Goal: Information Seeking & Learning: Check status

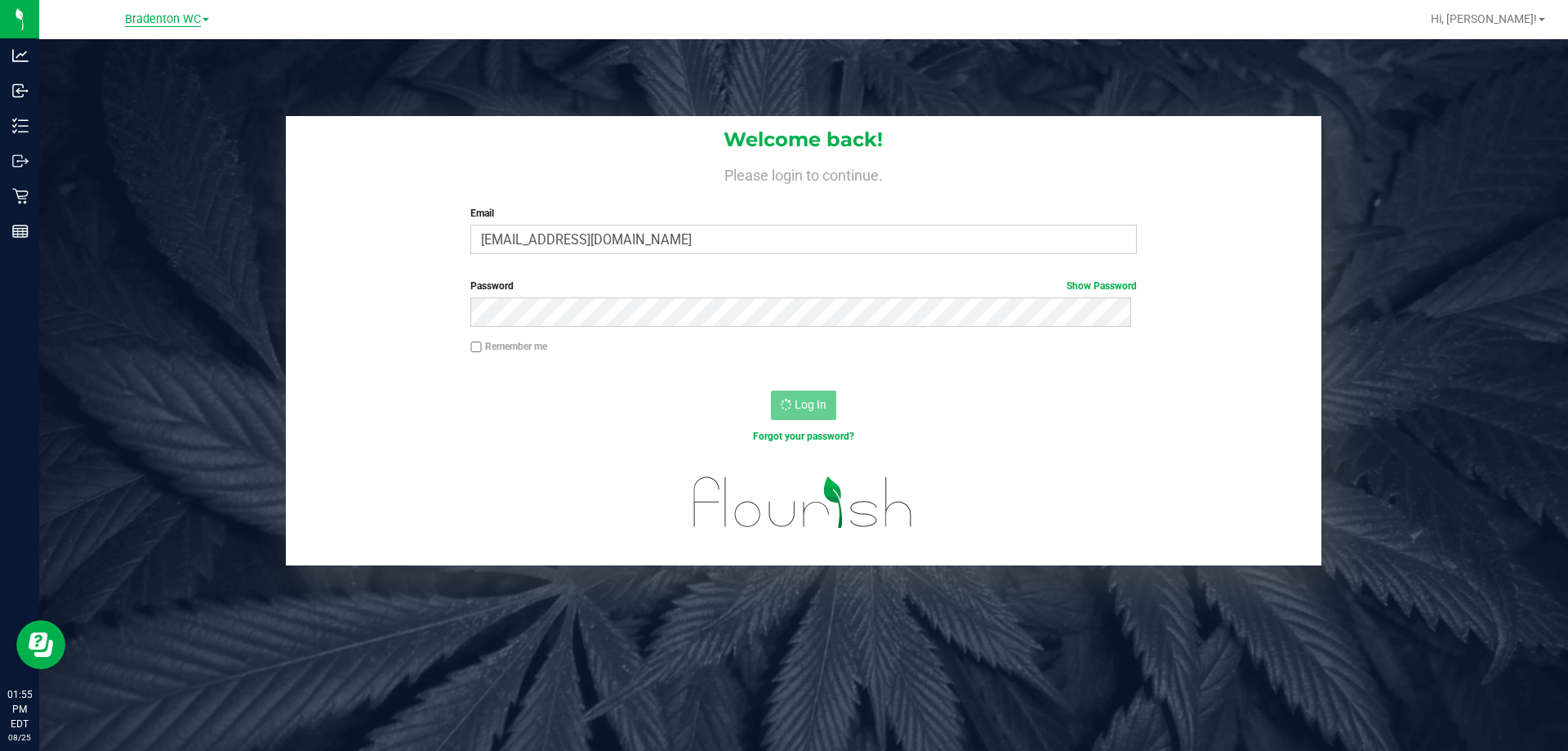
click at [165, 18] on span "Bradenton WC" at bounding box center [163, 19] width 76 height 14
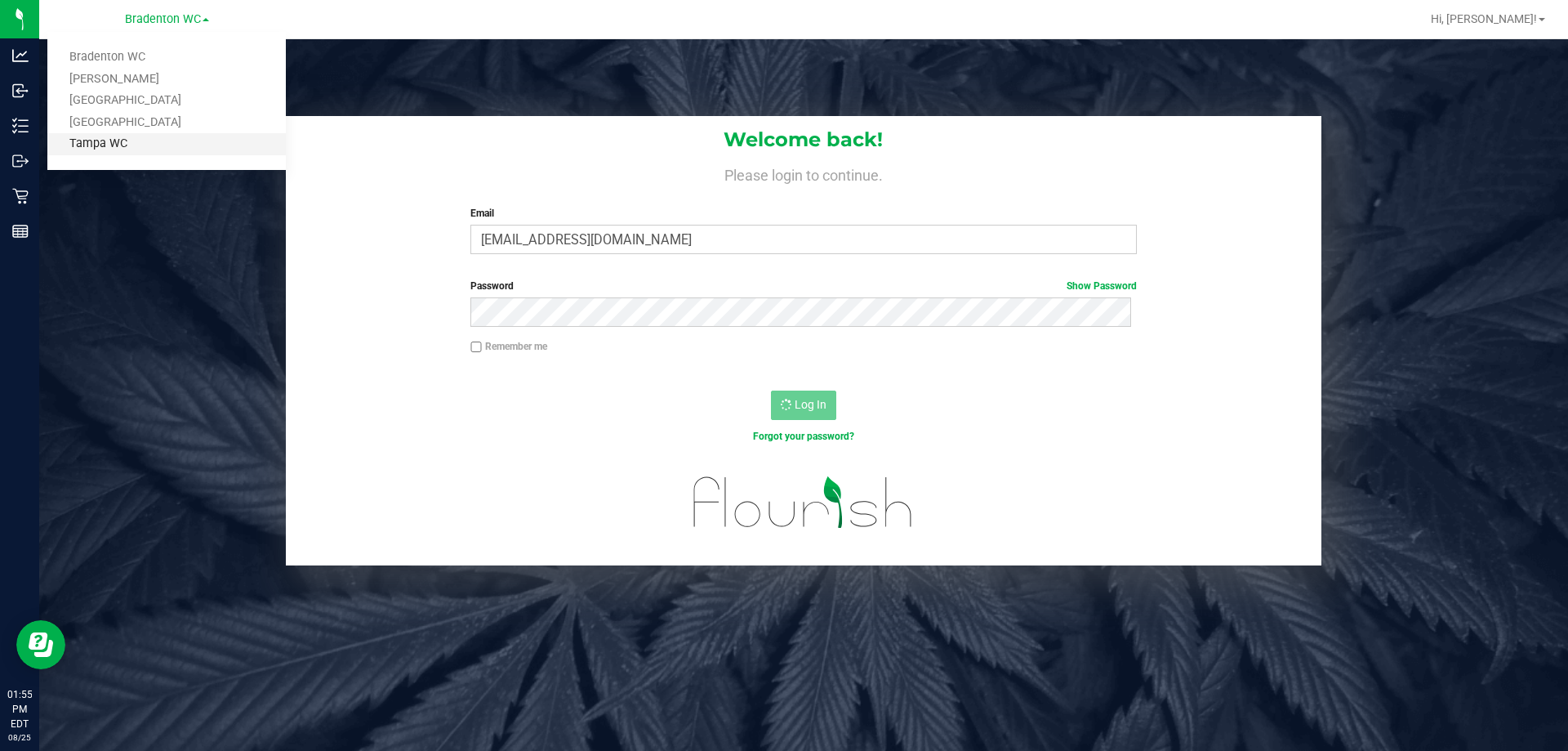
click at [144, 136] on link "Tampa WC" at bounding box center [166, 144] width 239 height 22
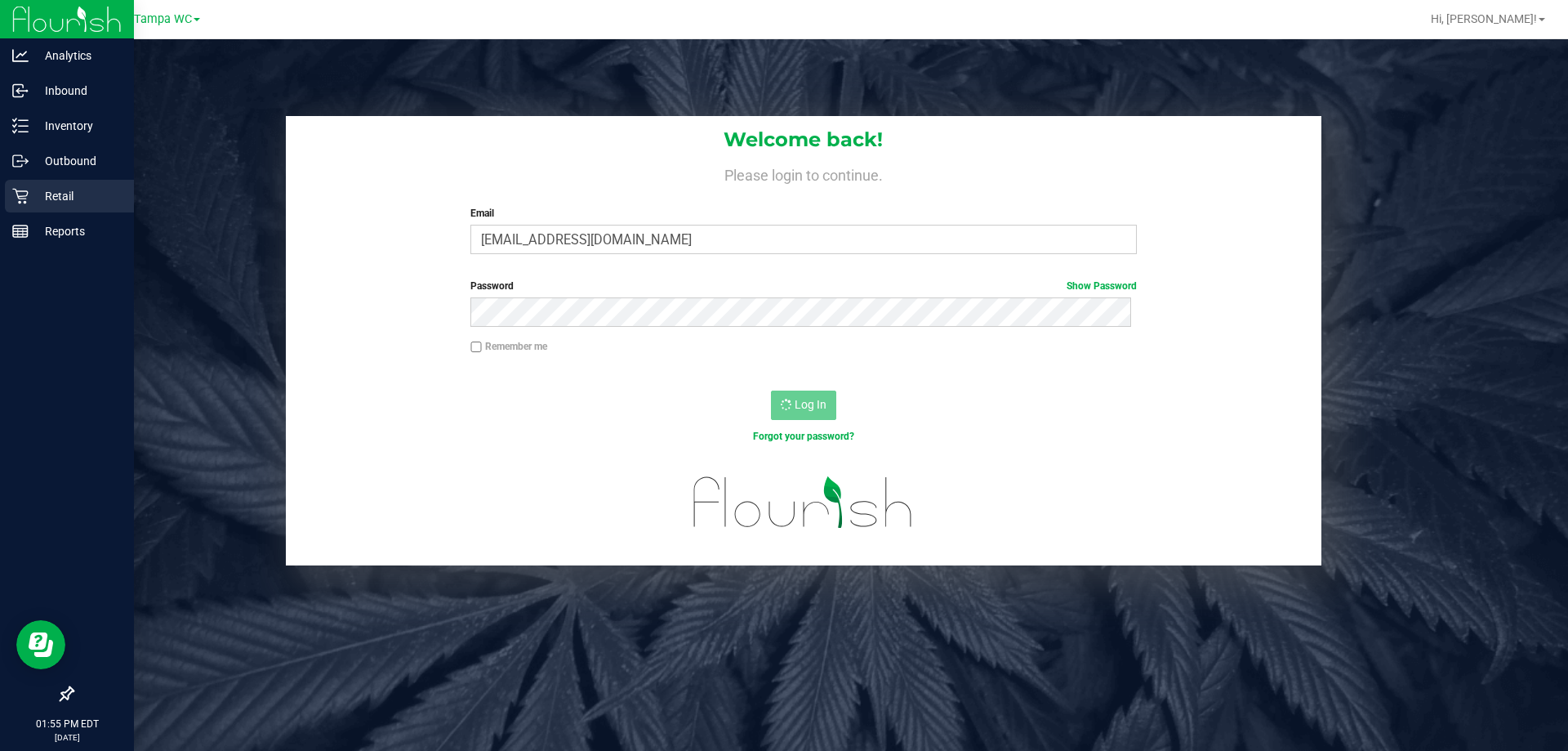
click at [29, 196] on p "Retail" at bounding box center [77, 196] width 98 height 20
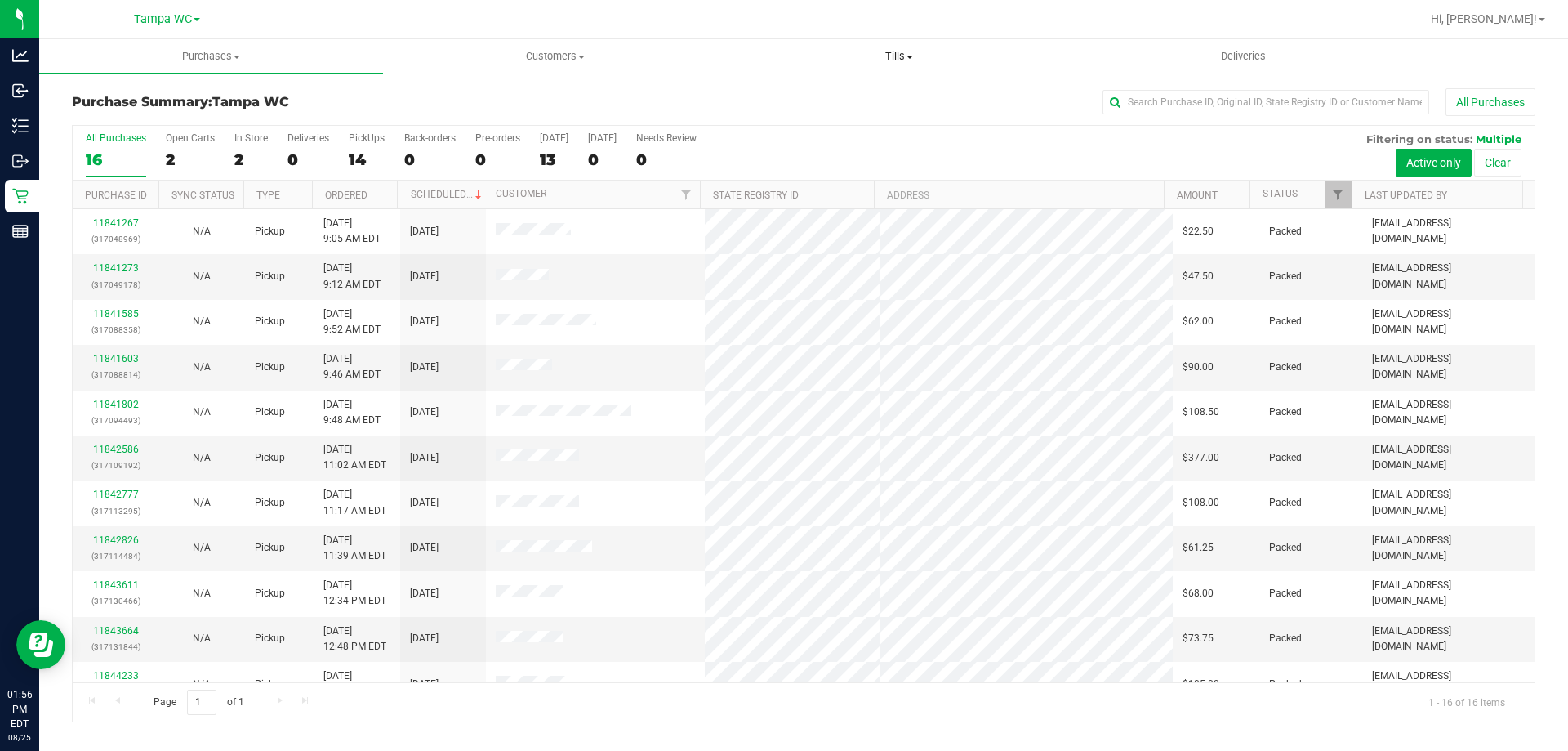
click at [887, 63] on span "Tills" at bounding box center [899, 56] width 342 height 14
click at [880, 89] on li "Manage tills" at bounding box center [899, 99] width 344 height 20
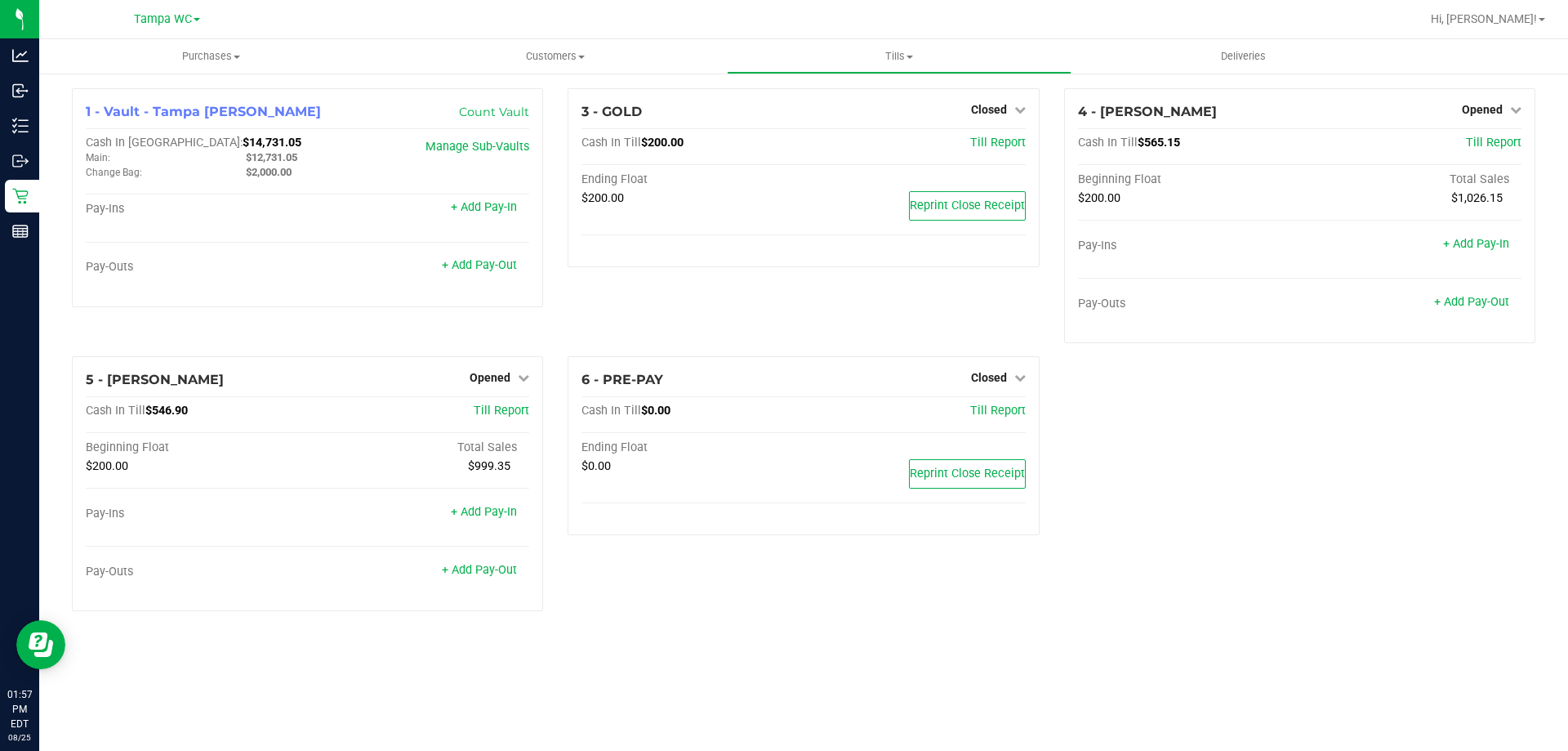
click at [662, 631] on div "1 - Vault - Tampa Fowler Count Vault Cash In Vault: $14,731.05 Main: $12,731.05…" at bounding box center [803, 356] width 1529 height 568
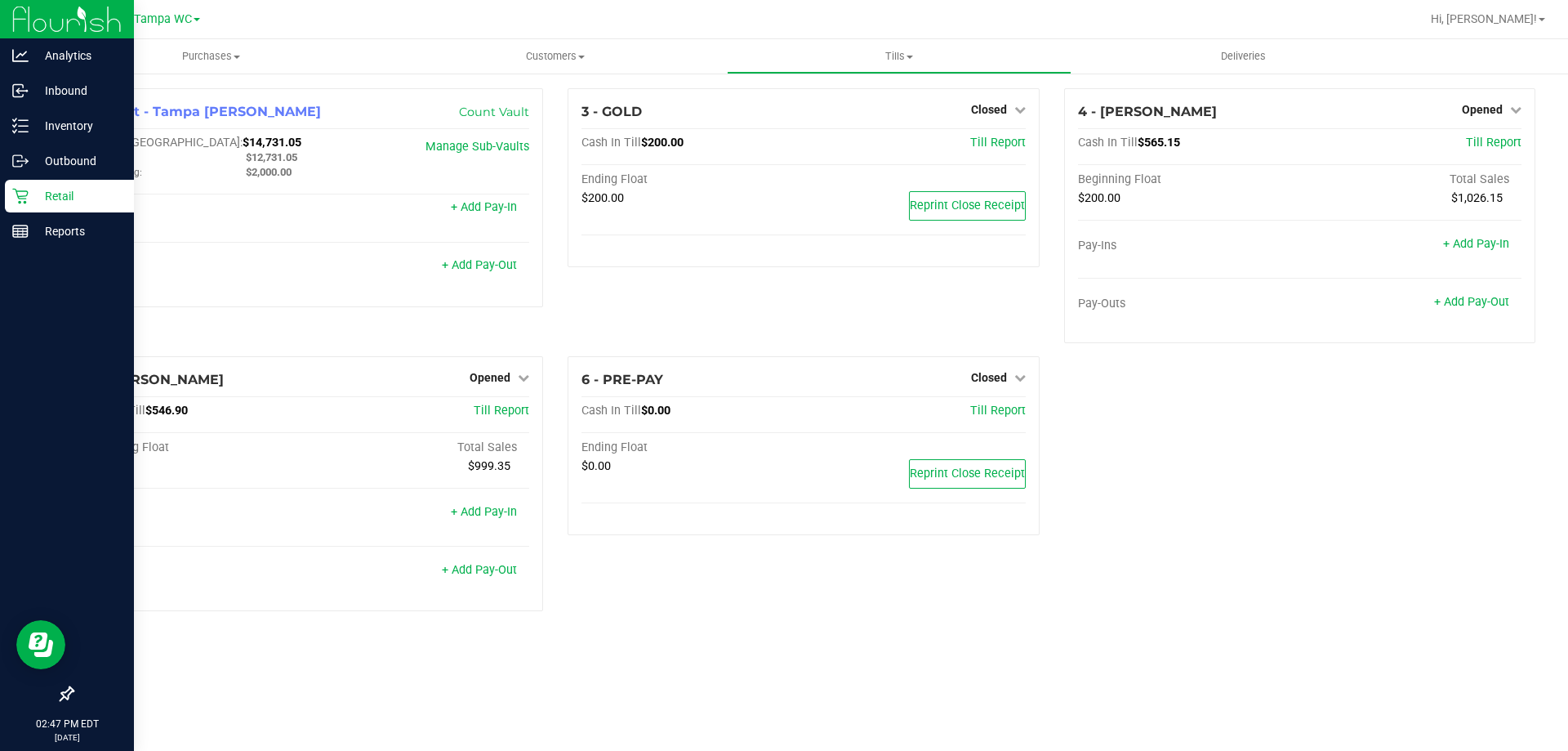
click at [30, 250] on div at bounding box center [67, 464] width 134 height 428
click at [38, 244] on div "Reports" at bounding box center [69, 231] width 129 height 32
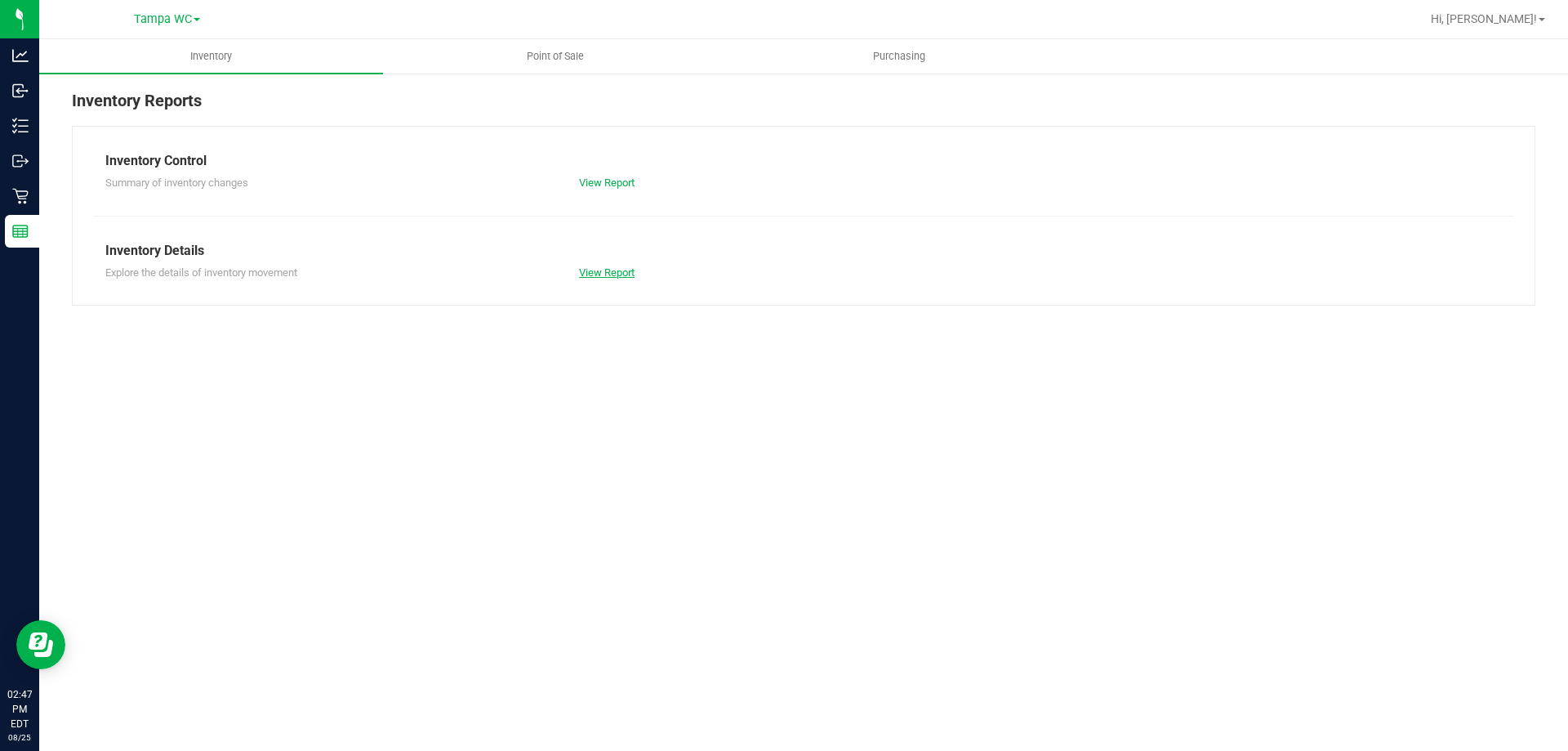
click at [595, 270] on link "View Report" at bounding box center [606, 272] width 55 height 12
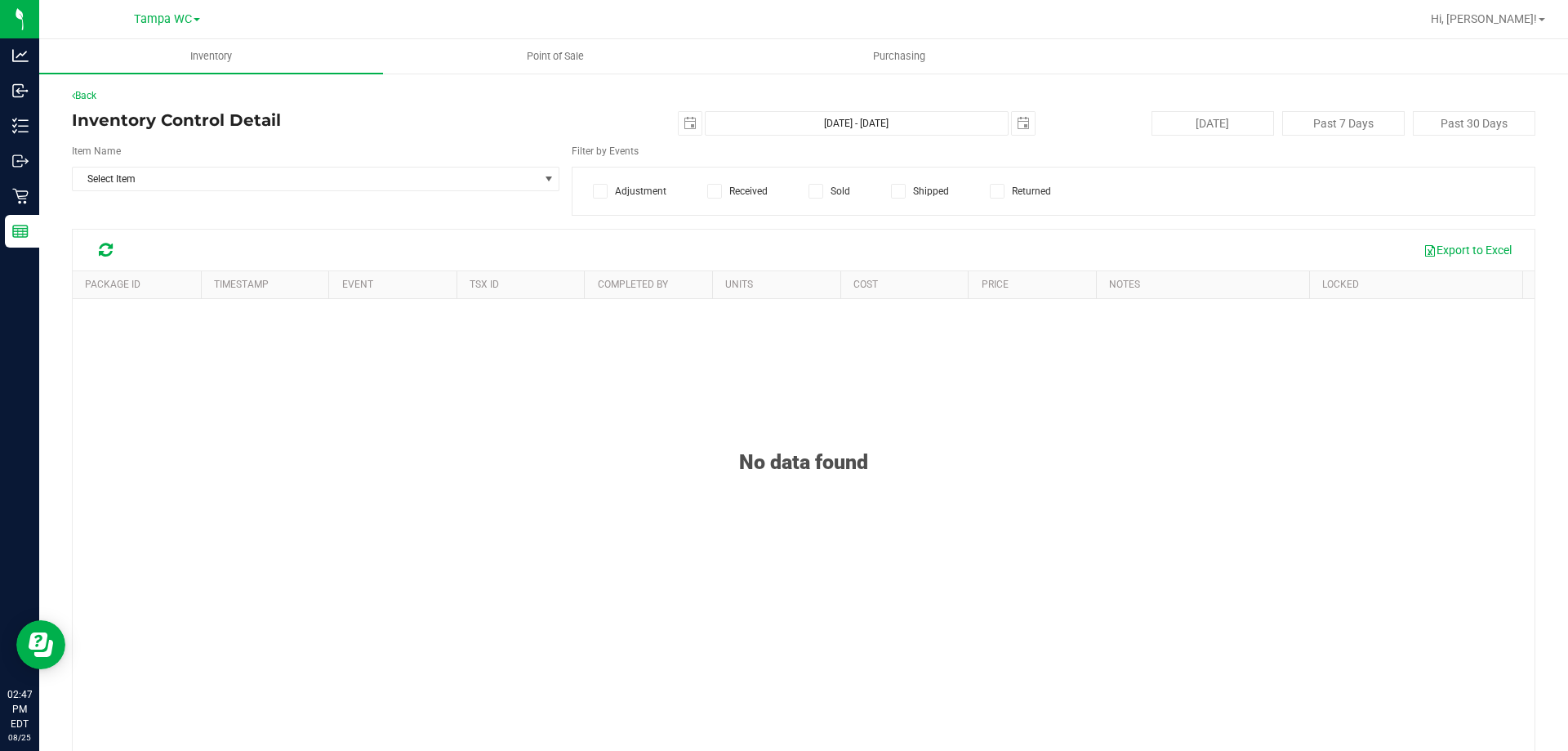
click at [665, 120] on div "2025-08-25 Aug 25, 2025 - Aug 25, 2025 2025-08-25" at bounding box center [797, 124] width 500 height 25
click at [683, 125] on span "select" at bounding box center [690, 124] width 13 height 13
click at [691, 319] on link "24" at bounding box center [684, 315] width 24 height 26
type input "2025-08-24"
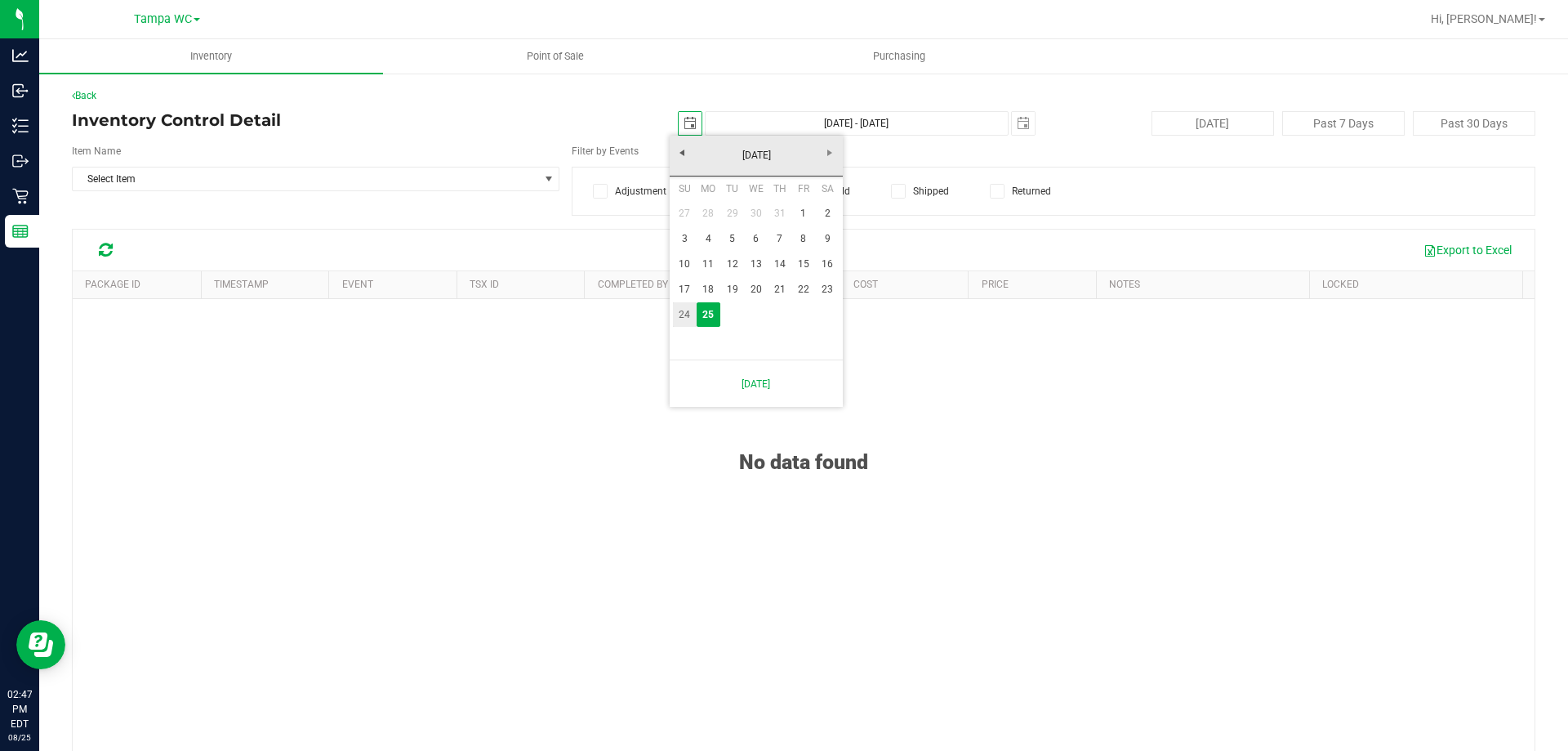
type input "Aug 24, 2025 - Aug 25, 2025"
click at [400, 186] on span "Select Item" at bounding box center [305, 179] width 466 height 23
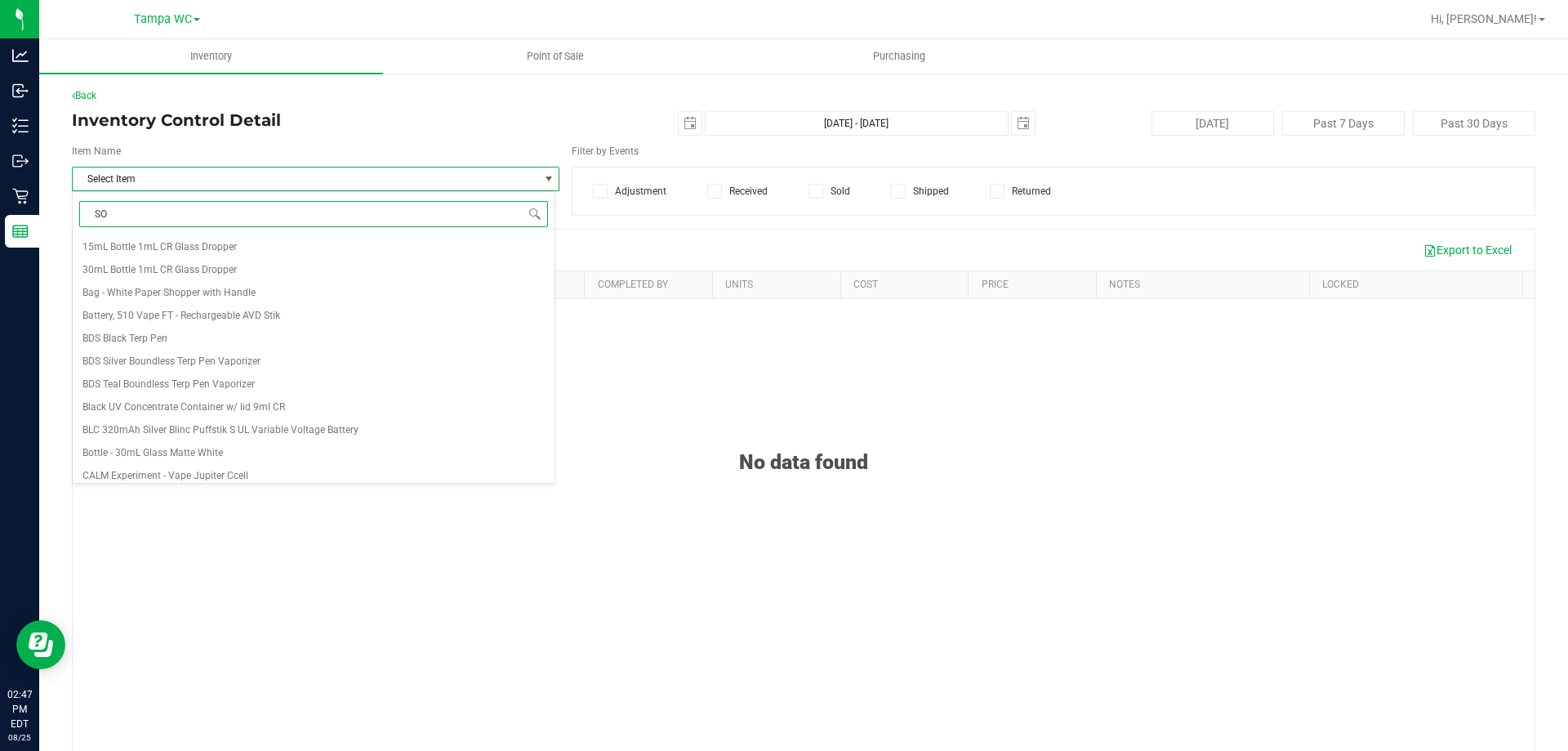
type input "SOO"
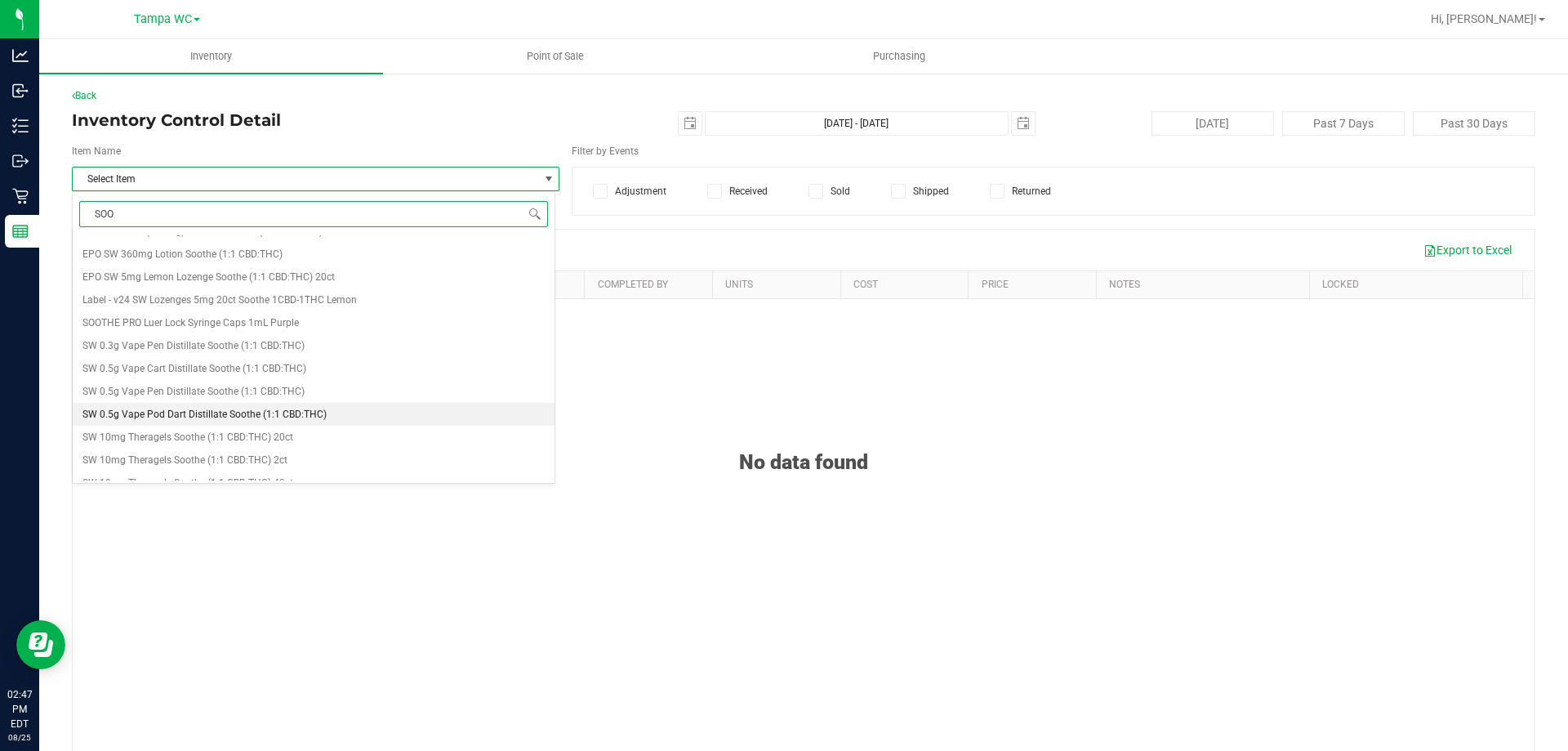
scroll to position [245, 0]
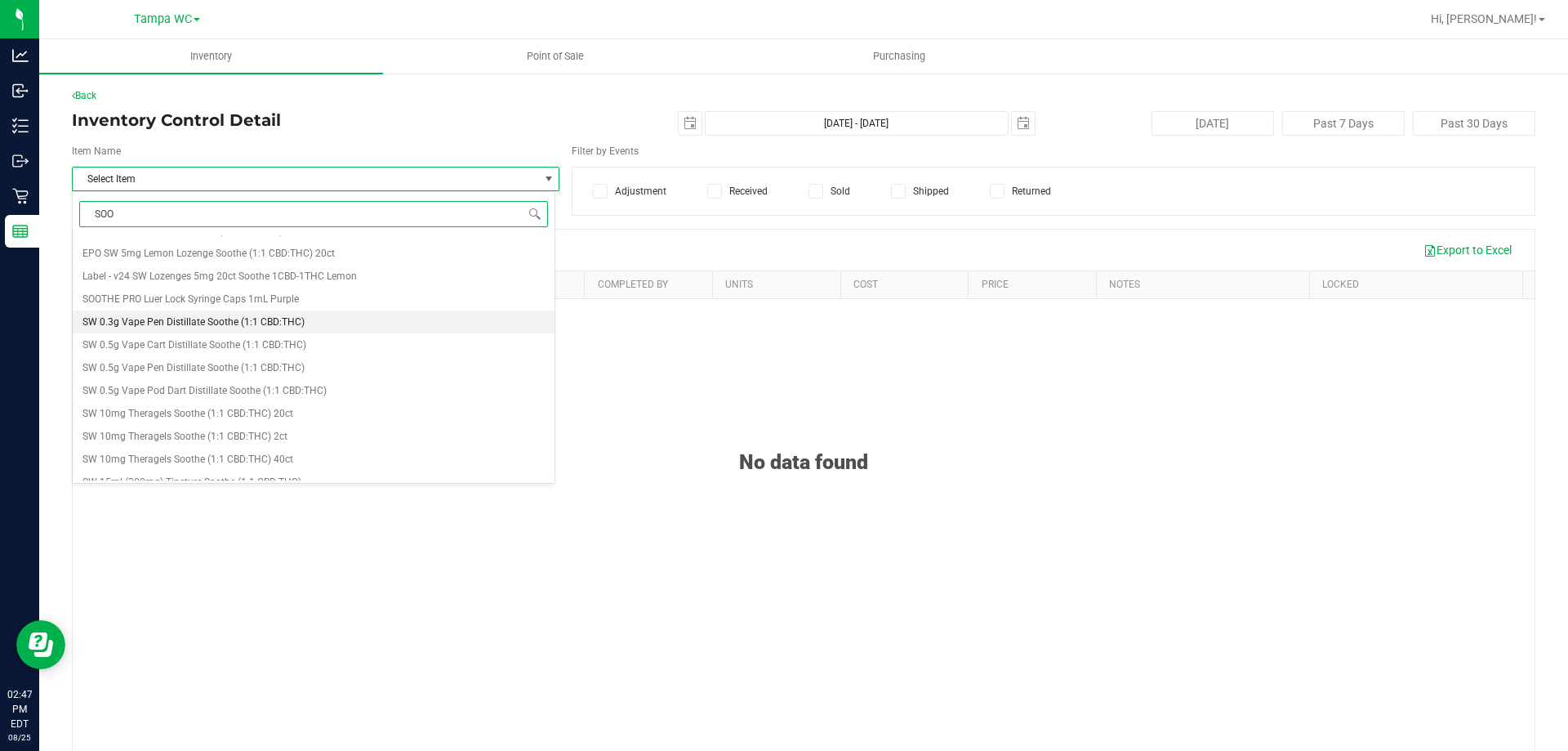
click at [149, 323] on span "SW 0.3g Vape Pen Distillate Soothe (1:1 CBD:THC)" at bounding box center [194, 322] width 222 height 11
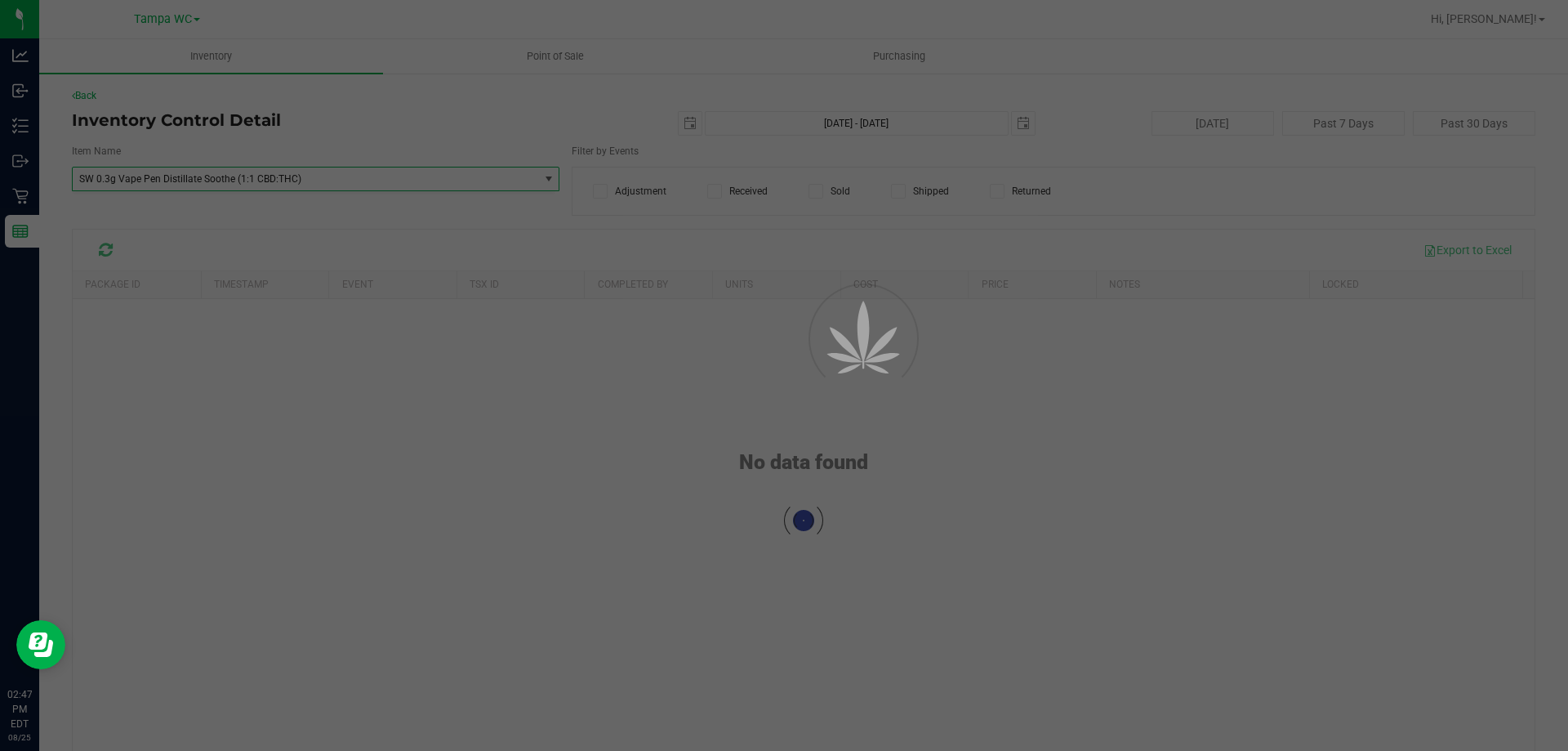
scroll to position [94274, 0]
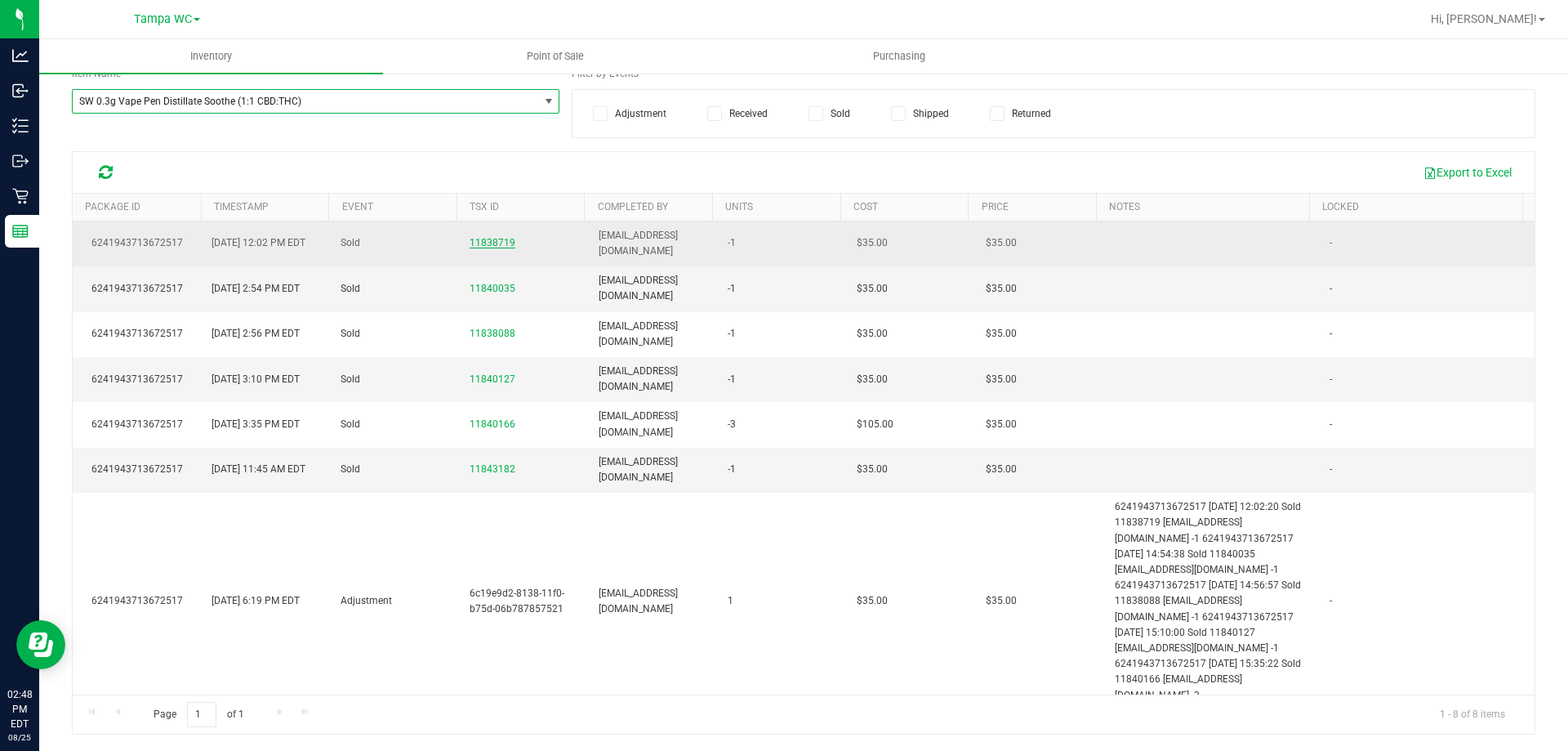
click at [500, 243] on span "11838719" at bounding box center [492, 242] width 46 height 11
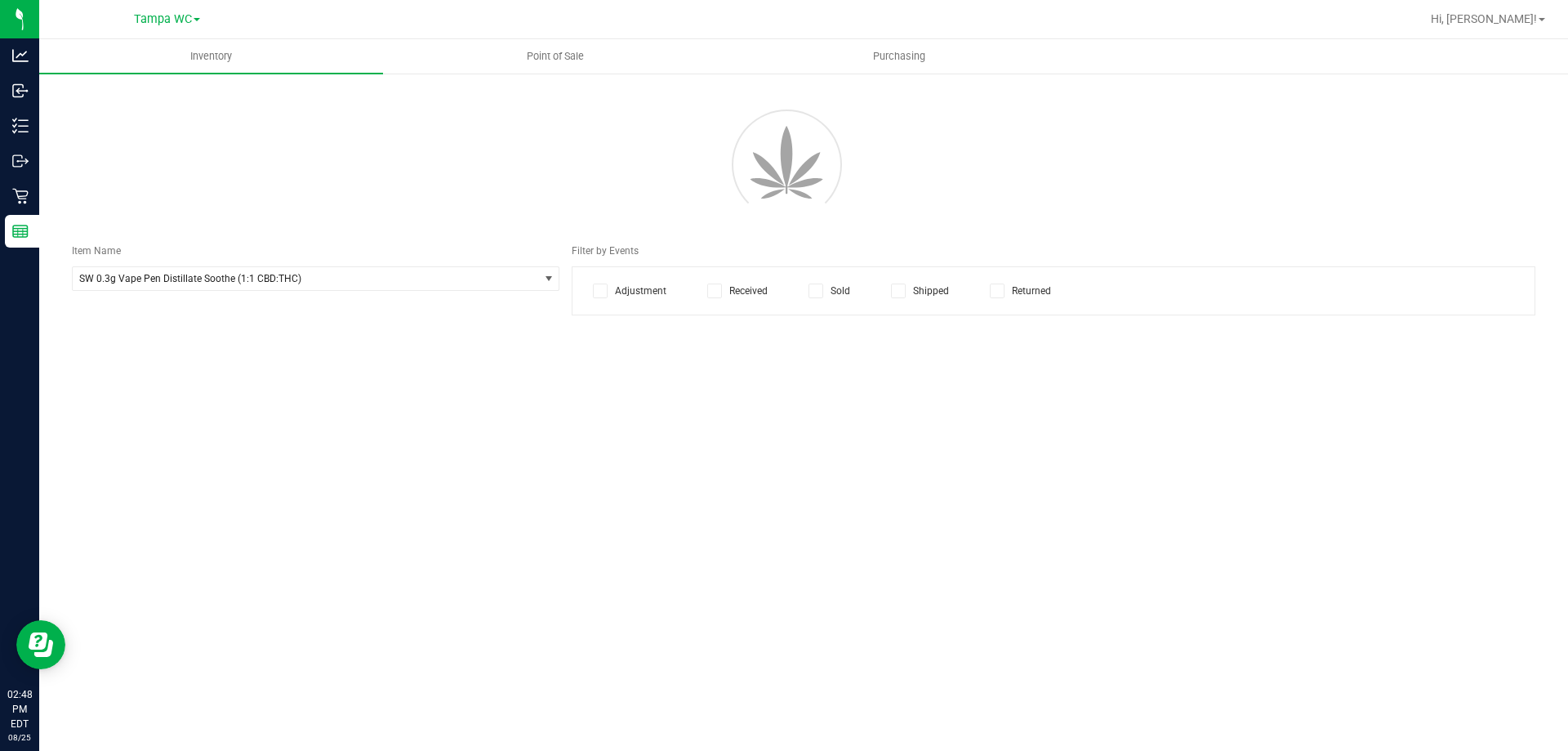
click at [602, 209] on div at bounding box center [804, 162] width 1488 height 147
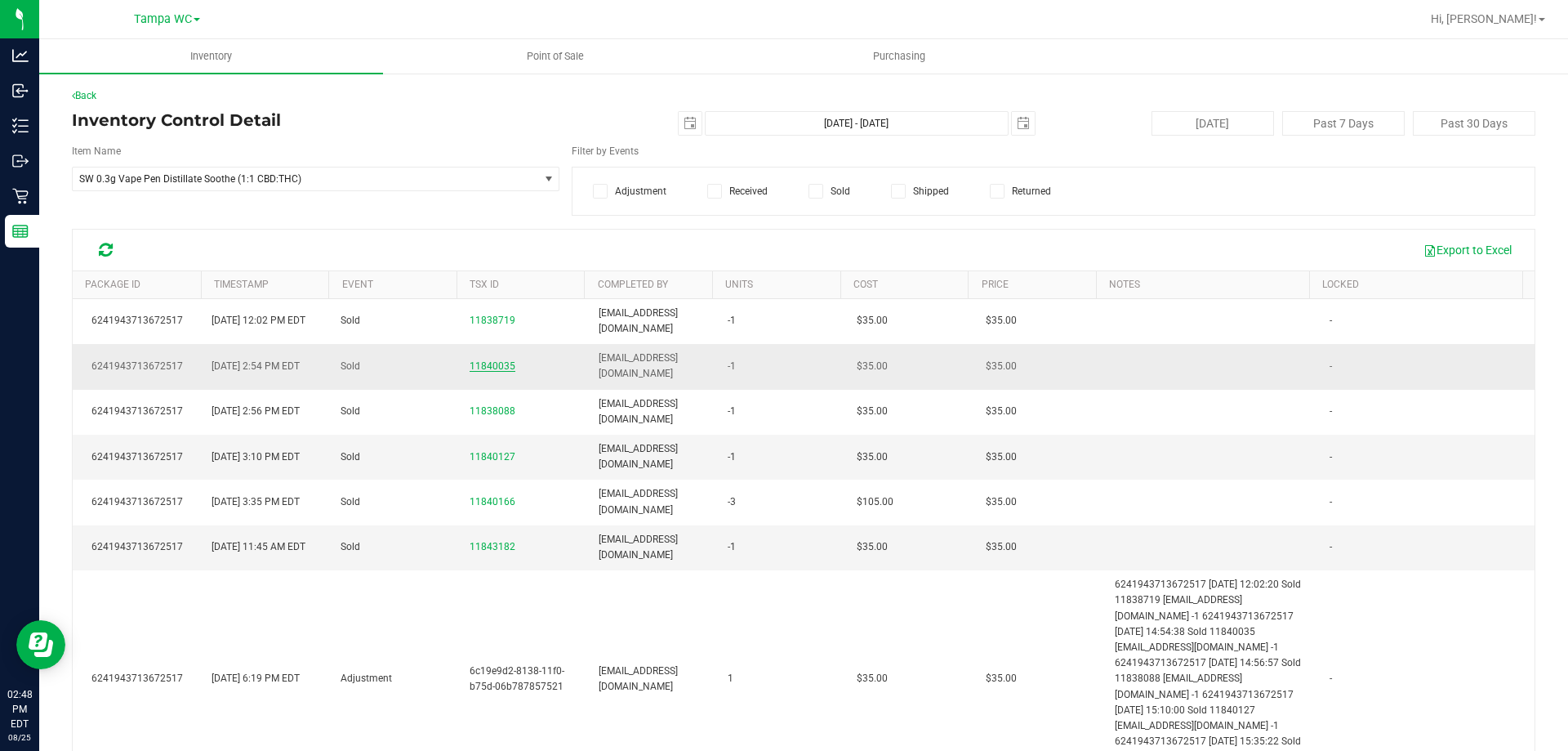
click at [490, 364] on span "11840035" at bounding box center [492, 366] width 46 height 11
click at [491, 369] on span "11840035" at bounding box center [492, 366] width 46 height 11
click at [492, 366] on span "11840035" at bounding box center [492, 366] width 46 height 11
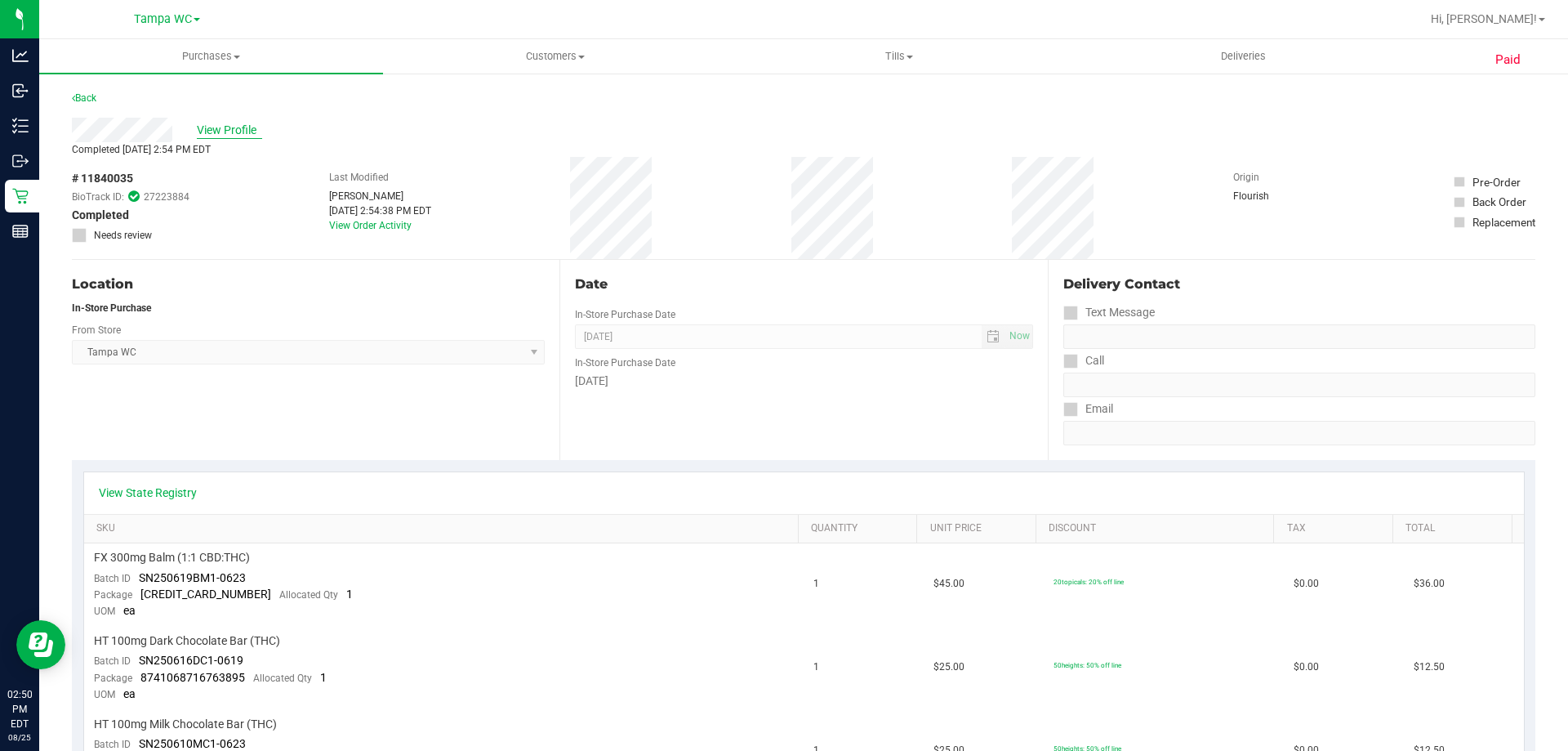
click at [209, 130] on span "View Profile" at bounding box center [229, 130] width 66 height 17
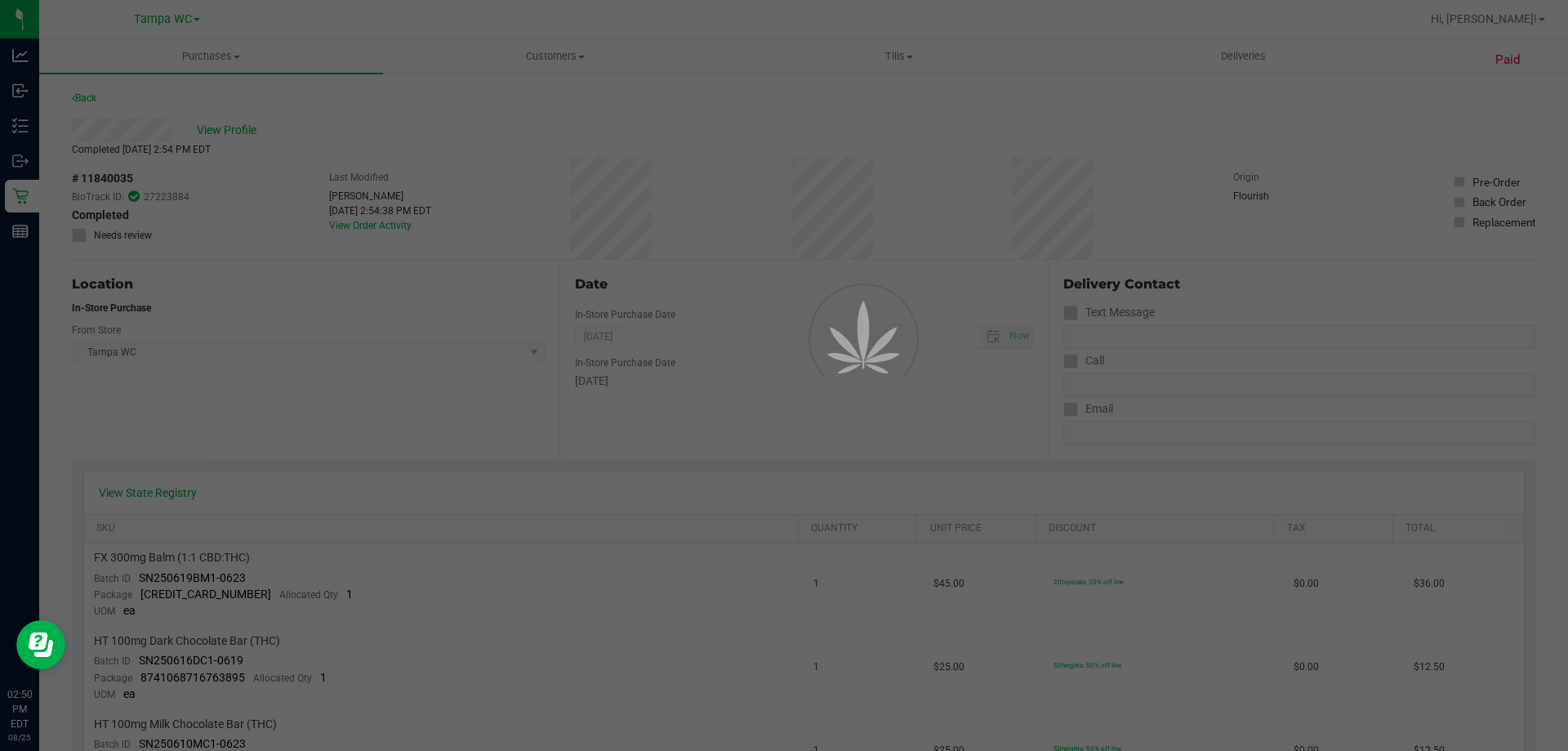
click at [241, 151] on div at bounding box center [784, 376] width 1568 height 751
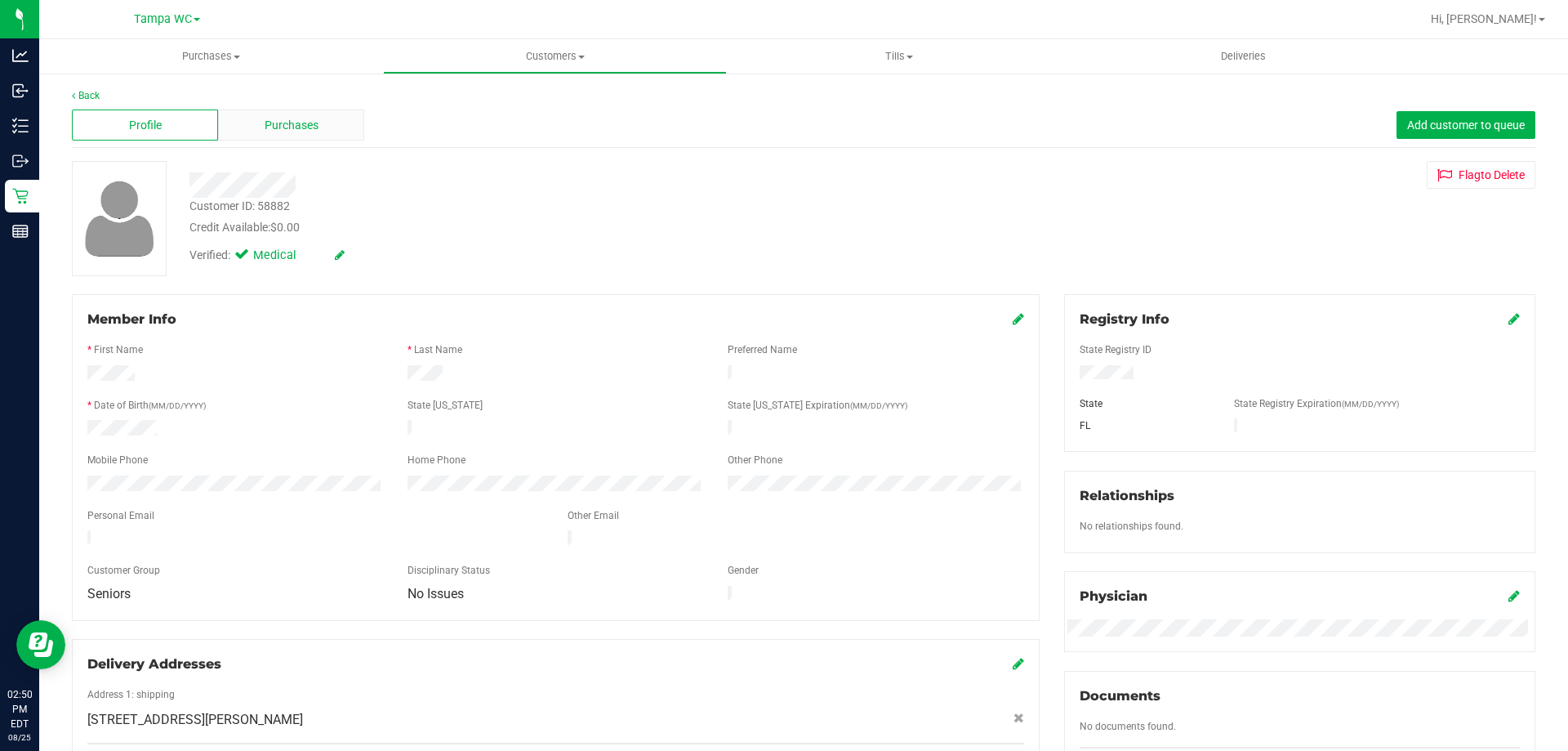
click at [238, 125] on div "Purchases" at bounding box center [291, 125] width 146 height 31
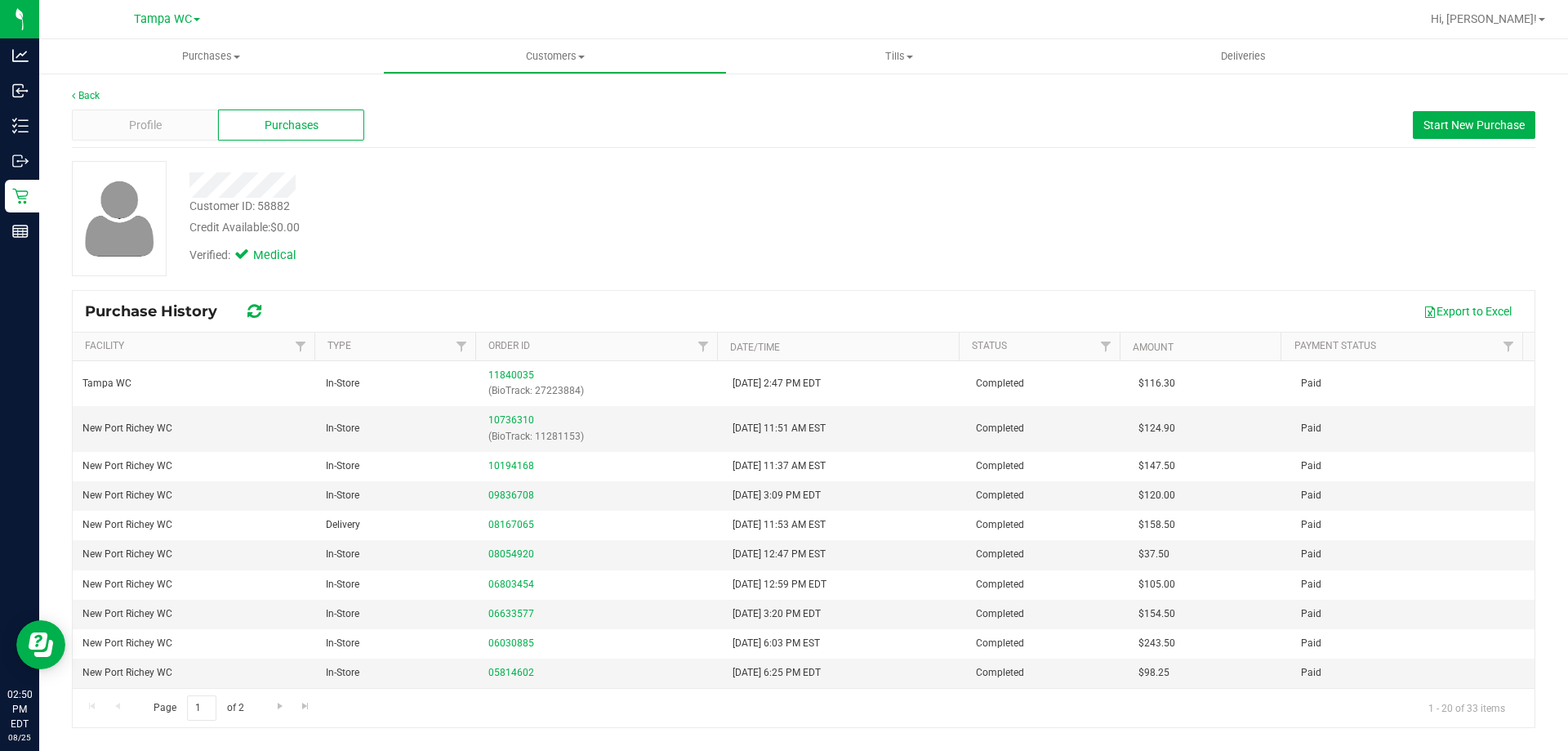
click at [625, 270] on div "Verified: Medical" at bounding box center [549, 254] width 744 height 36
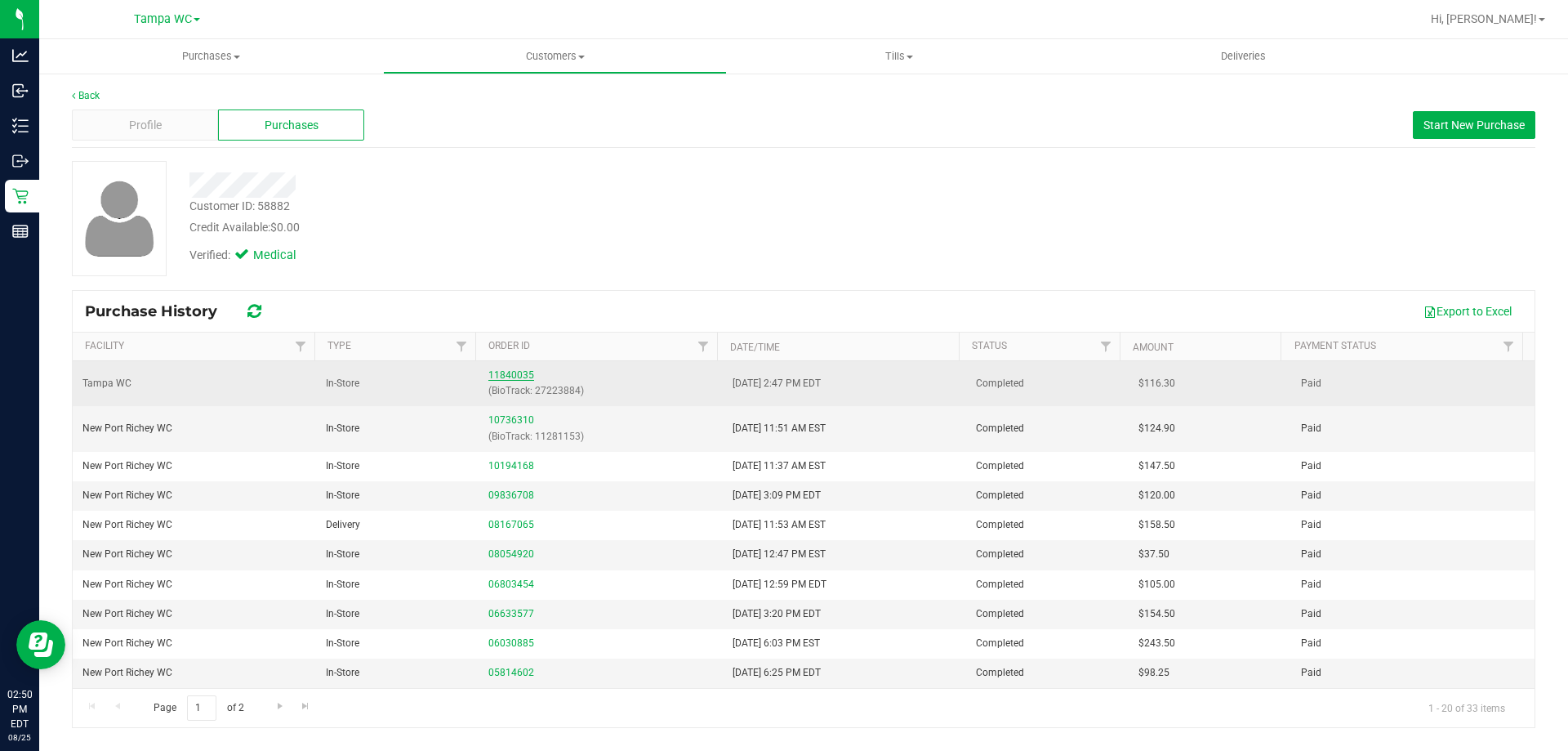
click at [514, 375] on link "11840035" at bounding box center [511, 375] width 46 height 11
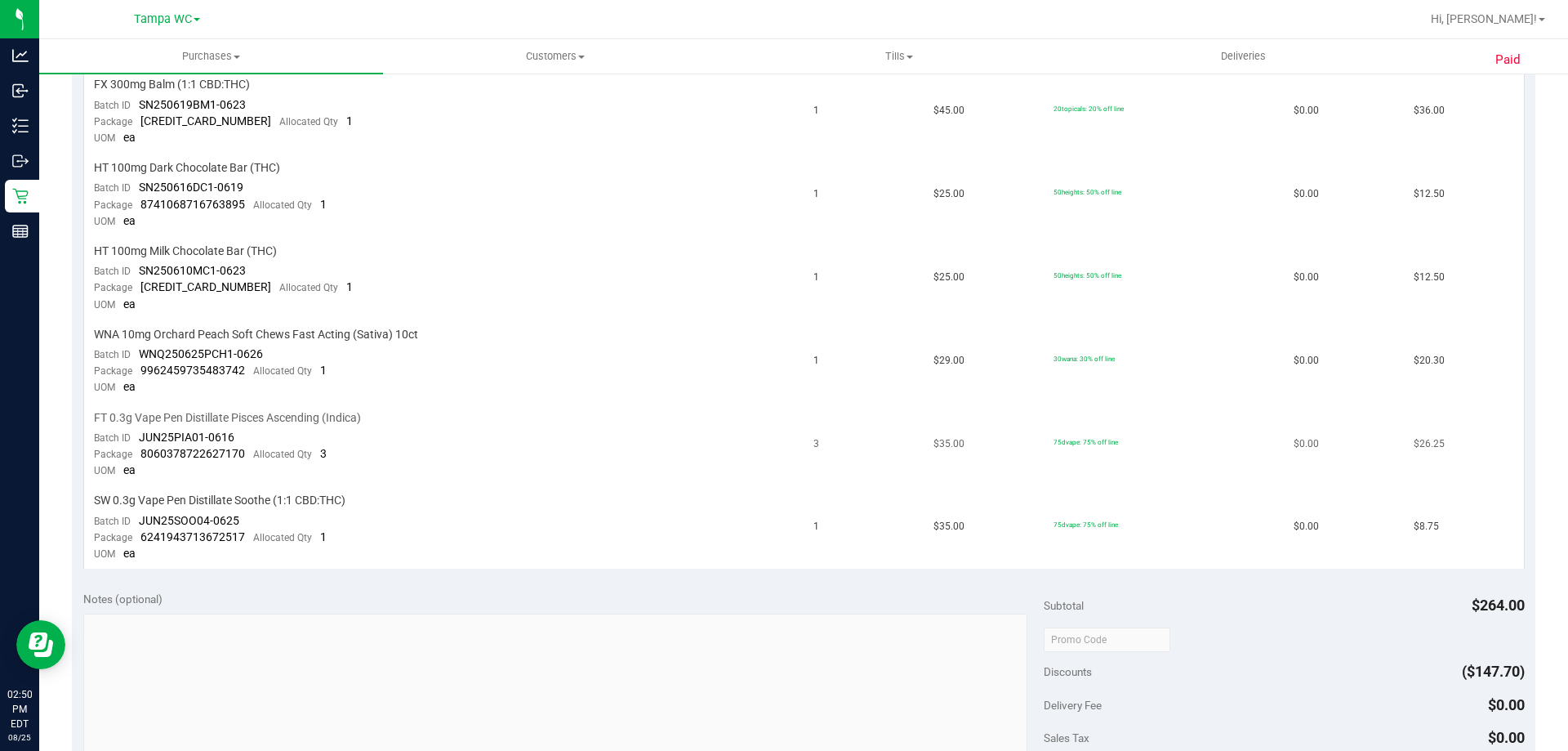
scroll to position [572, 0]
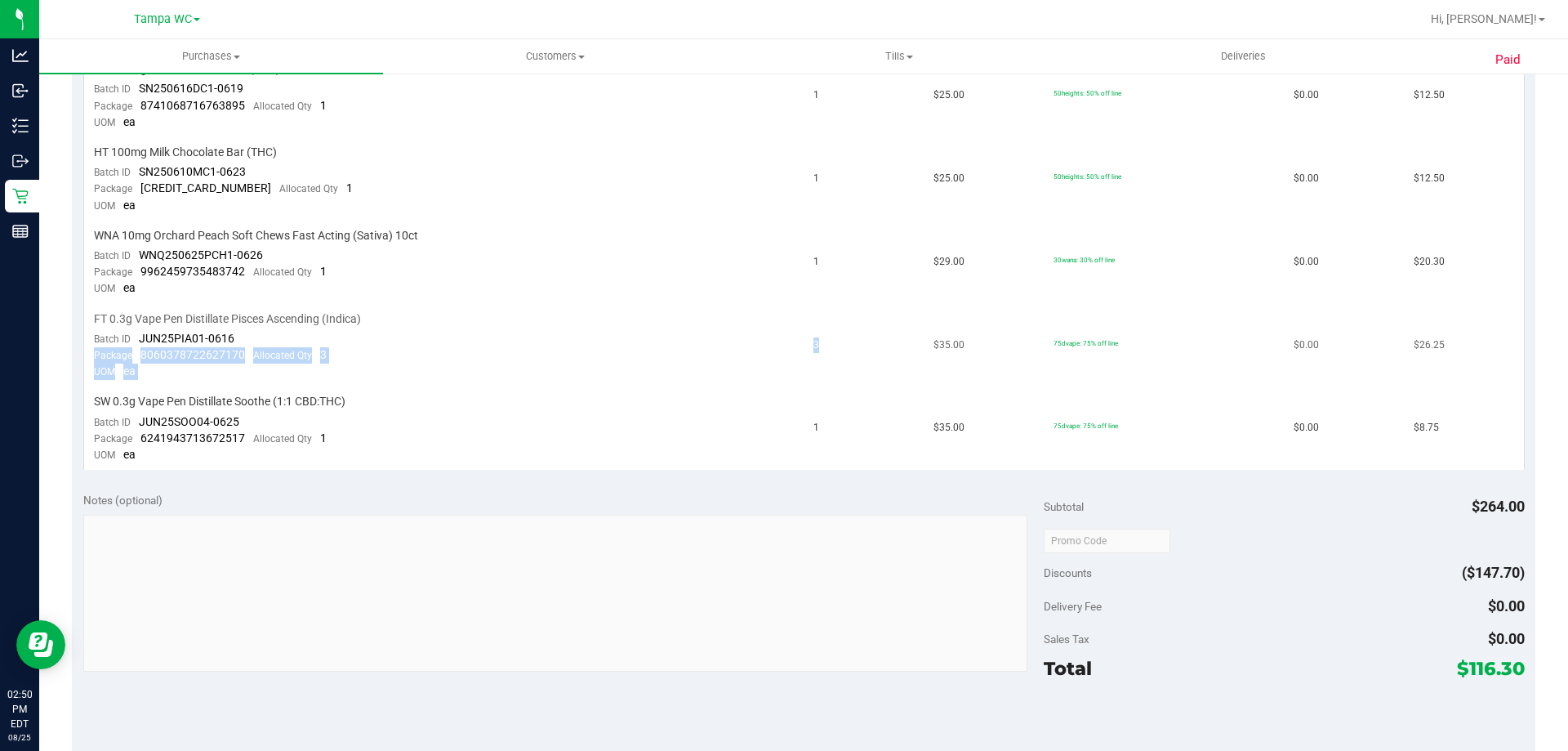
drag, startPoint x: 819, startPoint y: 344, endPoint x: 781, endPoint y: 346, distance: 38.1
click at [781, 346] on tr "FT 0.3g Vape Pen Distillate Pisces Ascending (Indica) Batch ID JUN25PIA01-0616 …" at bounding box center [804, 347] width 1440 height 84
click at [781, 347] on td "FT 0.3g Vape Pen Distillate Pisces Ascending (Indica) Batch ID JUN25PIA01-0616 …" at bounding box center [445, 347] width 720 height 84
click at [782, 327] on td "FT 0.3g Vape Pen Distillate Pisces Ascending (Indica) Batch ID JUN25PIA01-0616 …" at bounding box center [445, 347] width 720 height 84
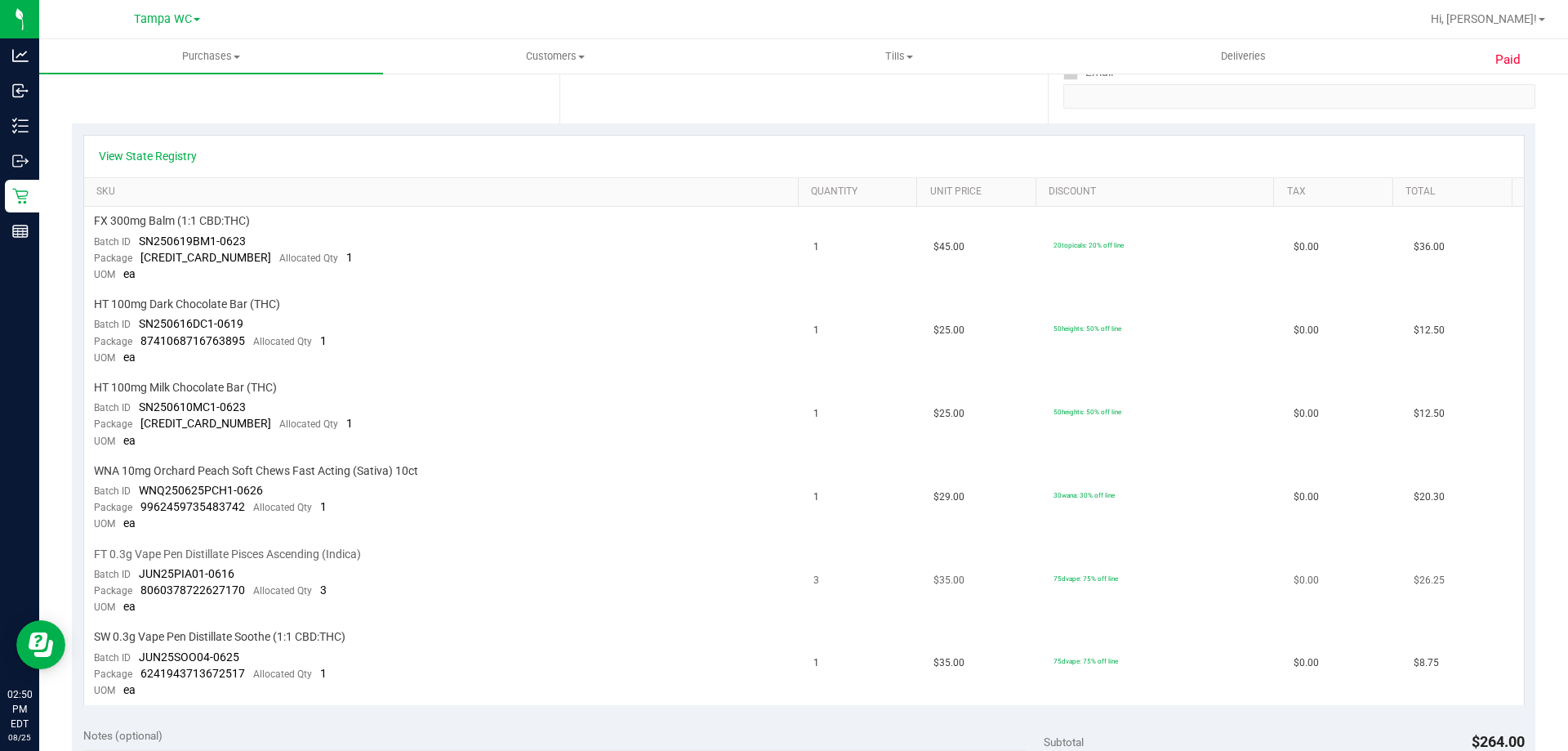
scroll to position [327, 0]
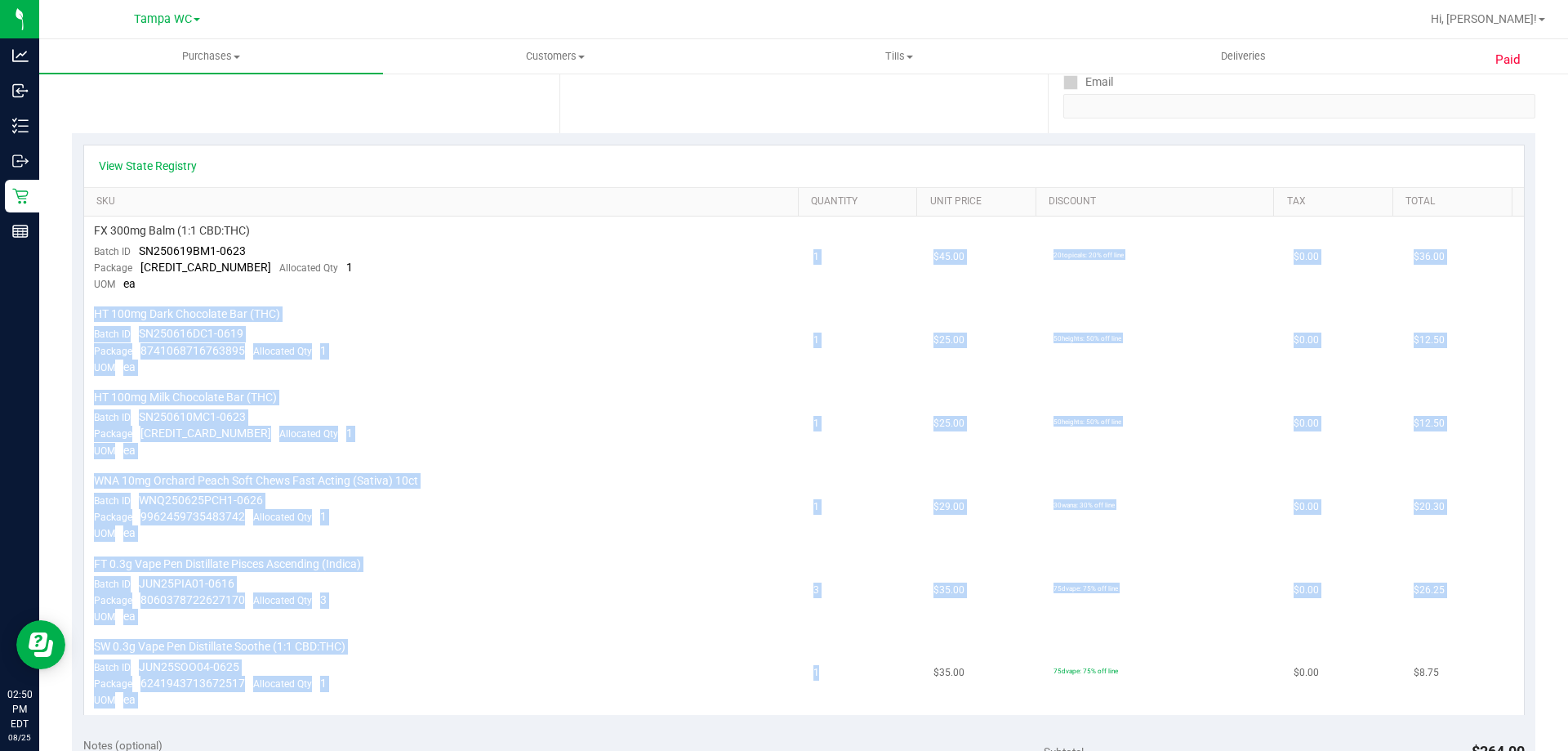
drag, startPoint x: 794, startPoint y: 241, endPoint x: 849, endPoint y: 637, distance: 399.8
click at [847, 642] on tbody "FX 300mg Balm (1:1 CBD:THC) Batch ID SN250619BM1-0623 Package 6114616500535326 …" at bounding box center [804, 466] width 1440 height 498
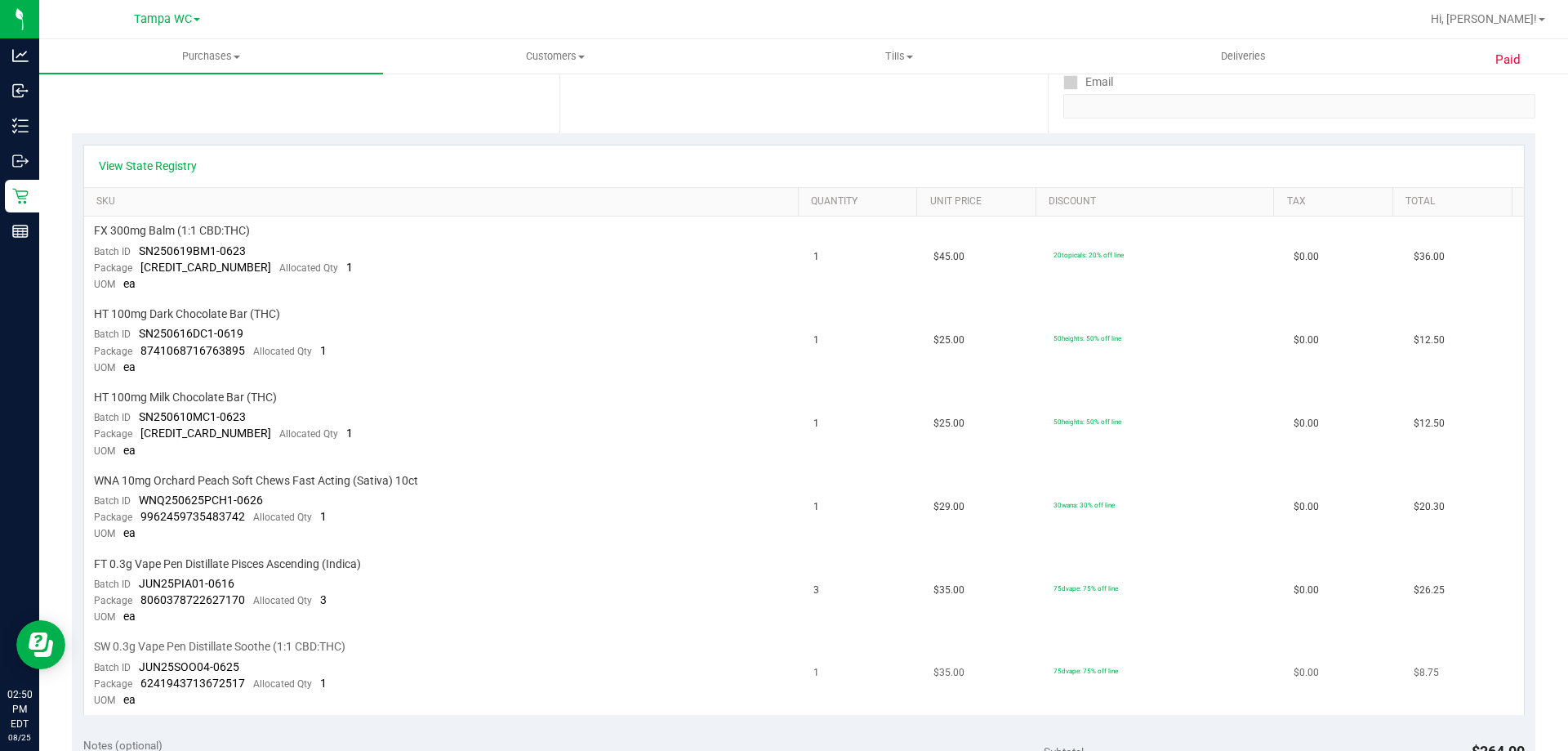
drag, startPoint x: 850, startPoint y: 634, endPoint x: 845, endPoint y: 643, distance: 10.3
click at [851, 635] on td "1" at bounding box center [864, 673] width 120 height 83
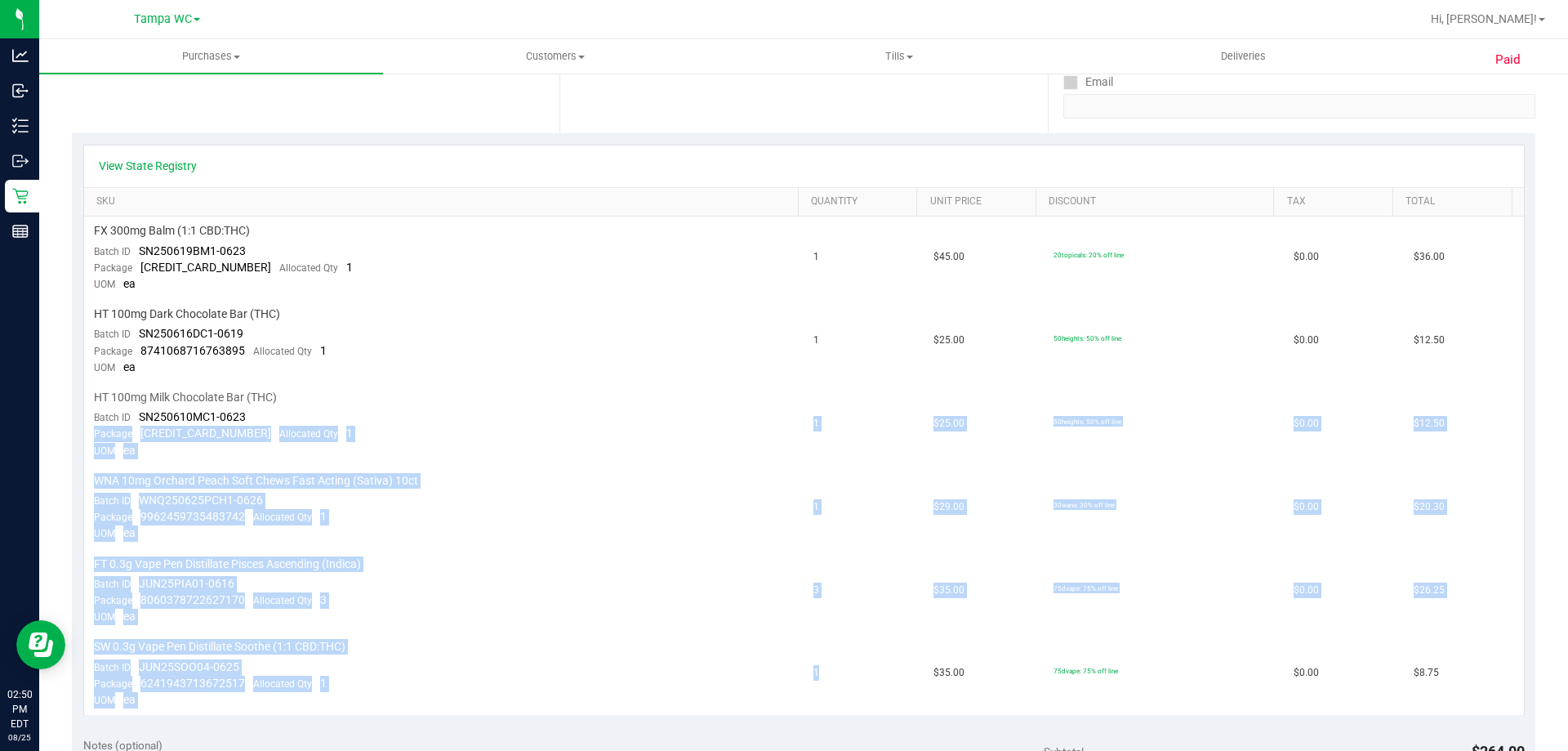
drag, startPoint x: 839, startPoint y: 649, endPoint x: 765, endPoint y: 393, distance: 266.5
click at [762, 405] on tbody "FX 300mg Balm (1:1 CBD:THC) Batch ID SN250619BM1-0623 Package 6114616500535326 …" at bounding box center [804, 466] width 1440 height 498
click at [768, 390] on div "HT 100mg Milk Chocolate Bar (THC)" at bounding box center [444, 397] width 700 height 15
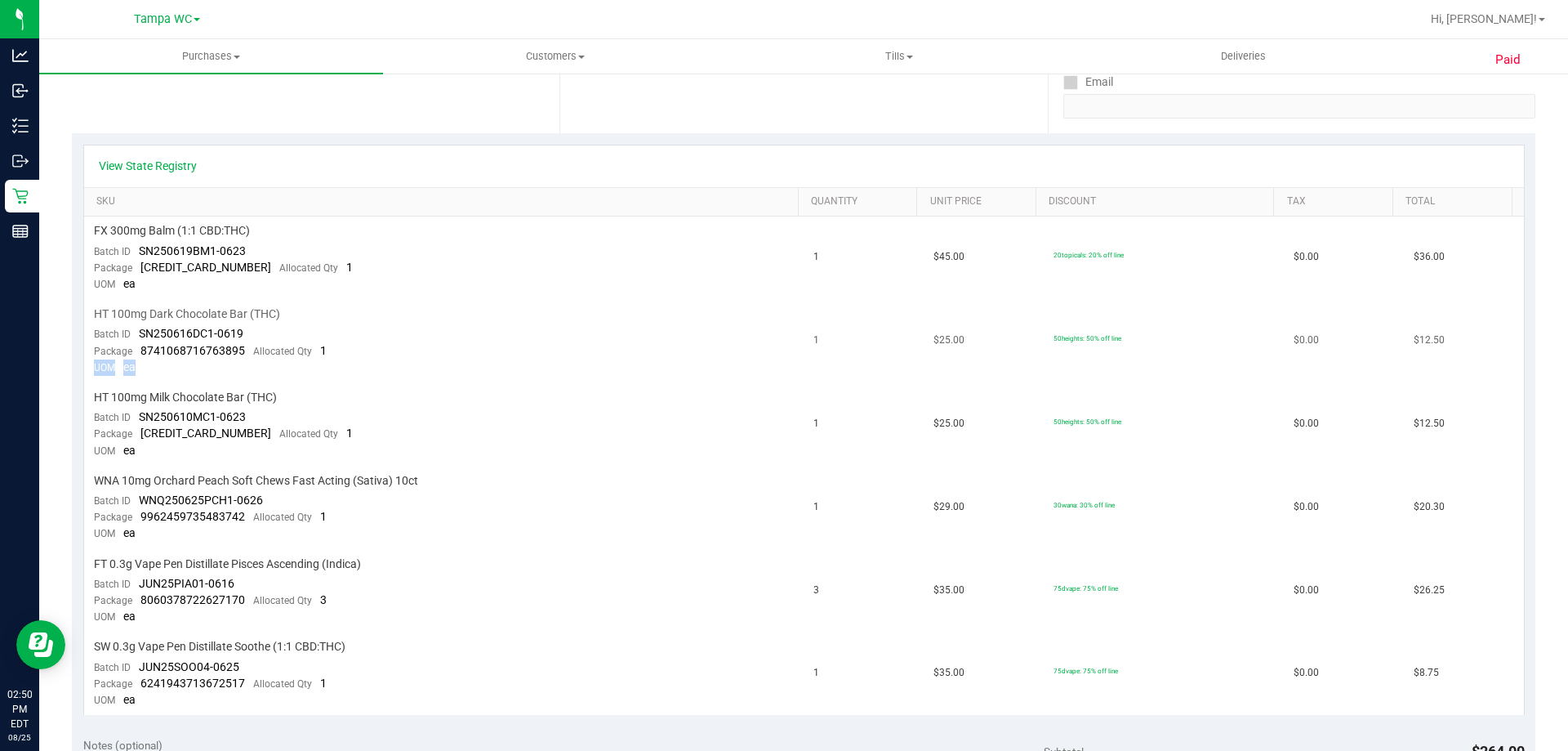
click at [781, 357] on td "HT 100mg Dark Chocolate Bar (THC) Batch ID SN250616DC1-0619 Package 87410687167…" at bounding box center [445, 341] width 720 height 84
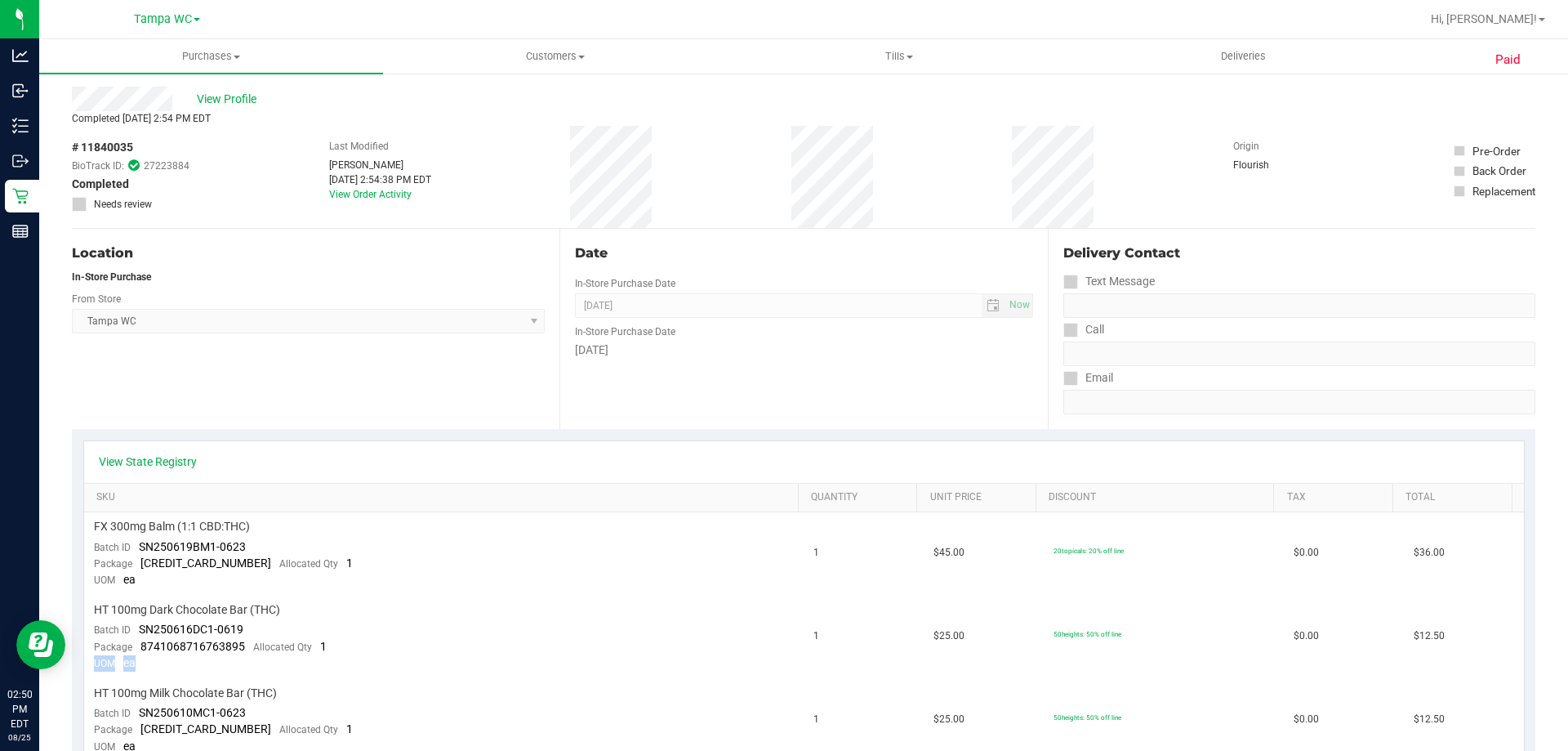
scroll to position [0, 0]
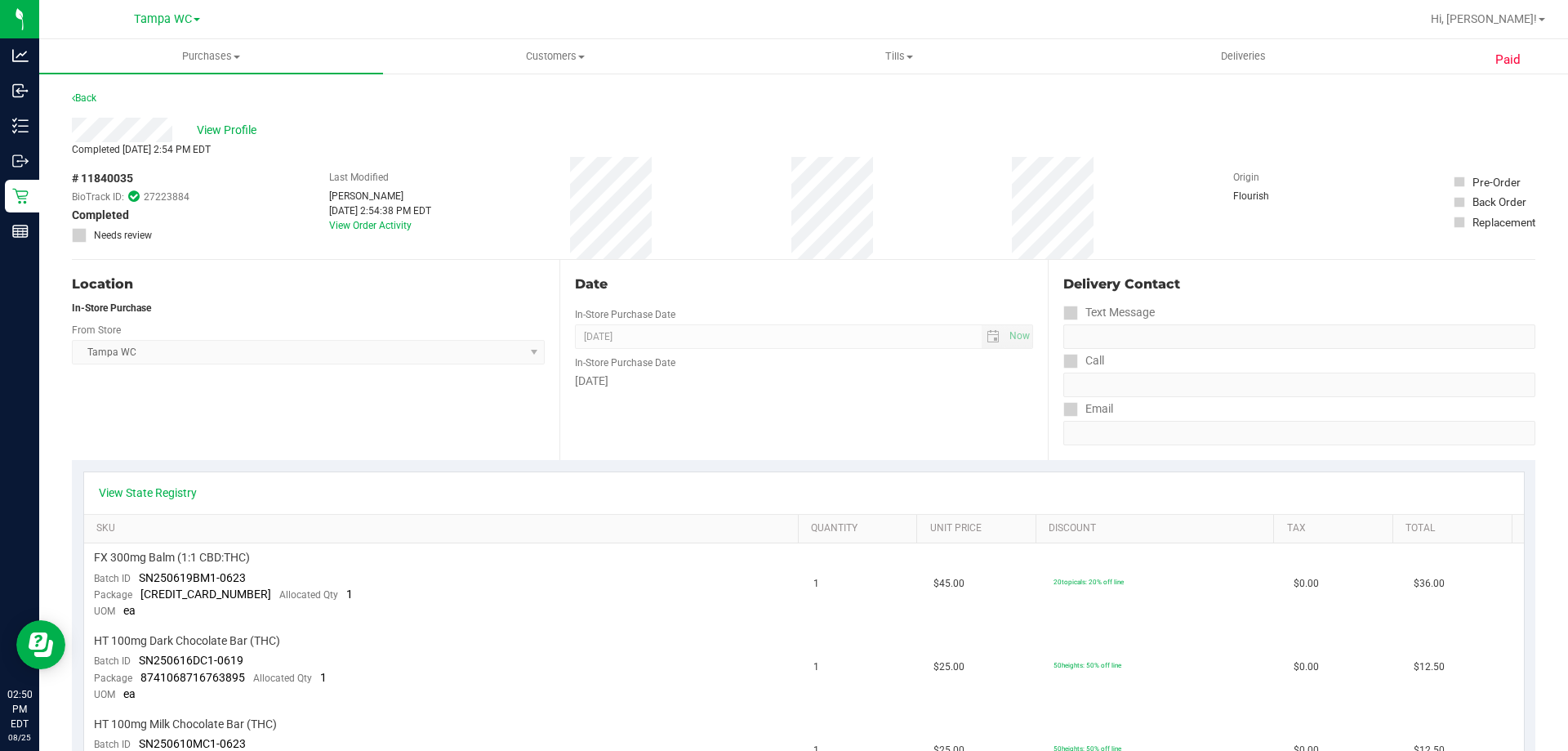
click at [1513, 10] on div "Hi, [PERSON_NAME]!" at bounding box center [1488, 19] width 127 height 29
click at [1513, 13] on span "Hi, [PERSON_NAME]!" at bounding box center [1484, 19] width 106 height 13
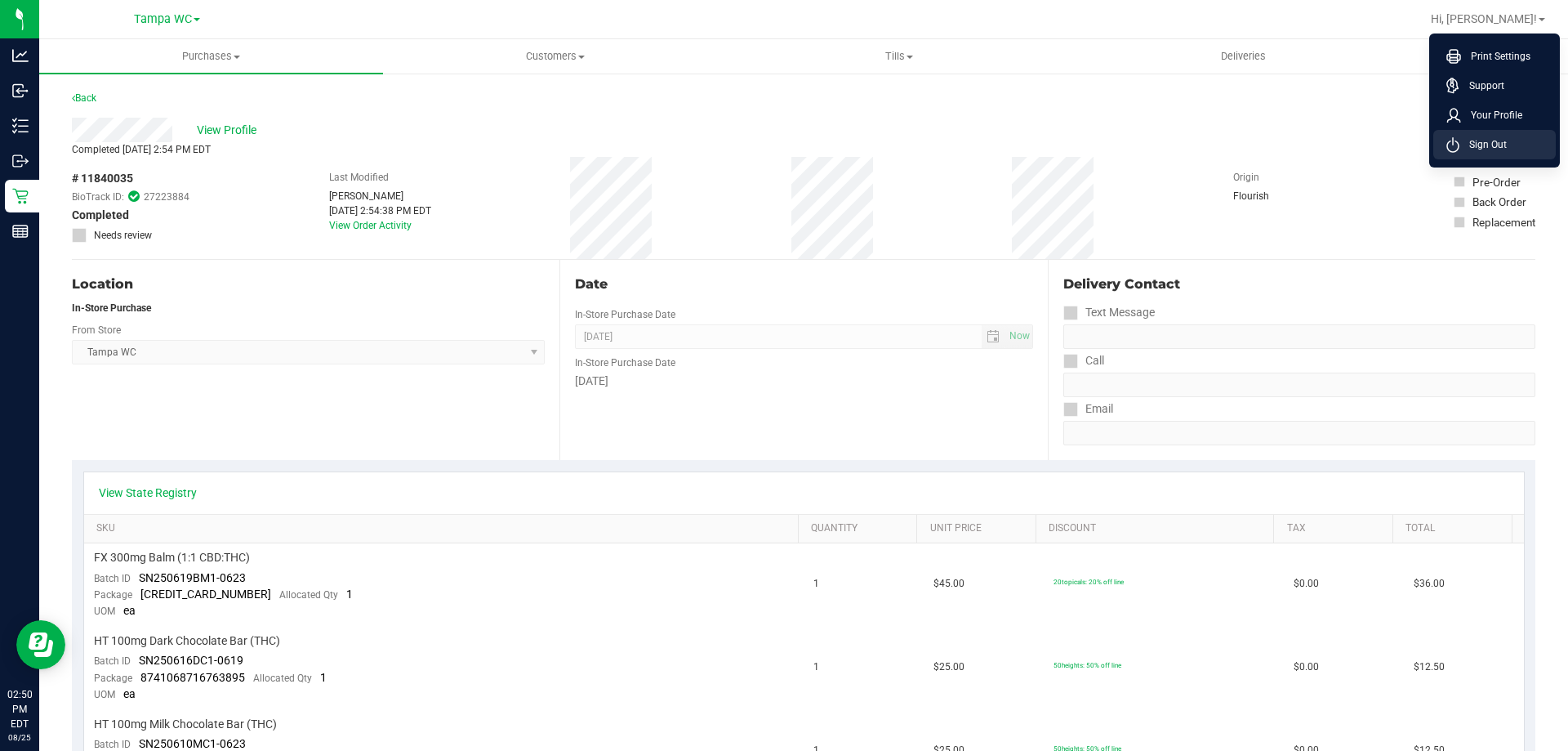
click at [1516, 133] on li "Sign Out" at bounding box center [1494, 144] width 123 height 29
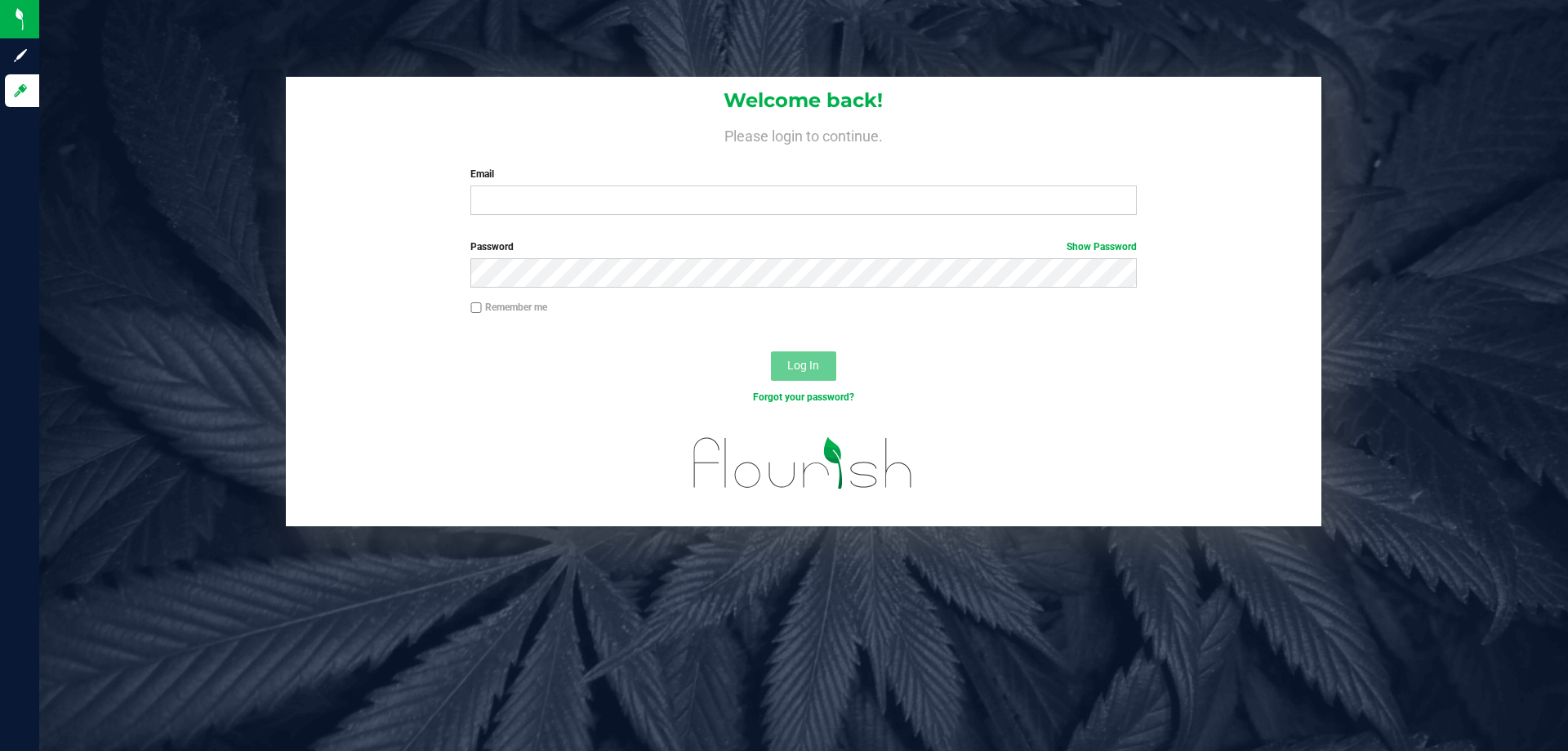
click at [382, 282] on div "Password Show Password" at bounding box center [804, 270] width 1036 height 61
click at [291, 186] on div "Welcome back! Please login to continue. Email Required Please format your email…" at bounding box center [804, 152] width 1036 height 151
click at [750, 190] on input "Email" at bounding box center [803, 200] width 665 height 29
type input "zgilbert@liveparallel.com"
click at [771, 352] on button "Log In" at bounding box center [803, 366] width 66 height 29
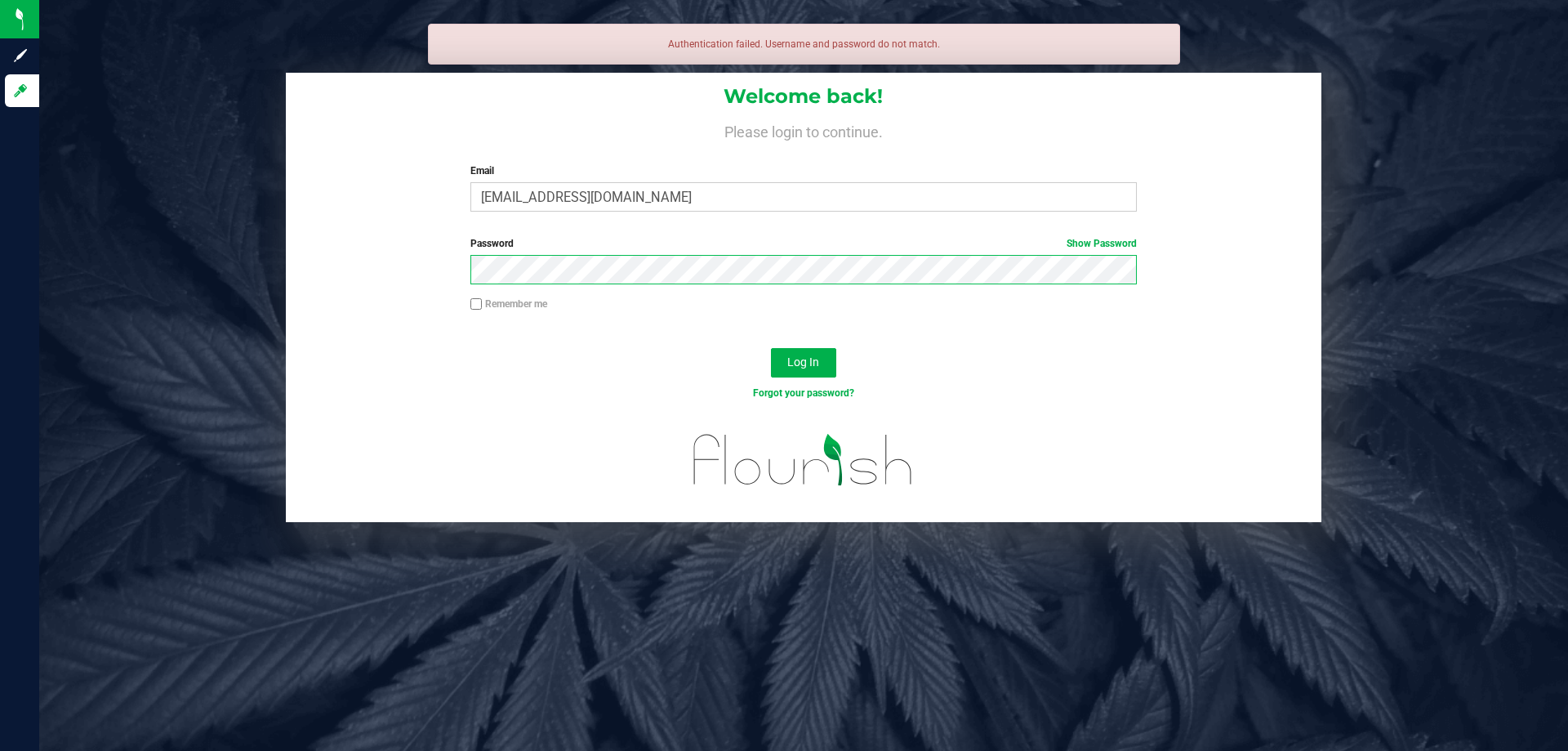
click at [771, 348] on button "Log In" at bounding box center [803, 362] width 66 height 29
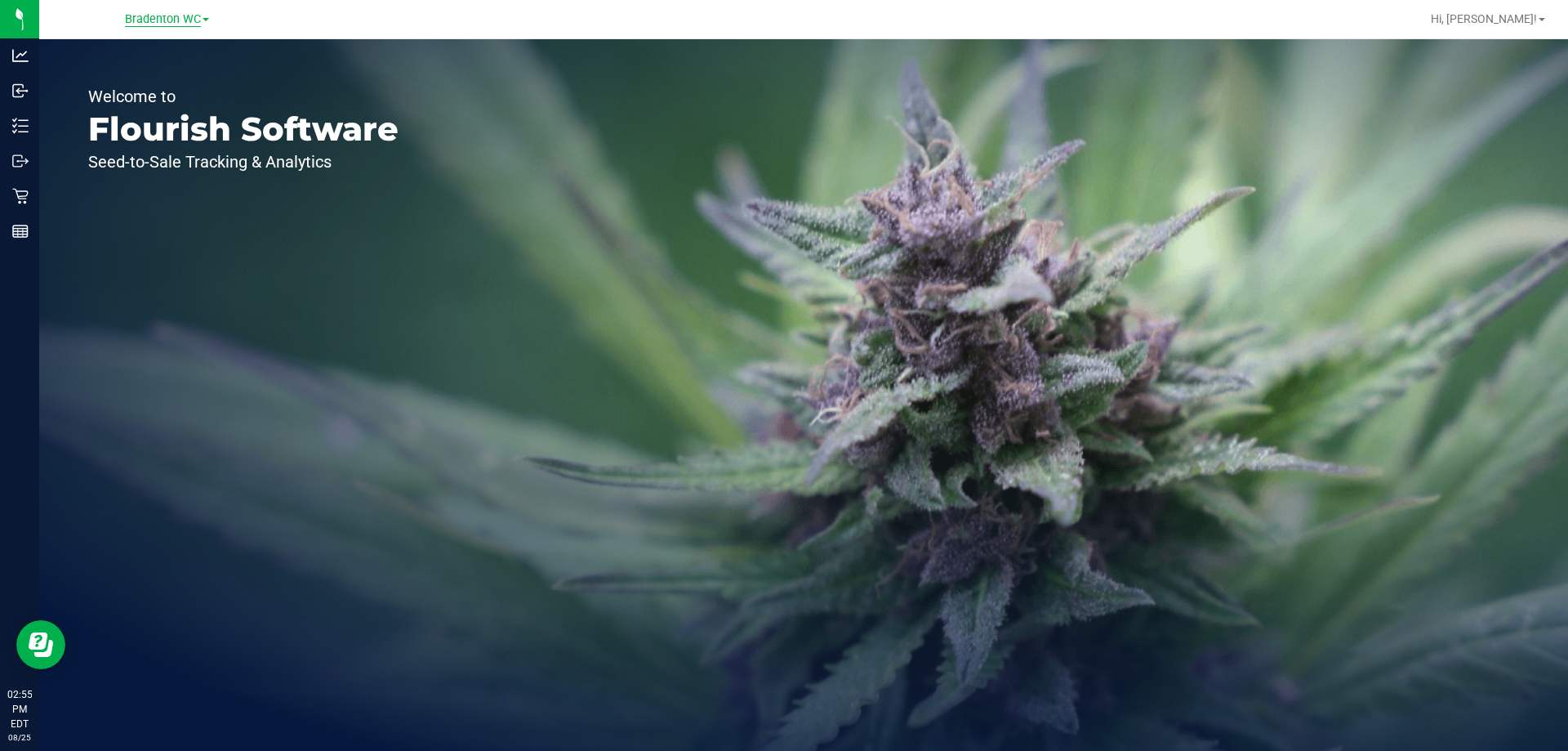
click at [148, 14] on span "Bradenton WC" at bounding box center [163, 19] width 76 height 14
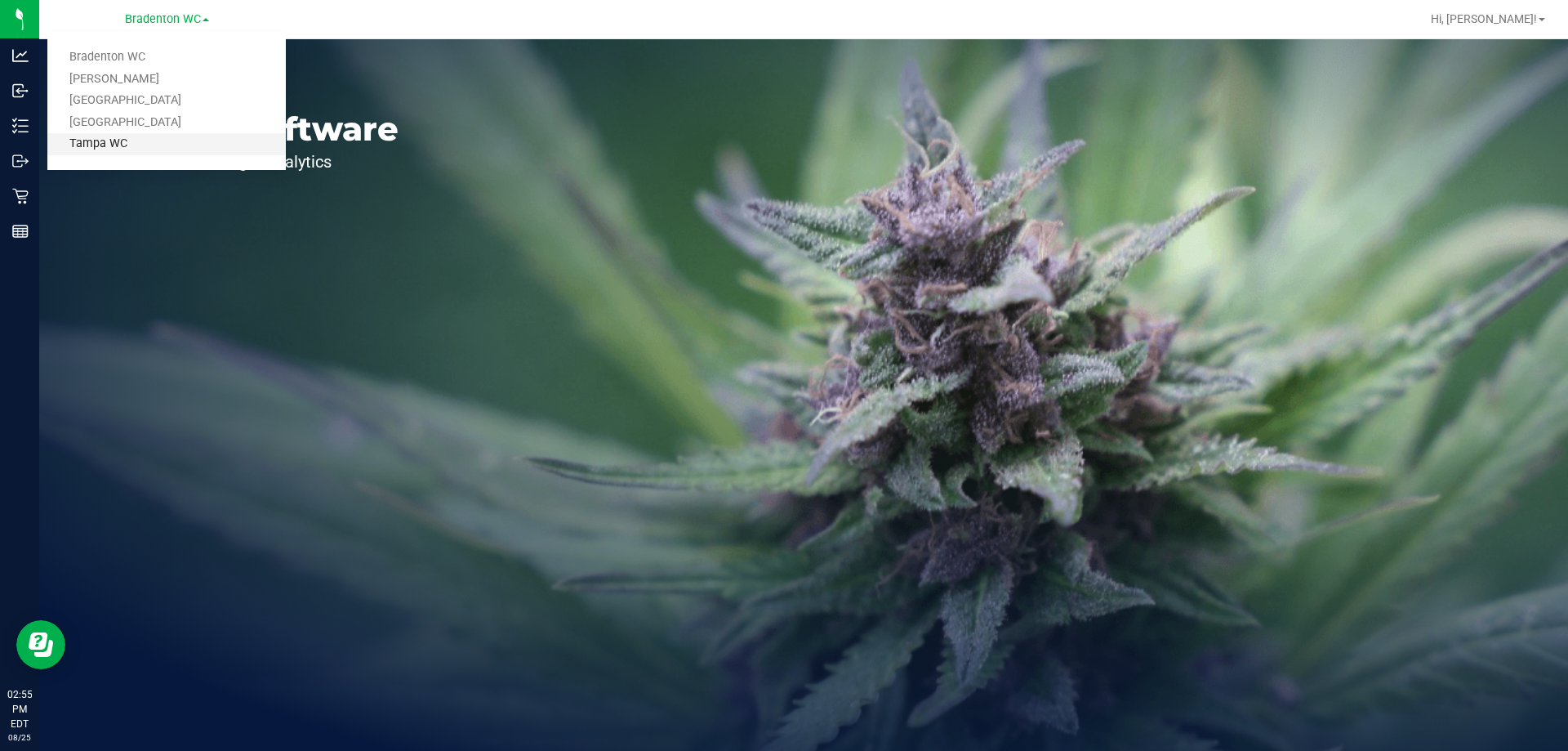
click at [160, 143] on link "Tampa WC" at bounding box center [166, 144] width 239 height 22
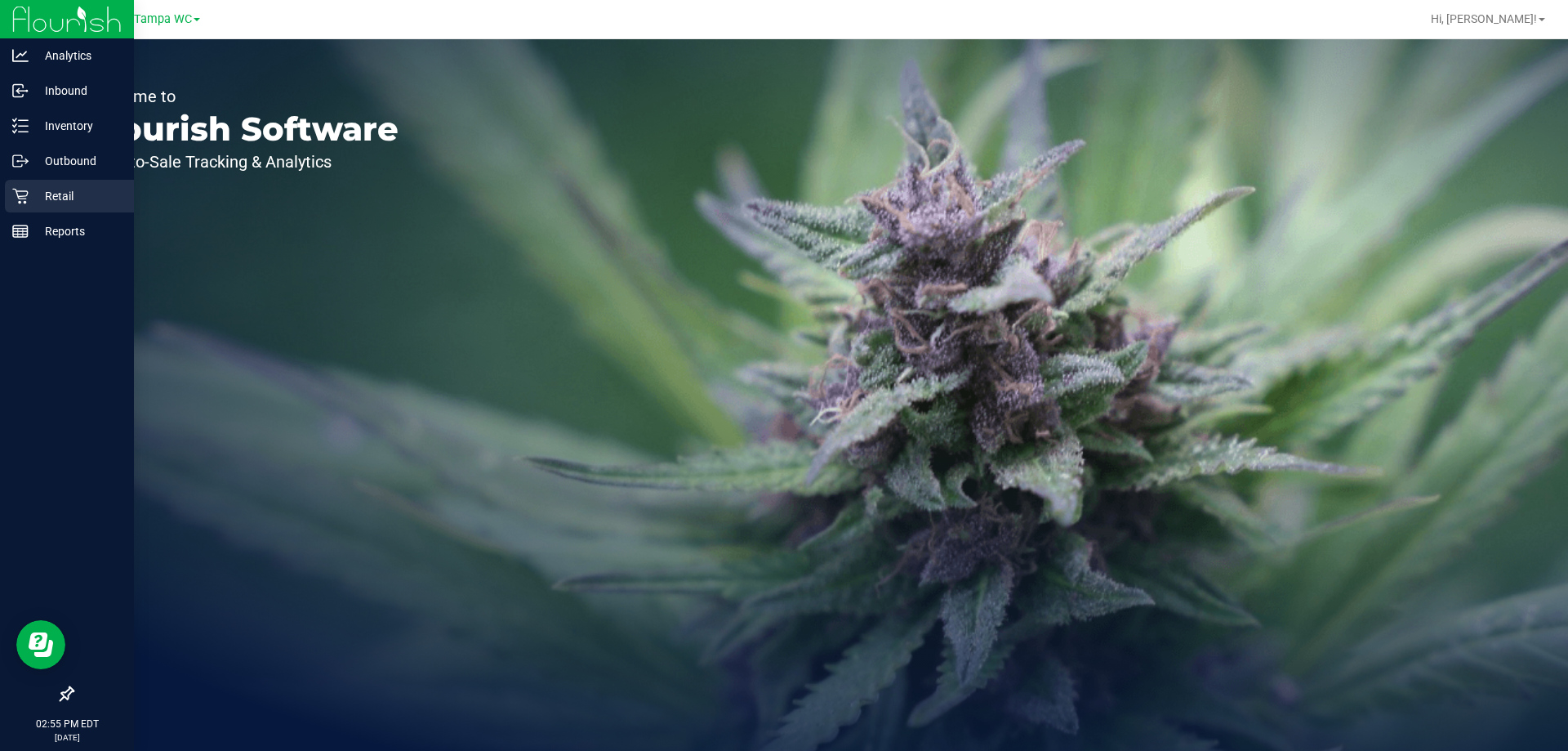
click at [31, 201] on p "Retail" at bounding box center [77, 196] width 98 height 20
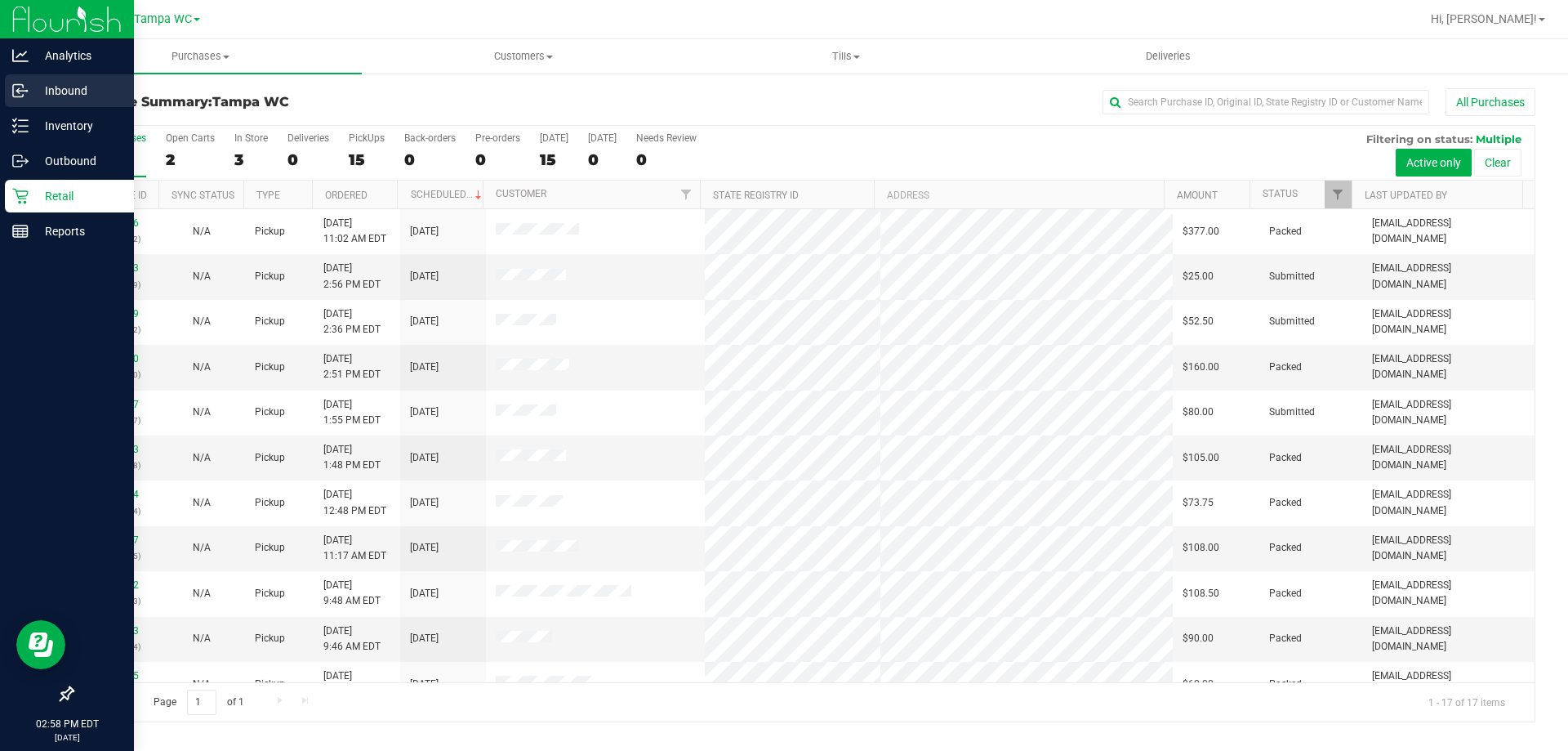
click at [57, 98] on p "Inbound" at bounding box center [77, 90] width 98 height 20
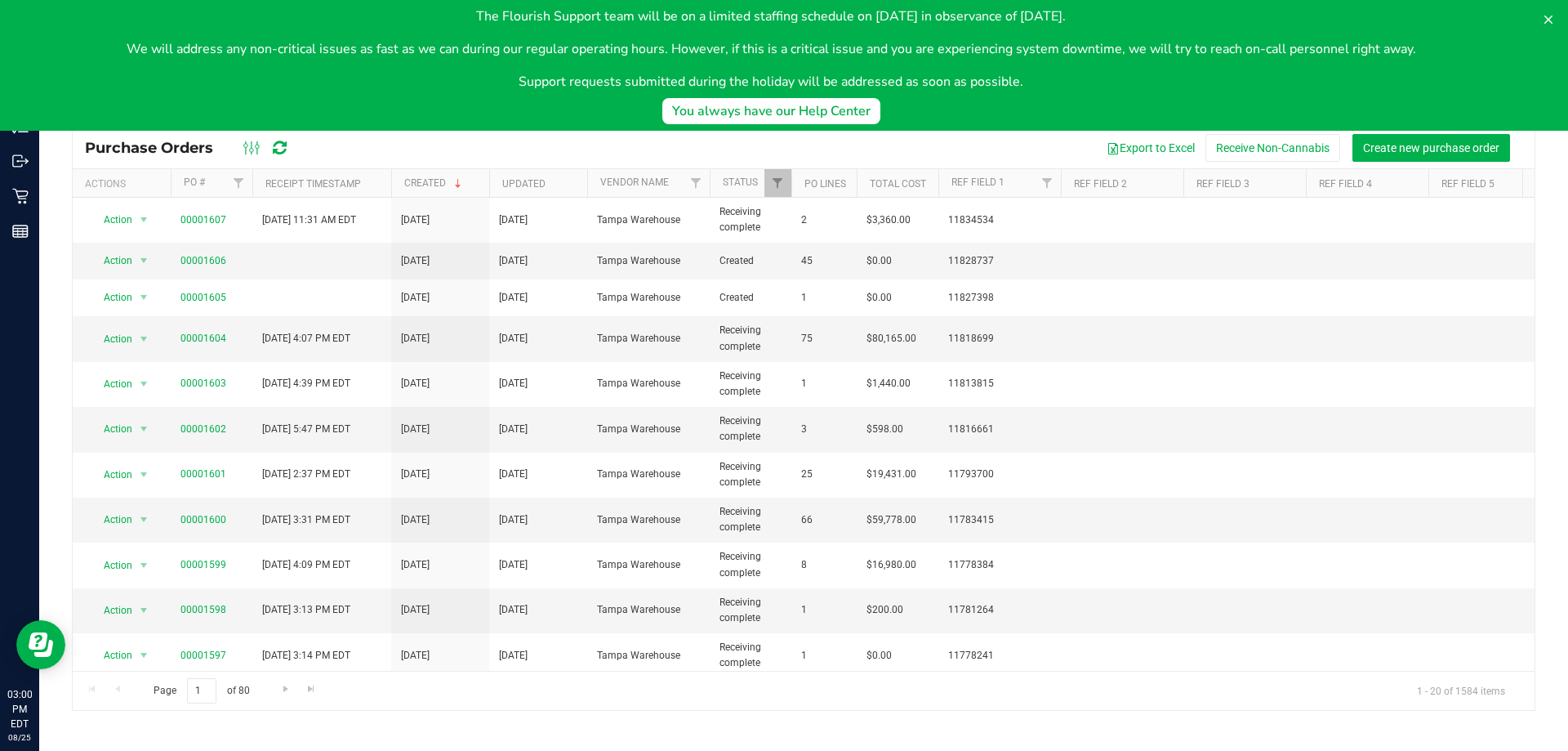
click at [279, 34] on div "The Flourish Support team will be on a limited staffing schedule on September 1…" at bounding box center [771, 48] width 1290 height 85
click at [602, 127] on body "The Flourish Support team will be on a limited staffing schedule on September 1…" at bounding box center [784, 66] width 1568 height 131
click at [1547, 12] on button at bounding box center [1549, 20] width 27 height 27
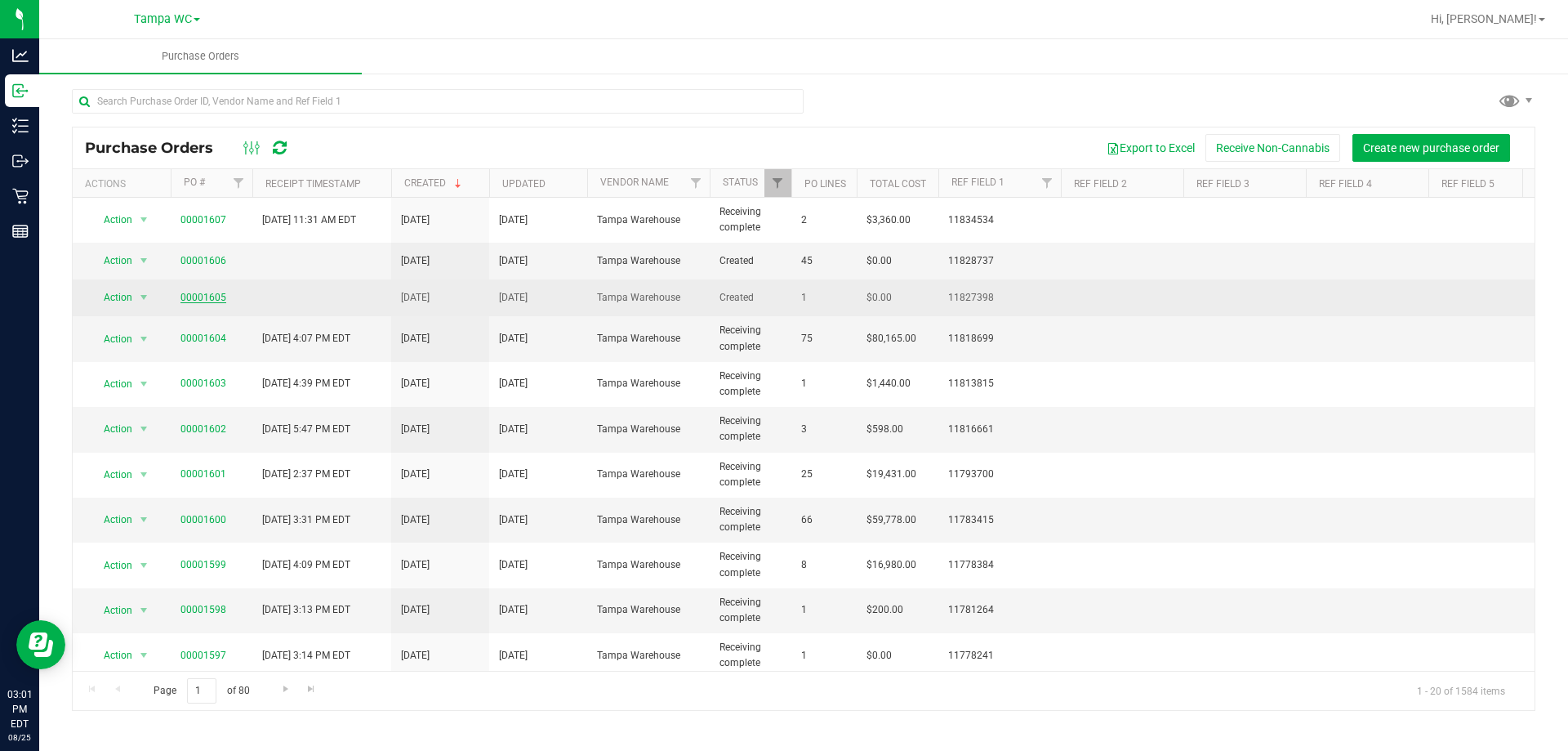
click at [202, 298] on link "00001605" at bounding box center [203, 298] width 46 height 11
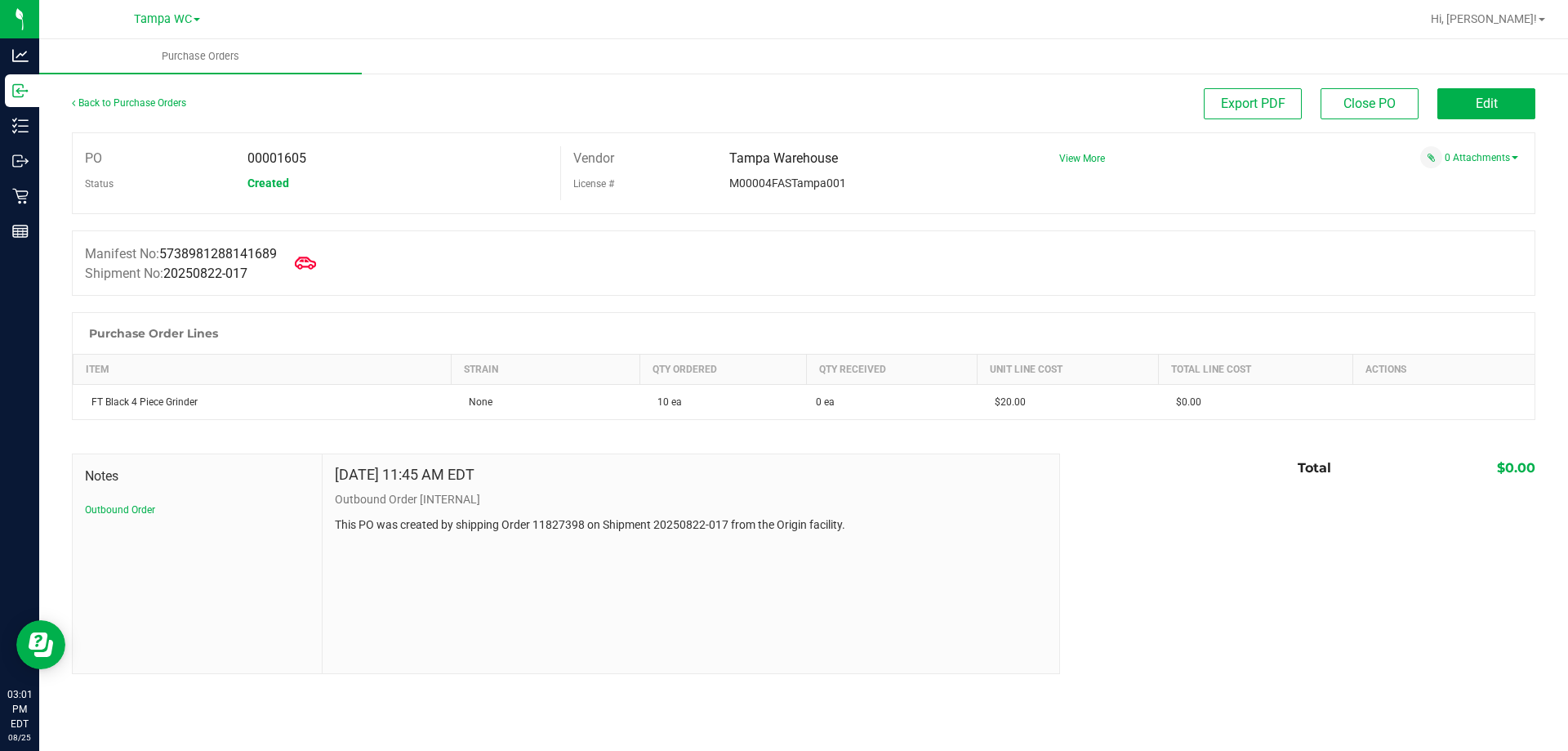
click at [311, 268] on icon at bounding box center [305, 263] width 21 height 21
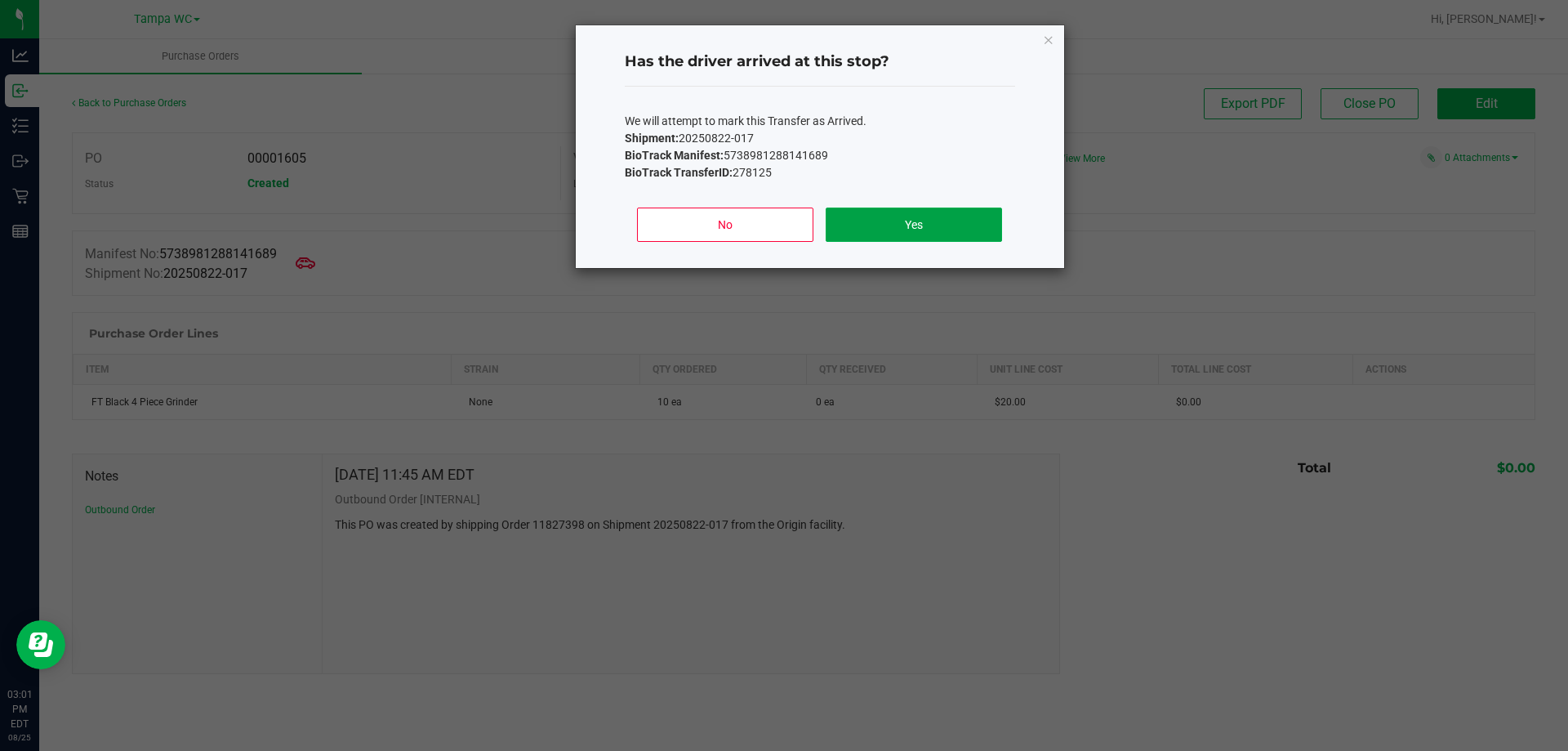
click at [904, 233] on button "Yes" at bounding box center [913, 224] width 176 height 34
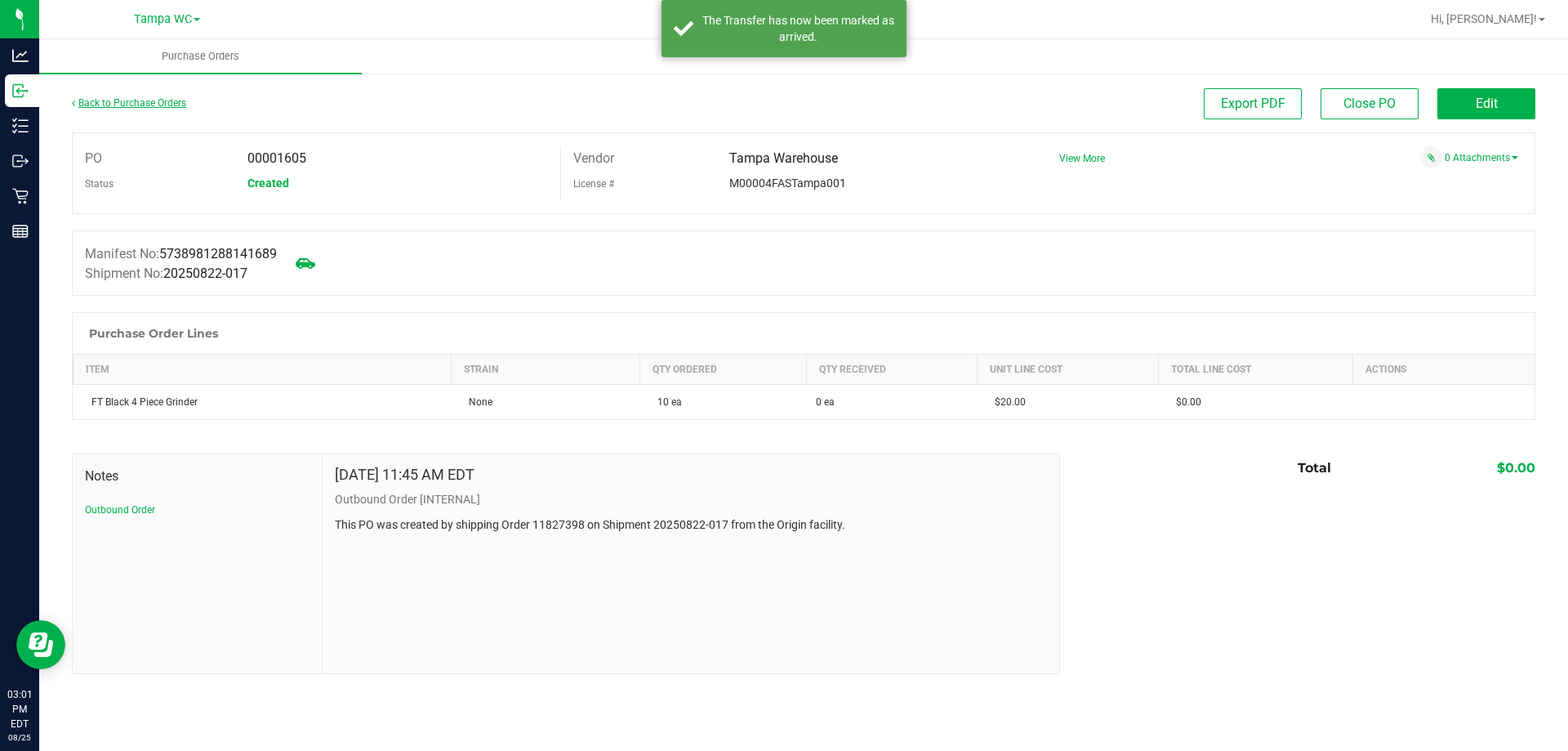
click at [153, 105] on link "Back to Purchase Orders" at bounding box center [129, 103] width 114 height 11
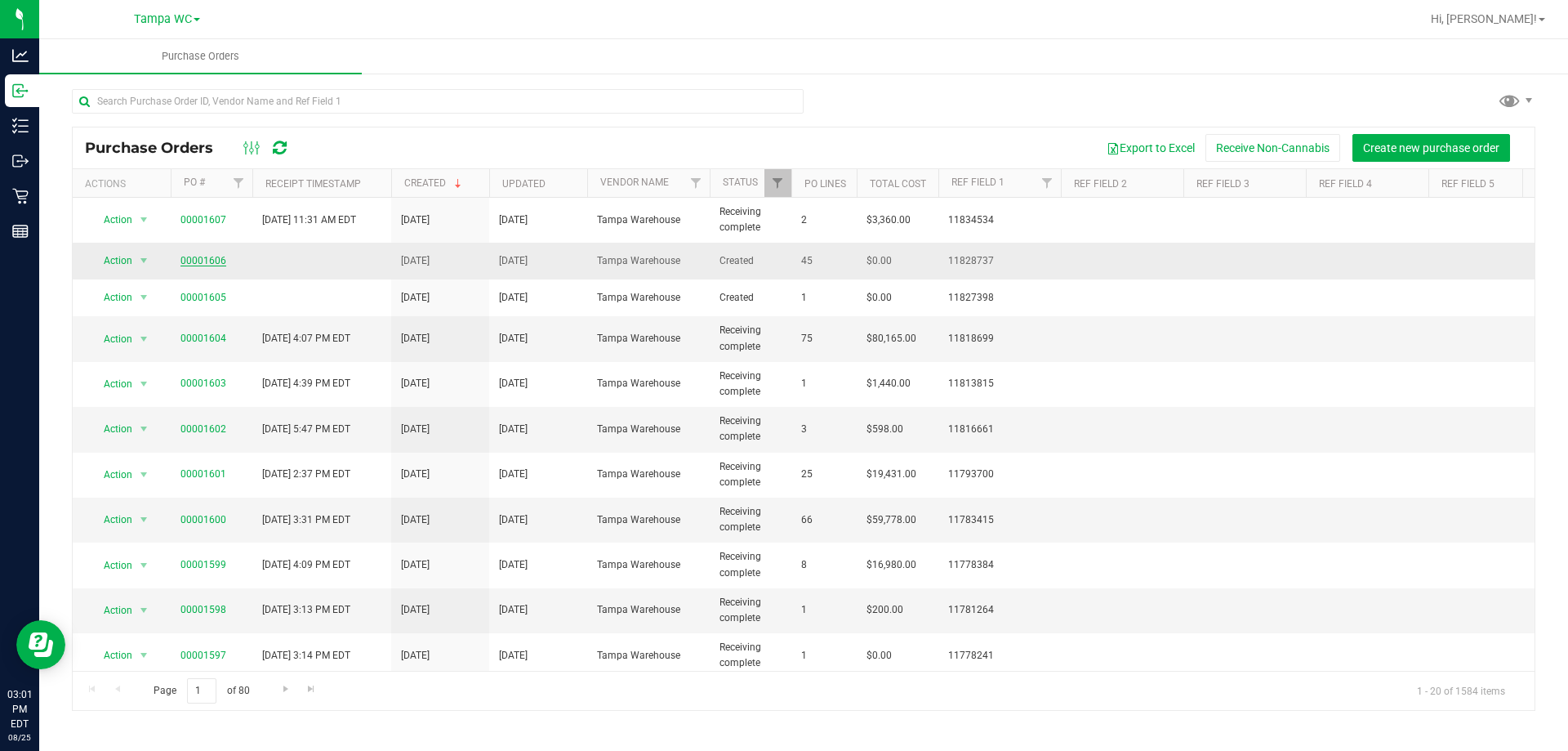
click at [212, 262] on link "00001606" at bounding box center [203, 260] width 46 height 11
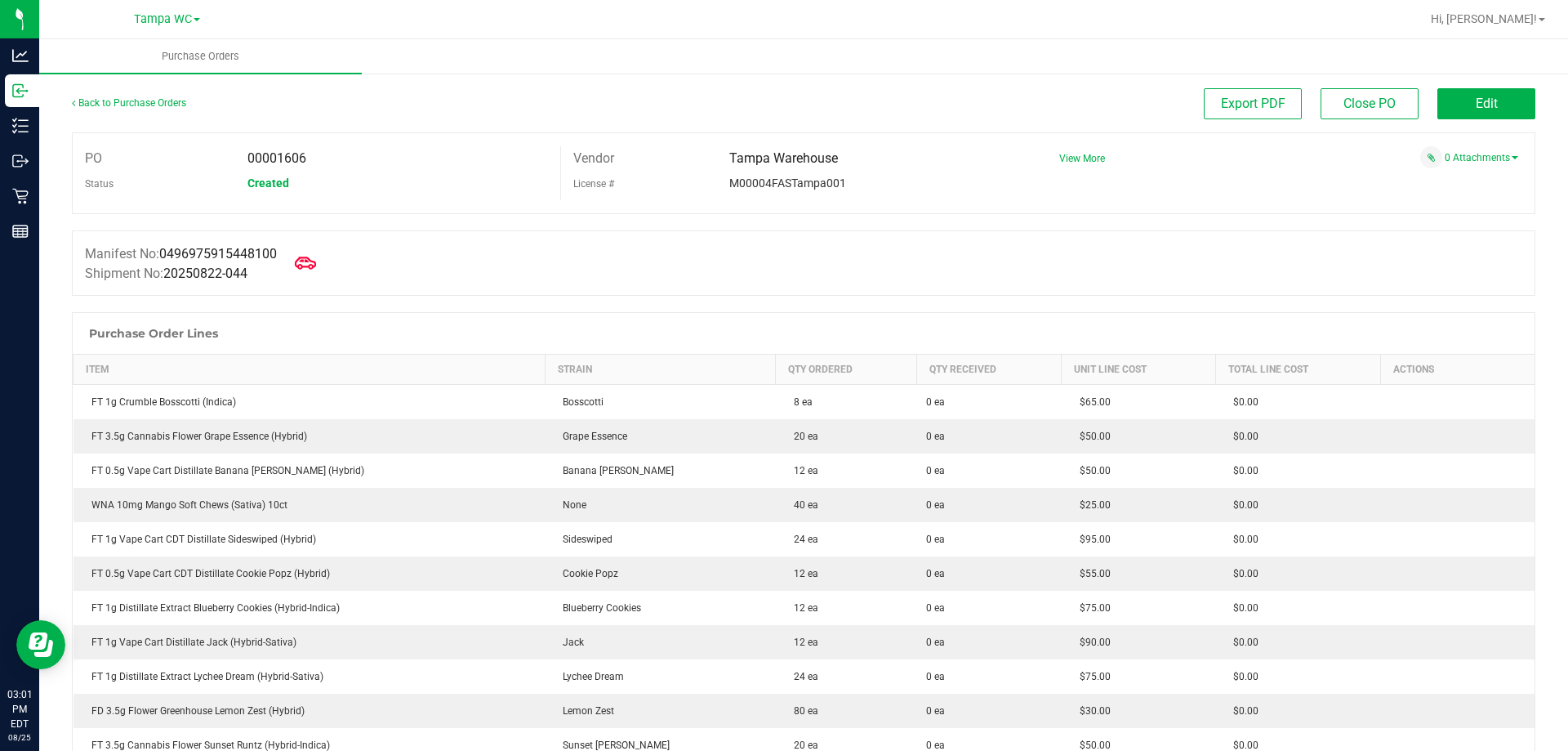
click at [315, 262] on icon at bounding box center [305, 263] width 21 height 21
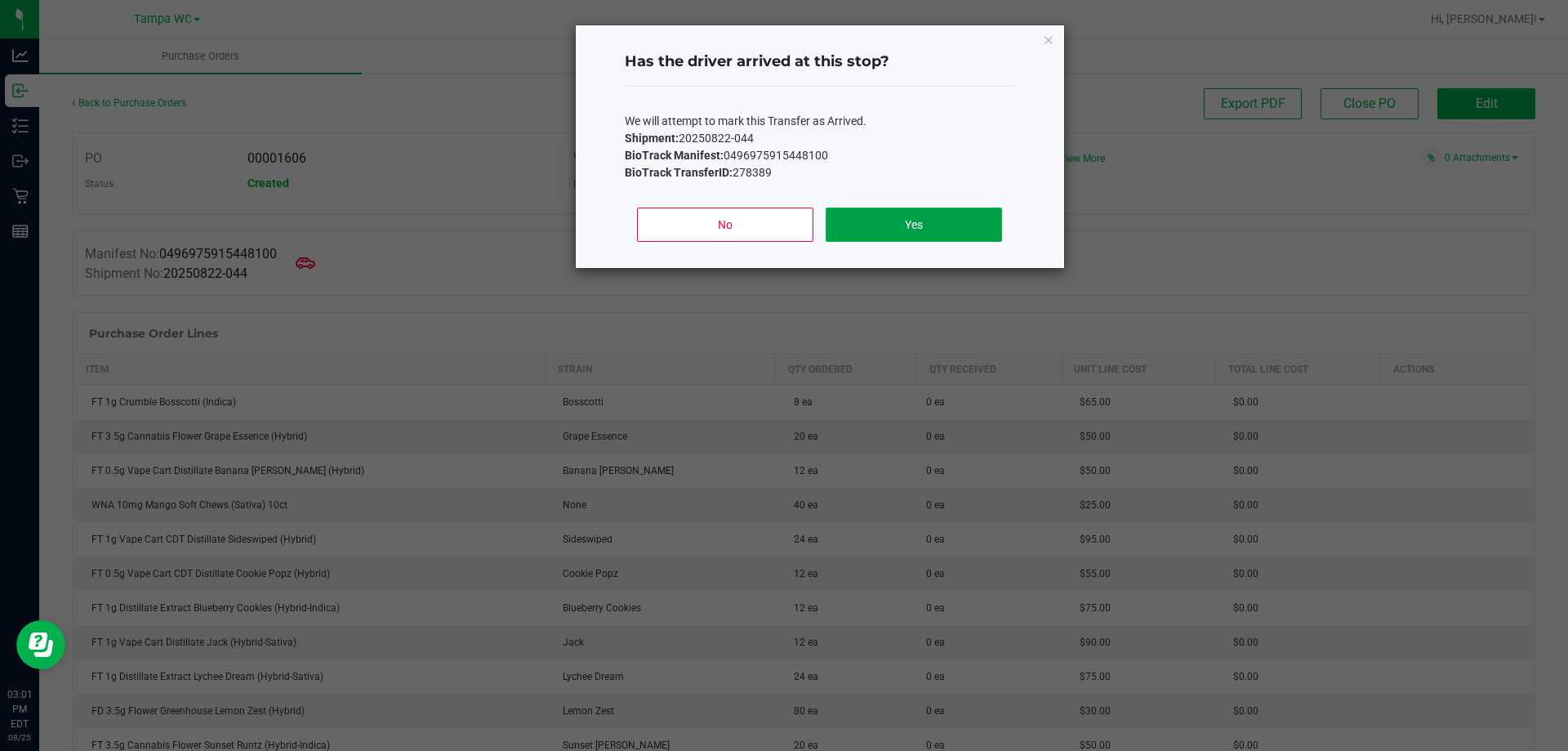
click at [957, 241] on button "Yes" at bounding box center [913, 224] width 176 height 34
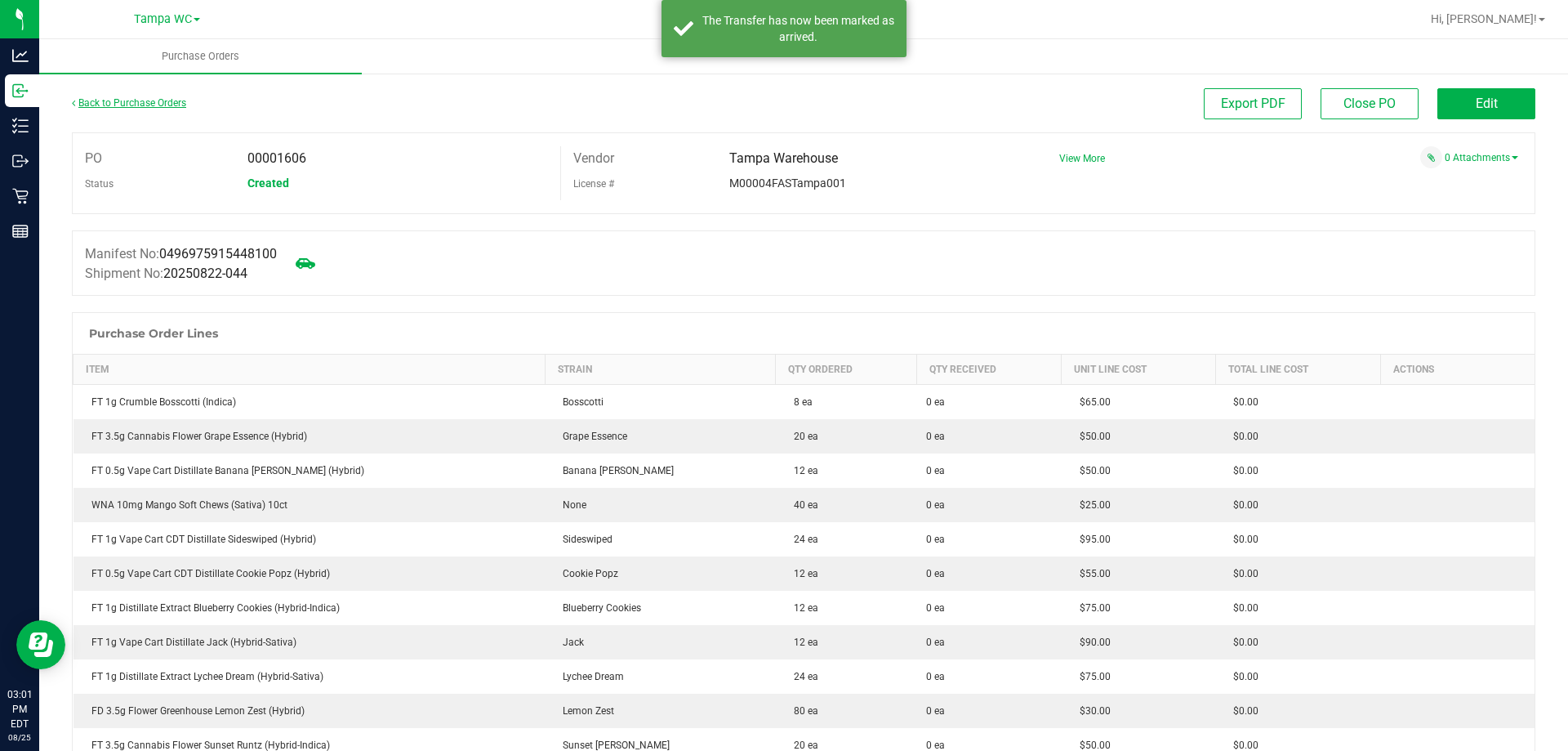
click at [163, 103] on link "Back to Purchase Orders" at bounding box center [129, 103] width 114 height 11
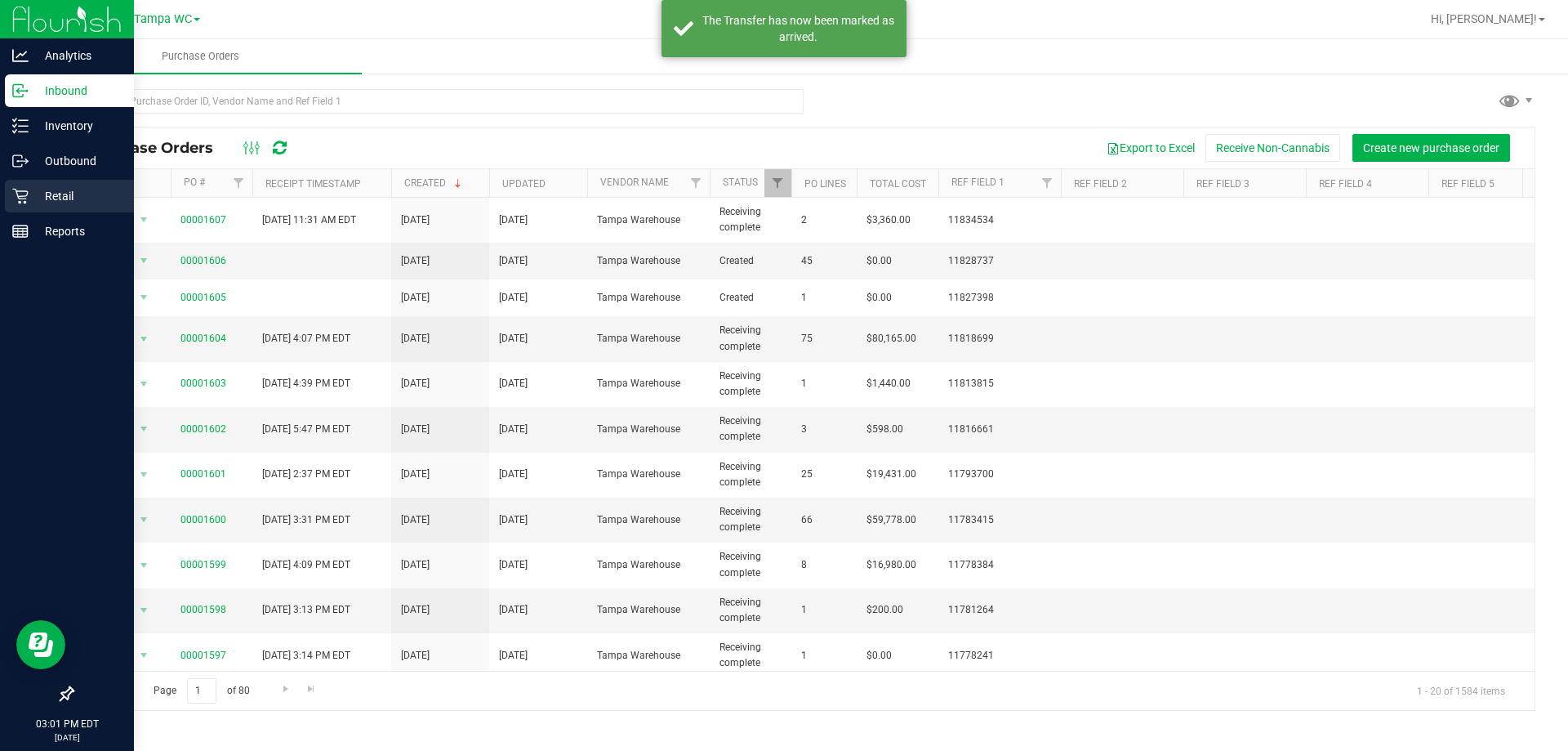
click at [26, 199] on icon at bounding box center [20, 197] width 15 height 15
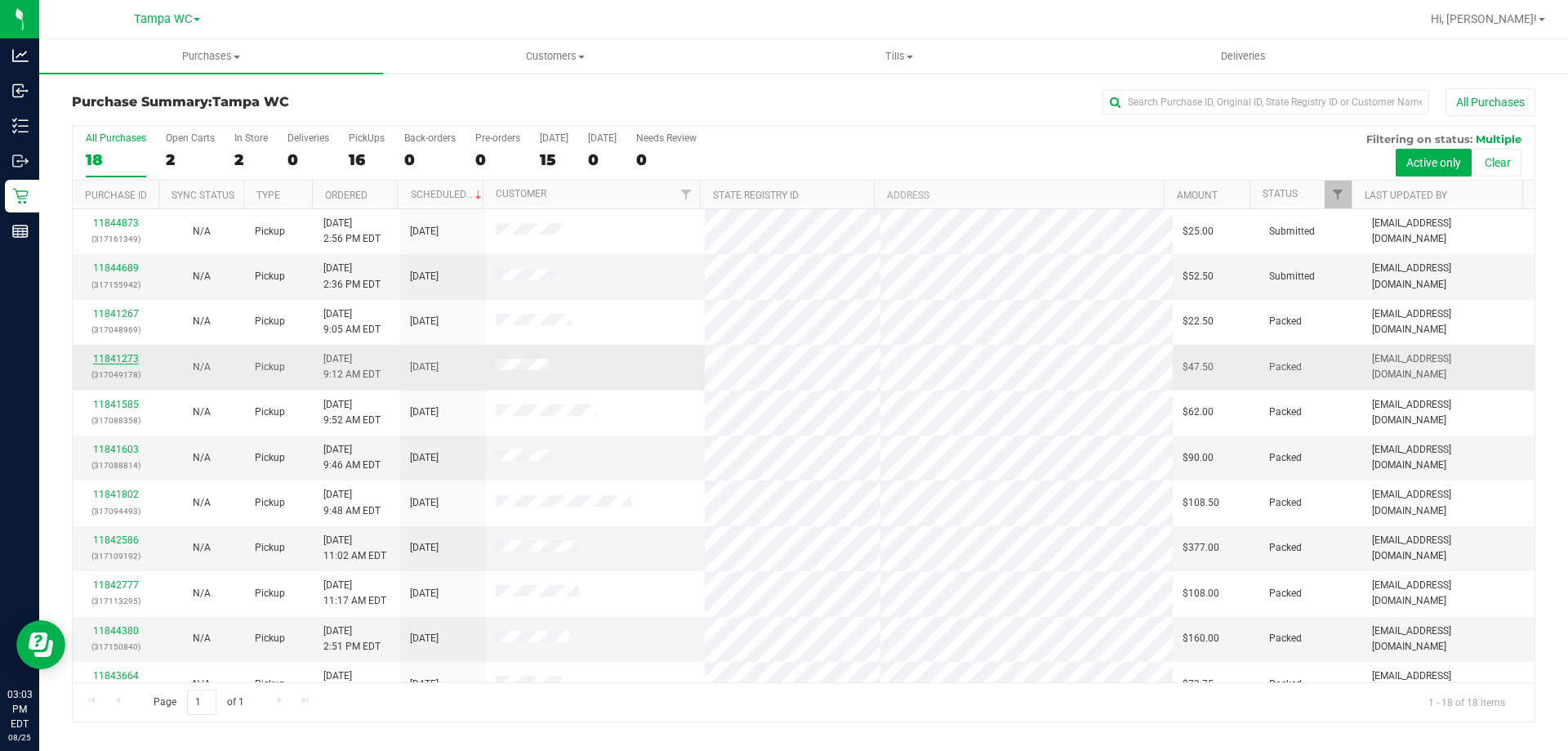
click at [120, 357] on link "11841273" at bounding box center [116, 358] width 46 height 11
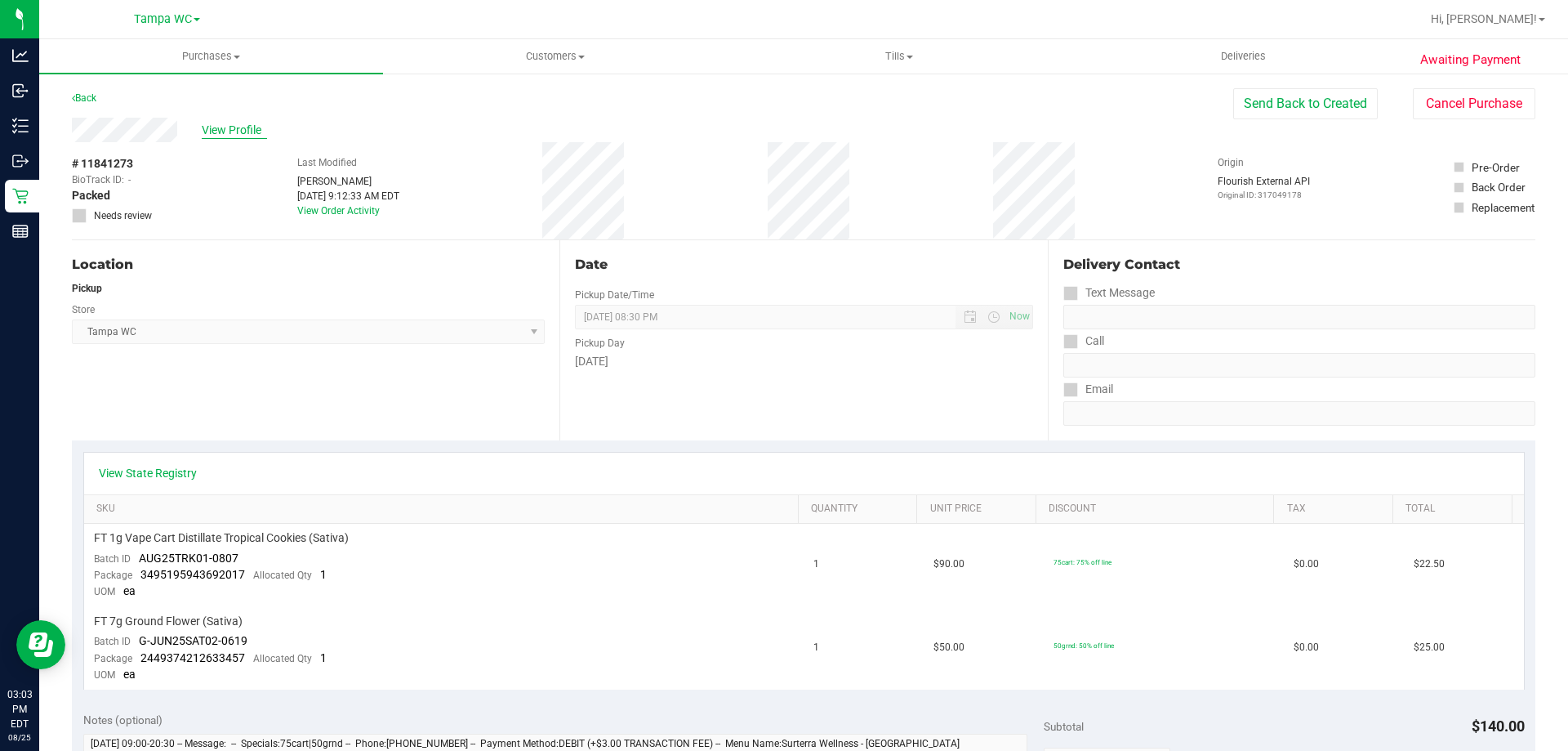
click at [248, 135] on span "View Profile" at bounding box center [234, 130] width 66 height 17
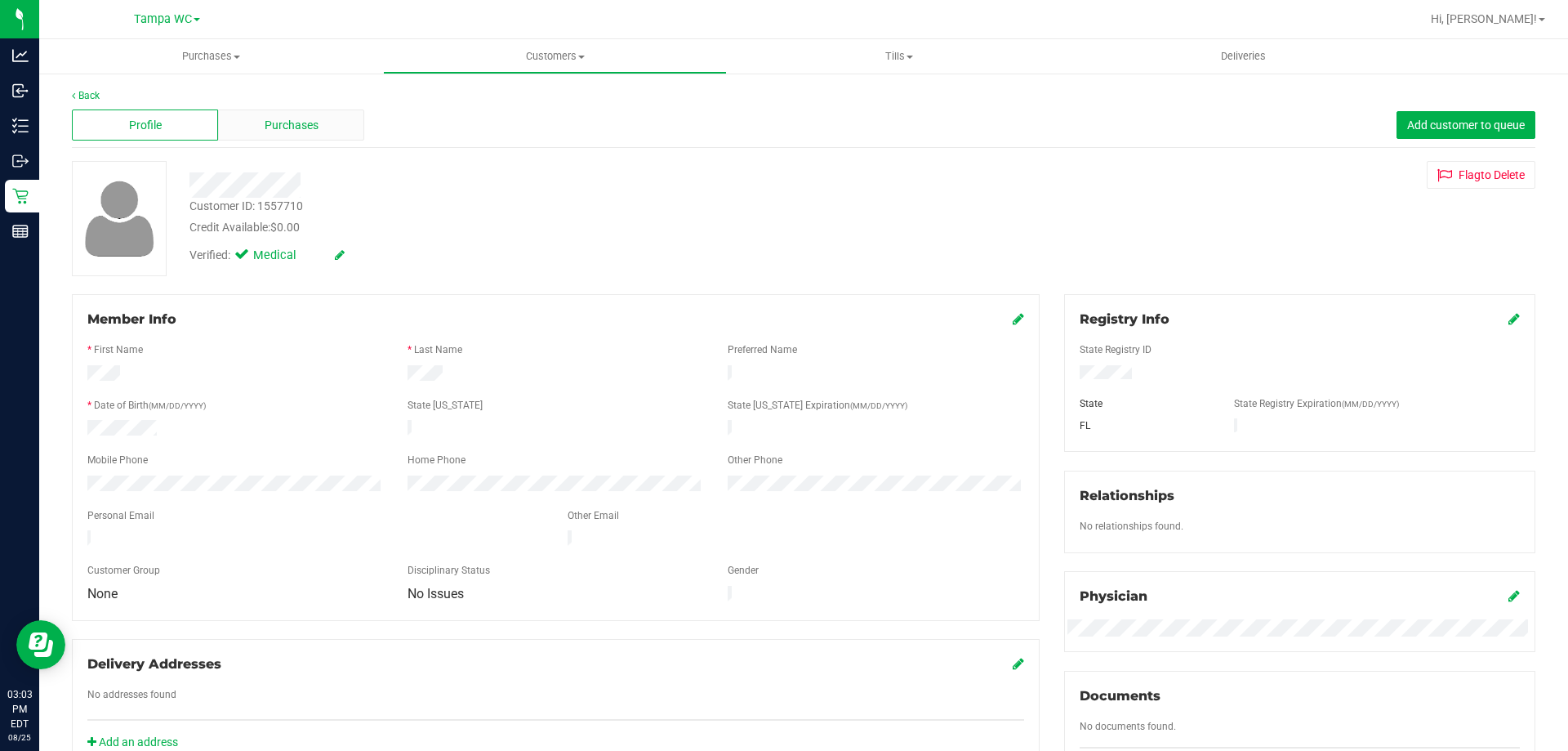
click at [302, 124] on span "Purchases" at bounding box center [291, 125] width 54 height 17
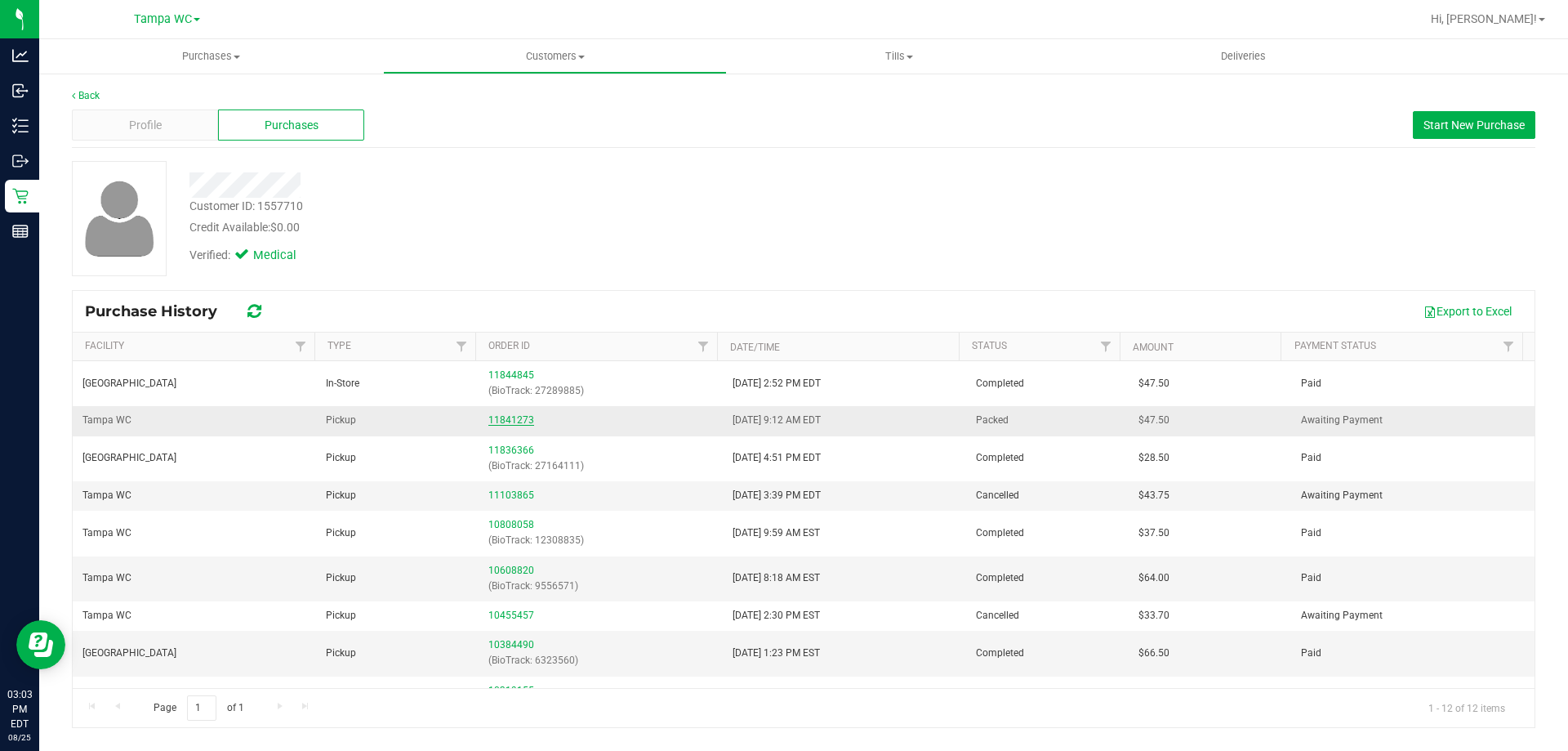
click at [504, 420] on link "11841273" at bounding box center [511, 420] width 46 height 11
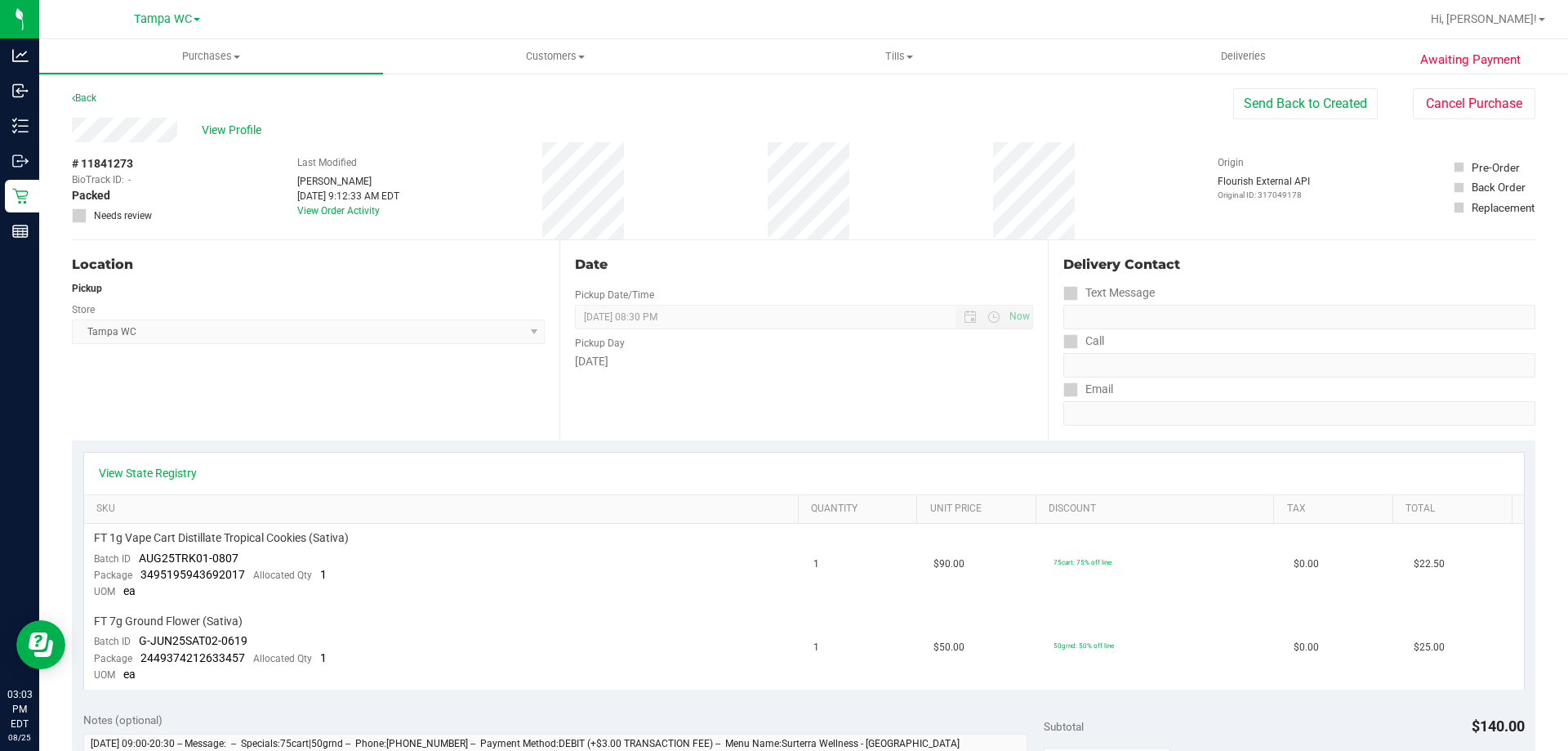
click at [410, 416] on div "Location Pickup Store Tampa WC Select Store Bonita Springs WC Boynton Beach WC …" at bounding box center [316, 340] width 488 height 201
click at [1448, 106] on button "Cancel Purchase" at bounding box center [1474, 104] width 123 height 31
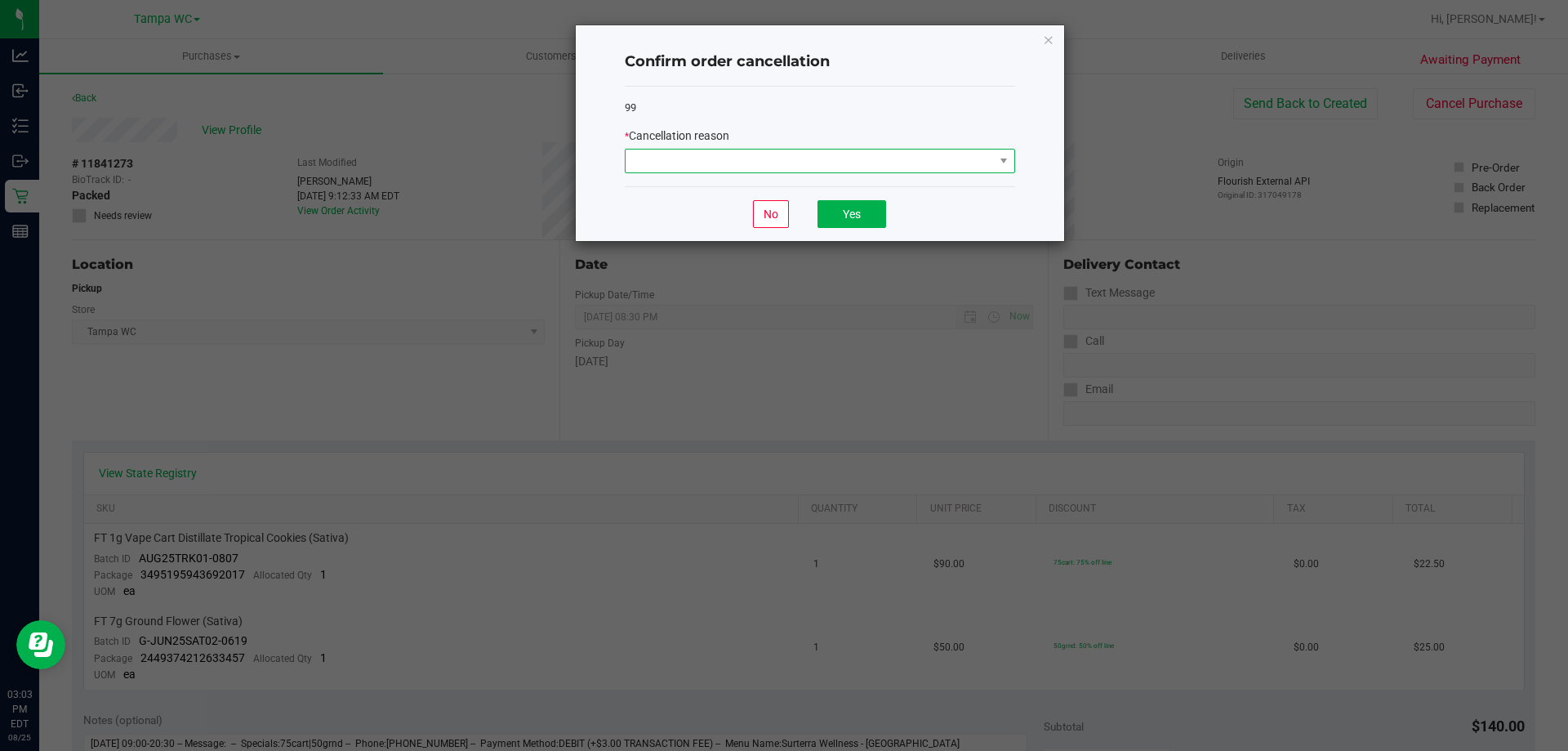
click at [834, 168] on span at bounding box center [810, 161] width 369 height 23
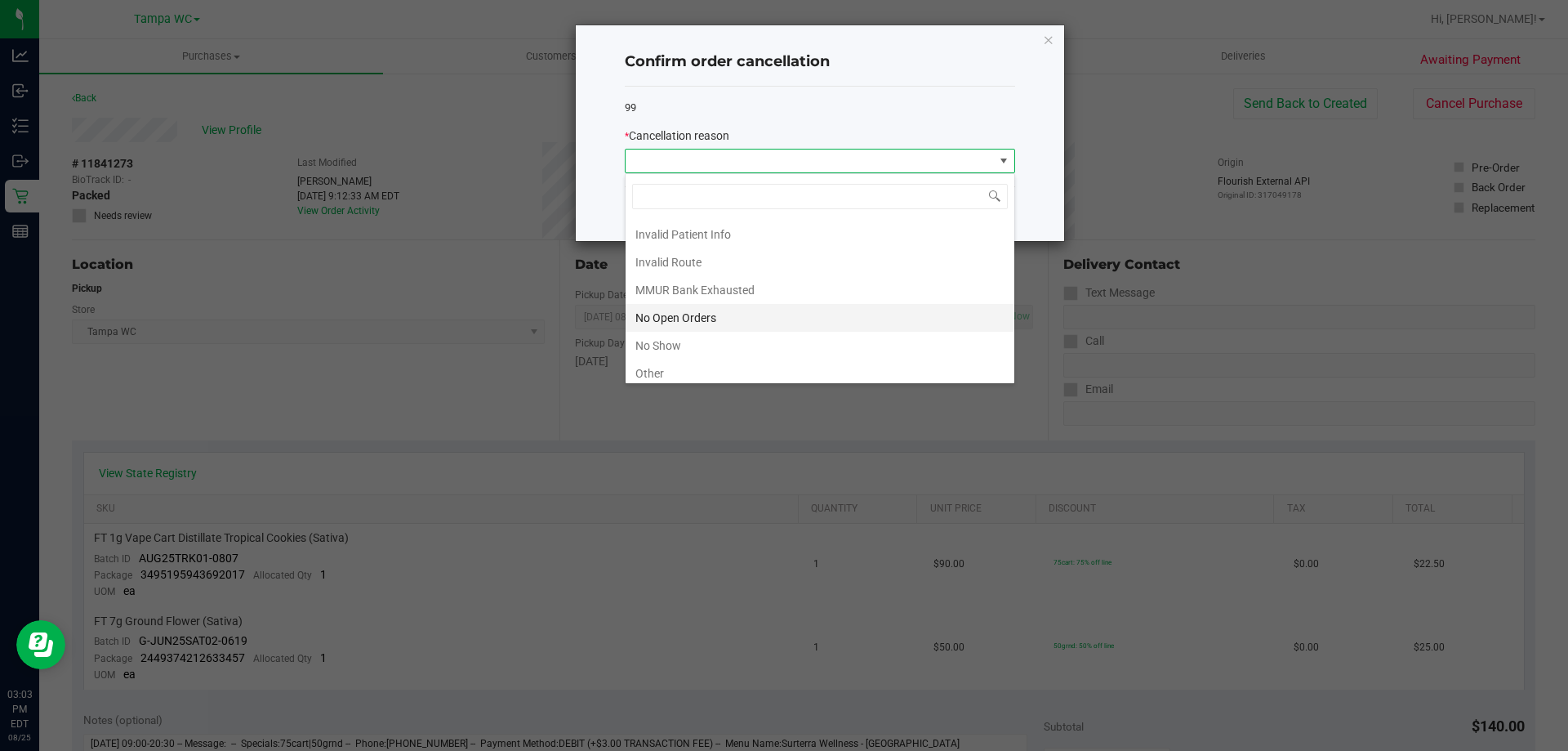
scroll to position [114, 0]
click at [718, 315] on li "Other" at bounding box center [819, 311] width 389 height 28
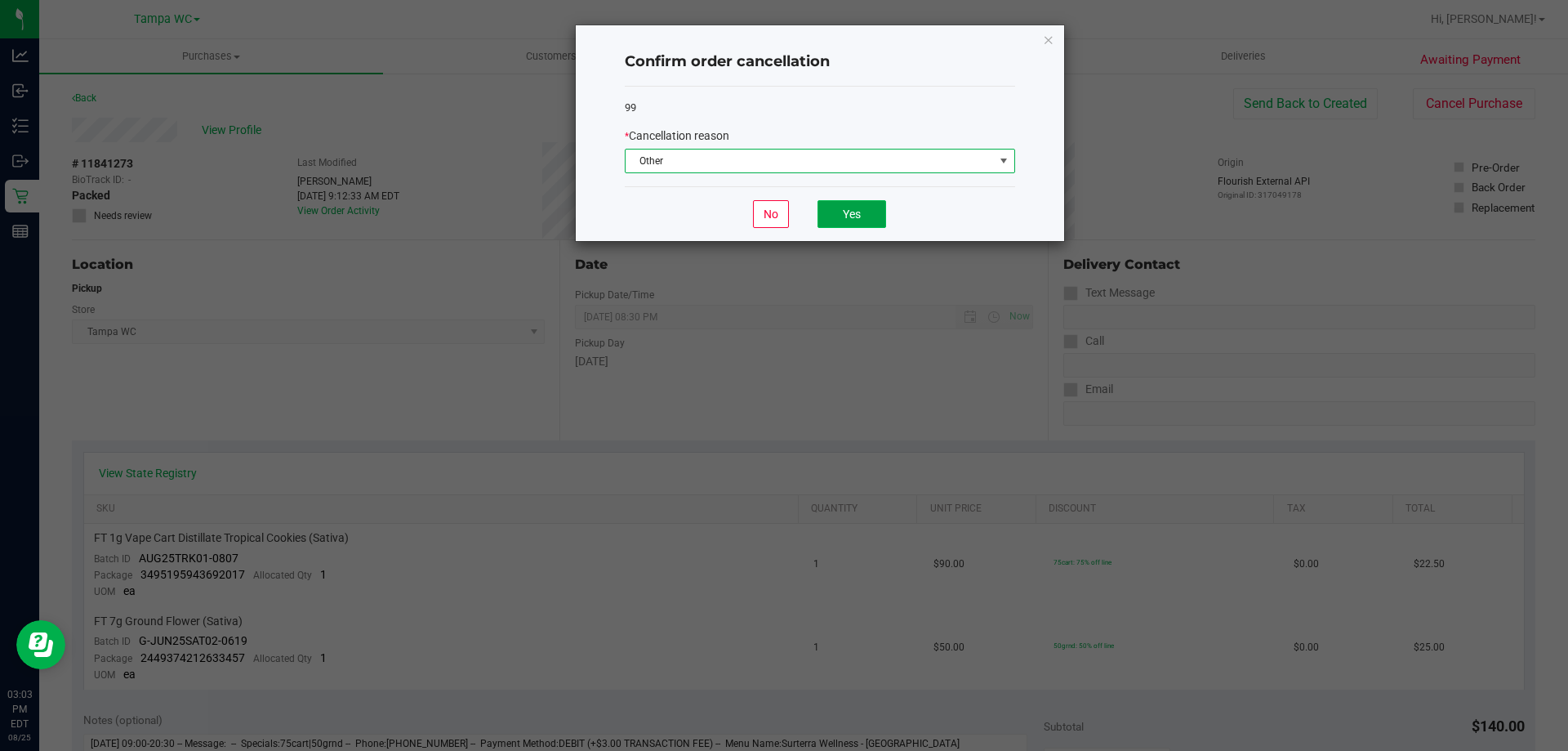
click at [853, 208] on button "Yes" at bounding box center [851, 214] width 68 height 28
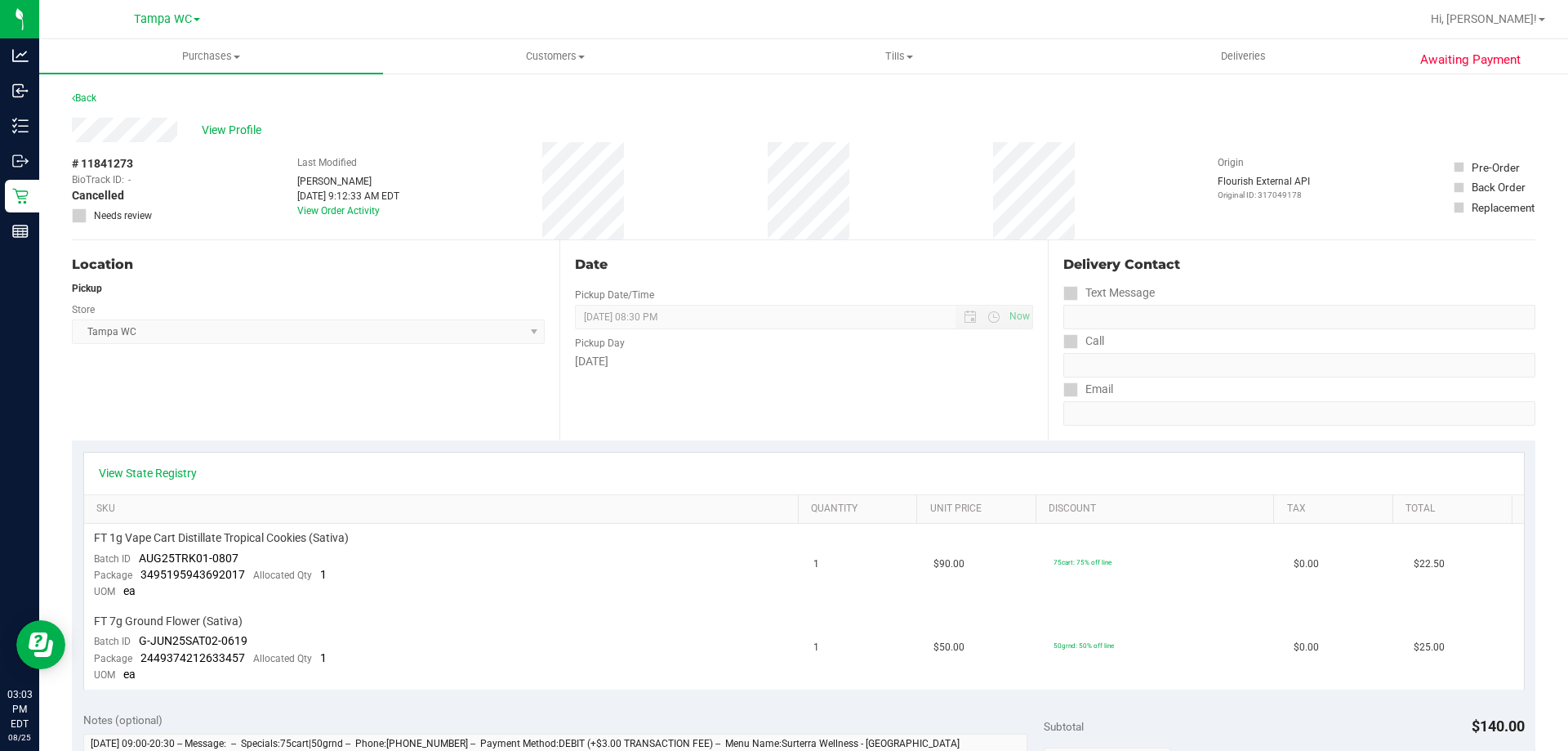
click at [85, 88] on div "Back" at bounding box center [85, 98] width 25 height 20
click at [88, 96] on link "Back" at bounding box center [85, 98] width 25 height 11
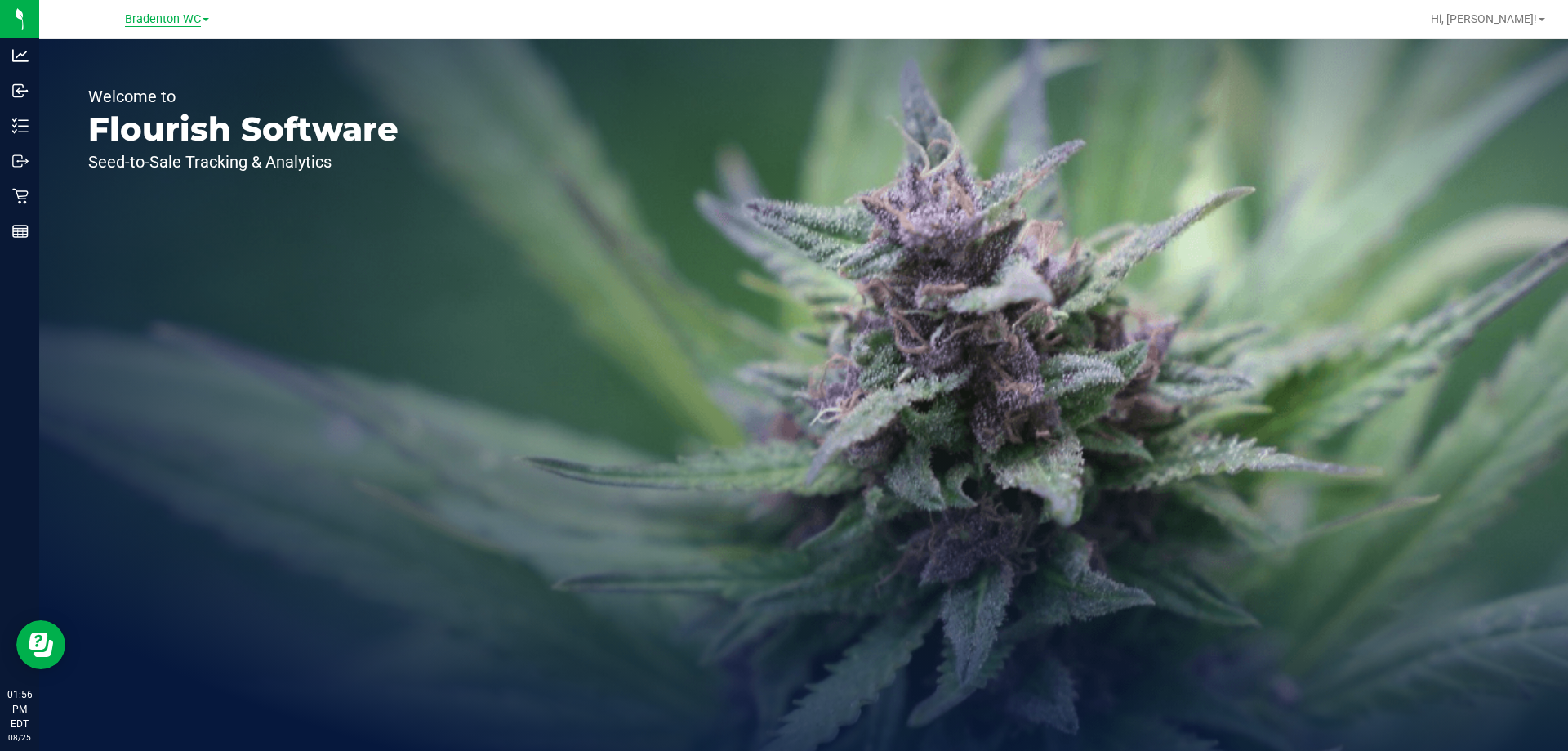
click at [183, 19] on span "Bradenton WC" at bounding box center [163, 19] width 76 height 14
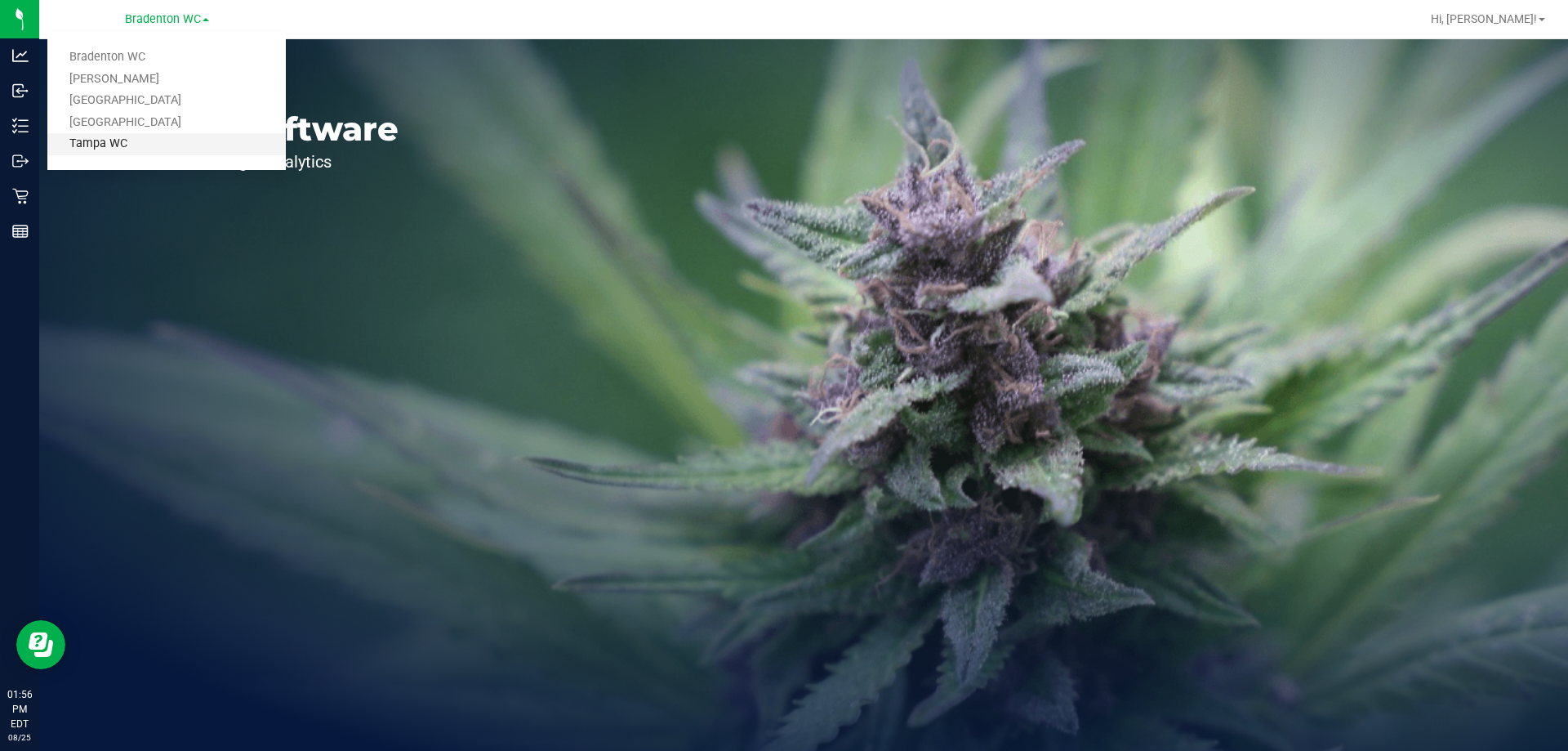
click at [149, 142] on link "Tampa WC" at bounding box center [166, 144] width 239 height 22
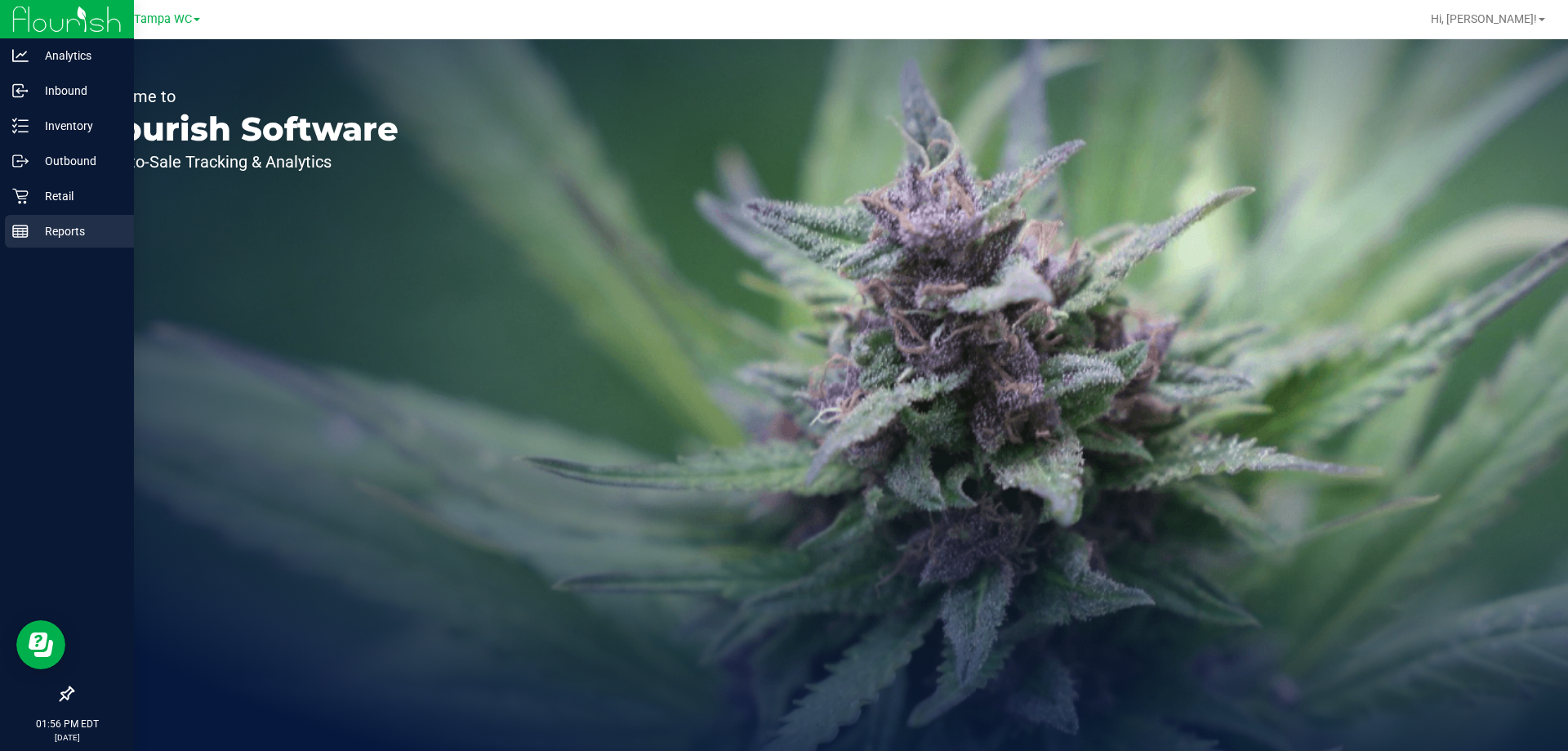
click at [51, 230] on p "Reports" at bounding box center [77, 231] width 98 height 20
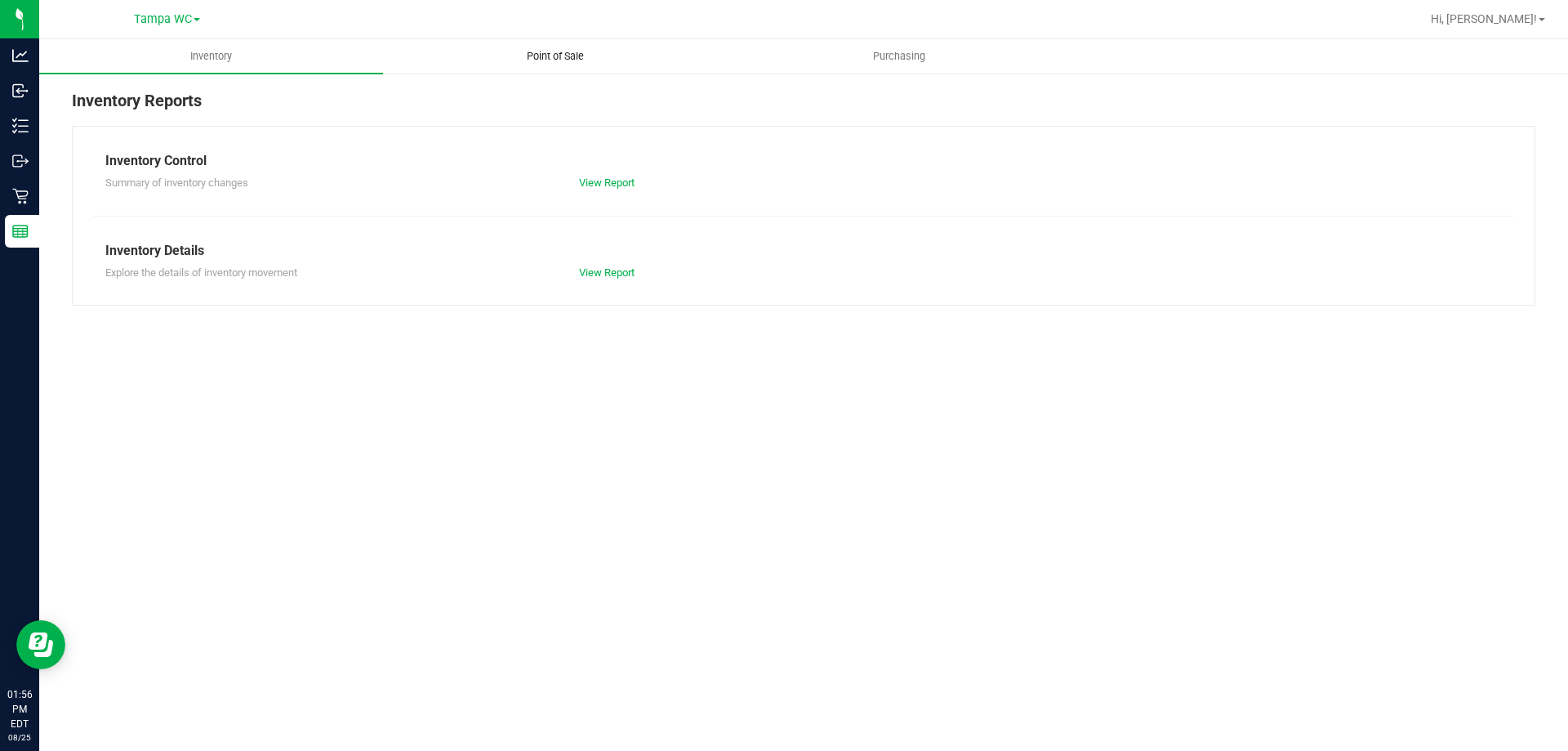
click at [540, 53] on span "Point of Sale" at bounding box center [555, 56] width 102 height 14
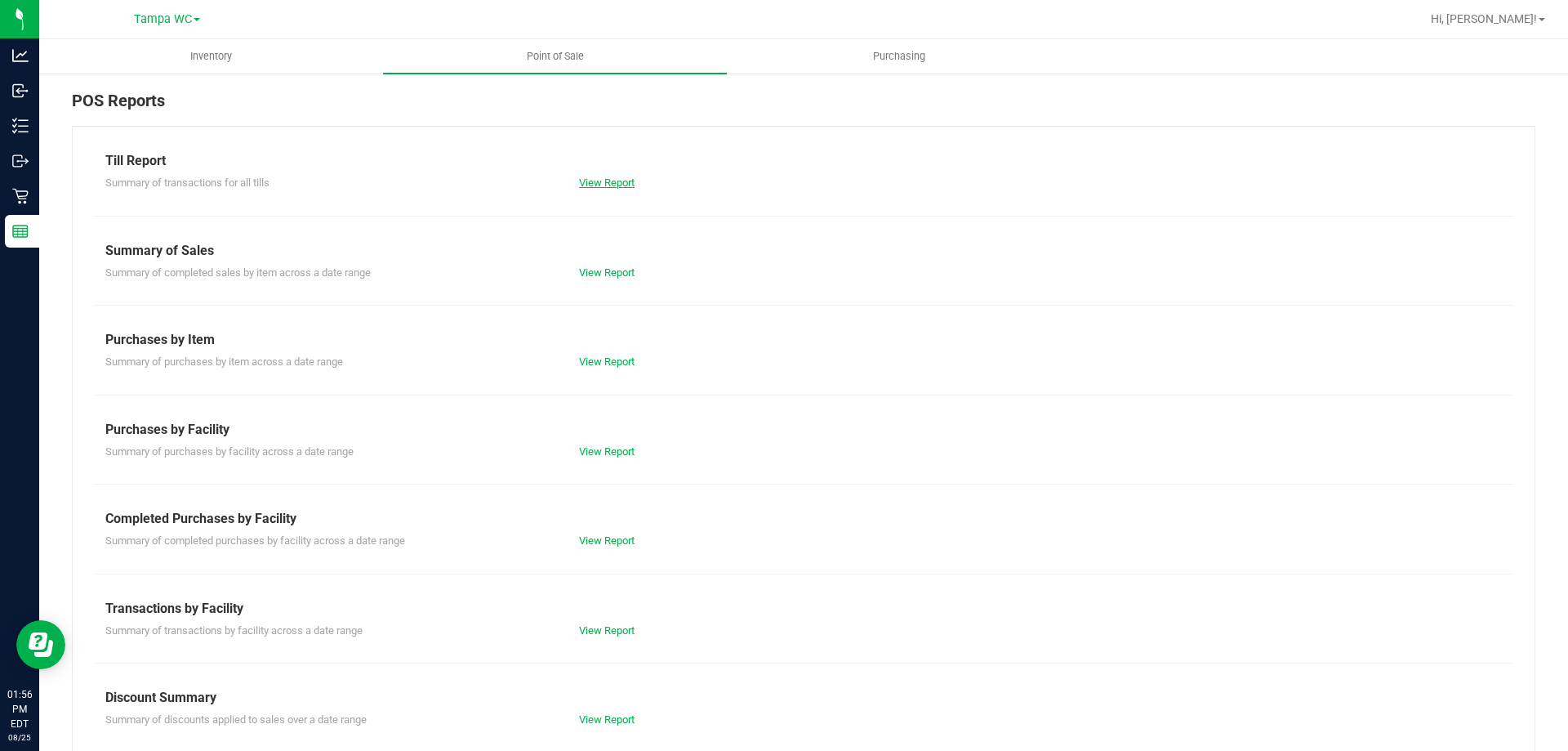
click at [610, 178] on link "View Report" at bounding box center [606, 183] width 55 height 12
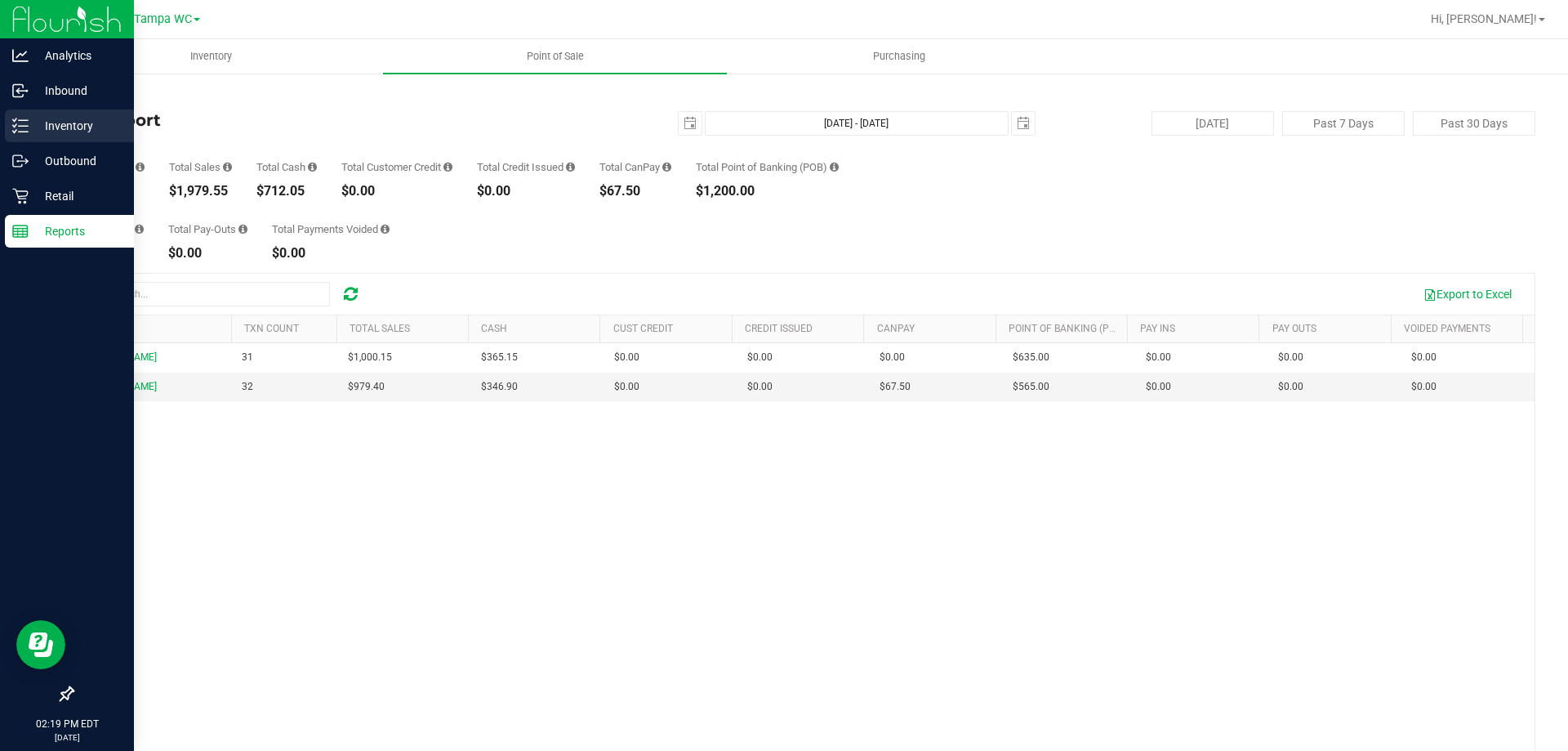
click at [79, 115] on div "Inventory" at bounding box center [69, 125] width 129 height 32
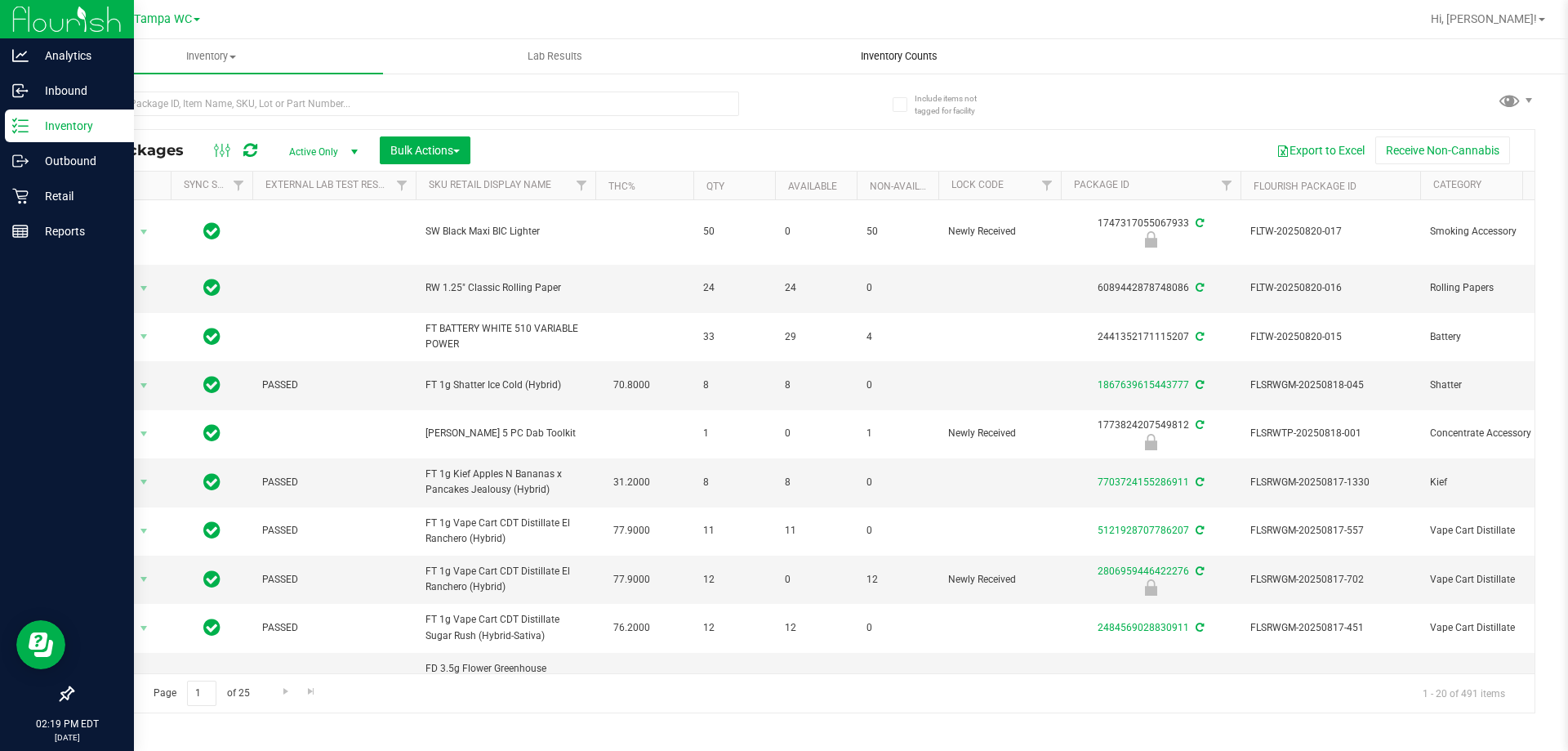
click at [898, 56] on span "Inventory Counts" at bounding box center [899, 56] width 121 height 14
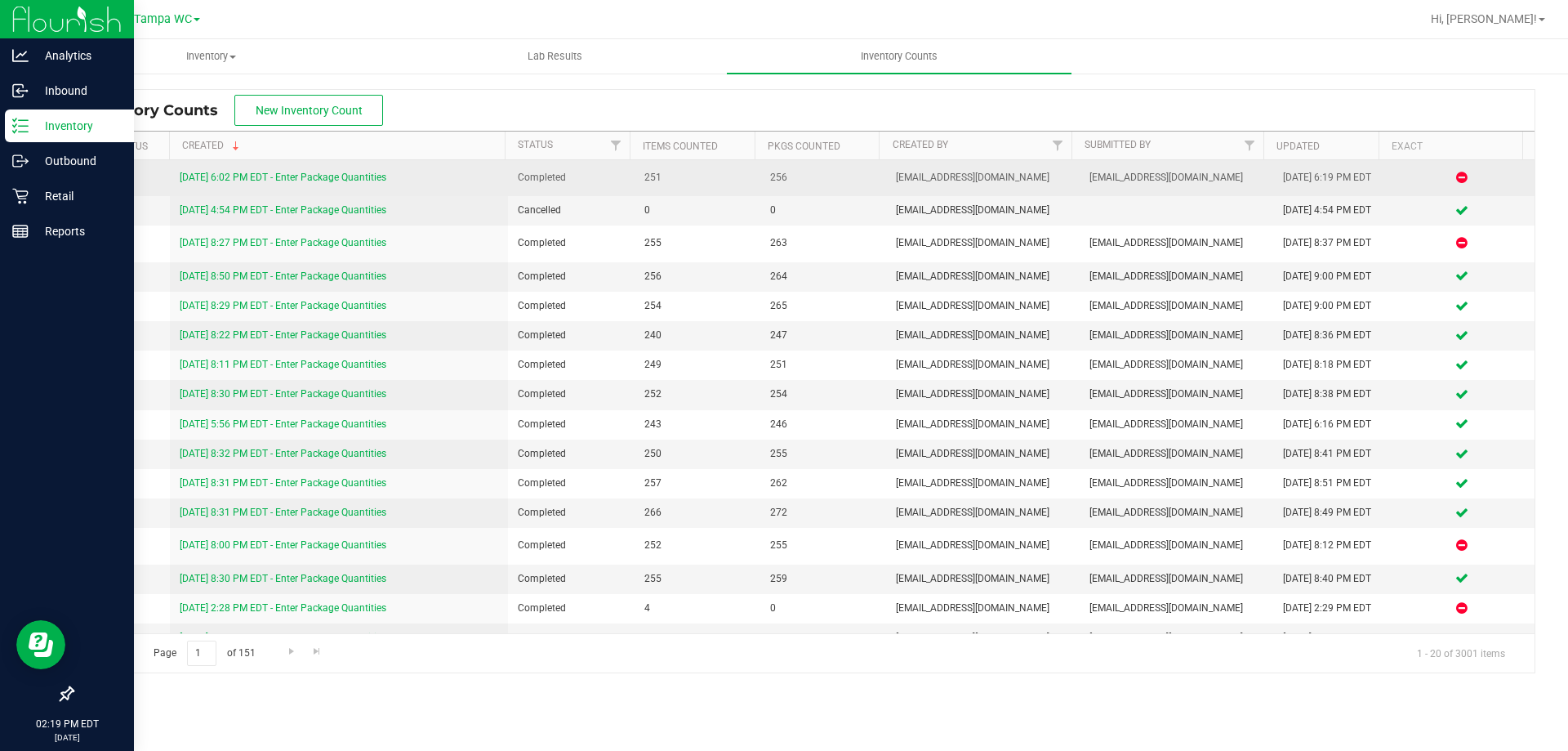
click at [312, 175] on link "8/24/25 6:02 PM EDT - Enter Package Quantities" at bounding box center [282, 177] width 206 height 11
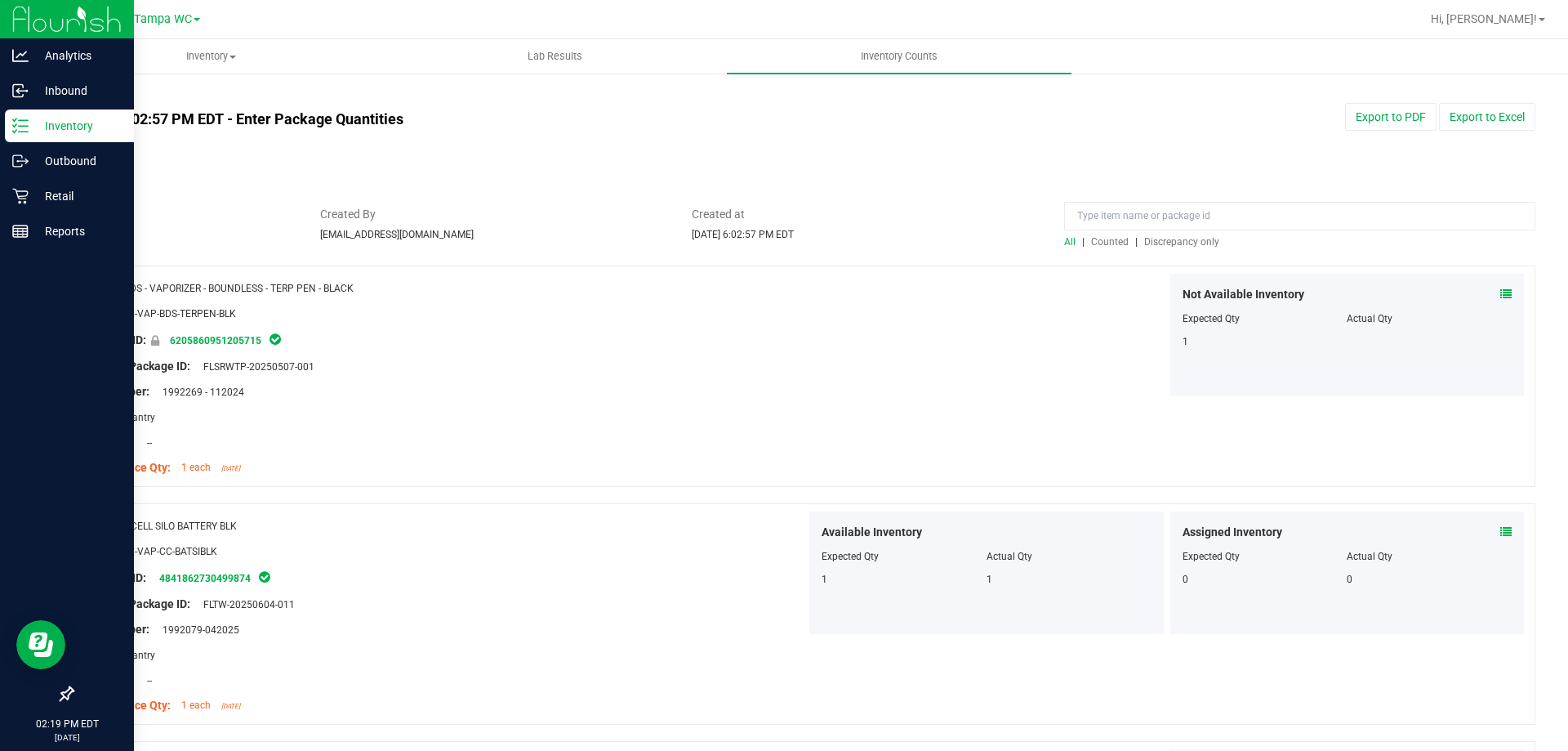
click at [1195, 237] on span "Discrepancy only" at bounding box center [1181, 241] width 75 height 11
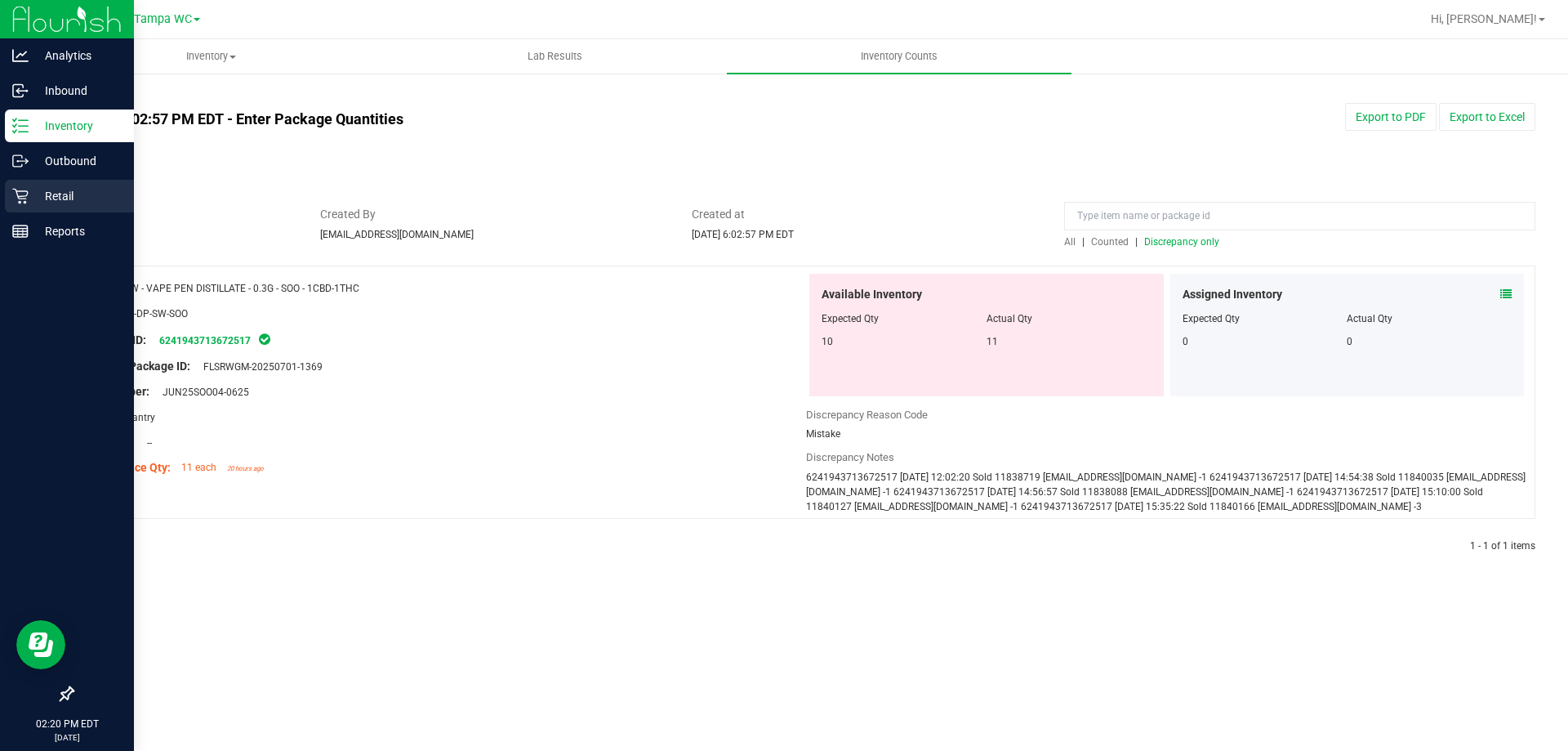
click at [28, 187] on div "Retail" at bounding box center [69, 196] width 129 height 32
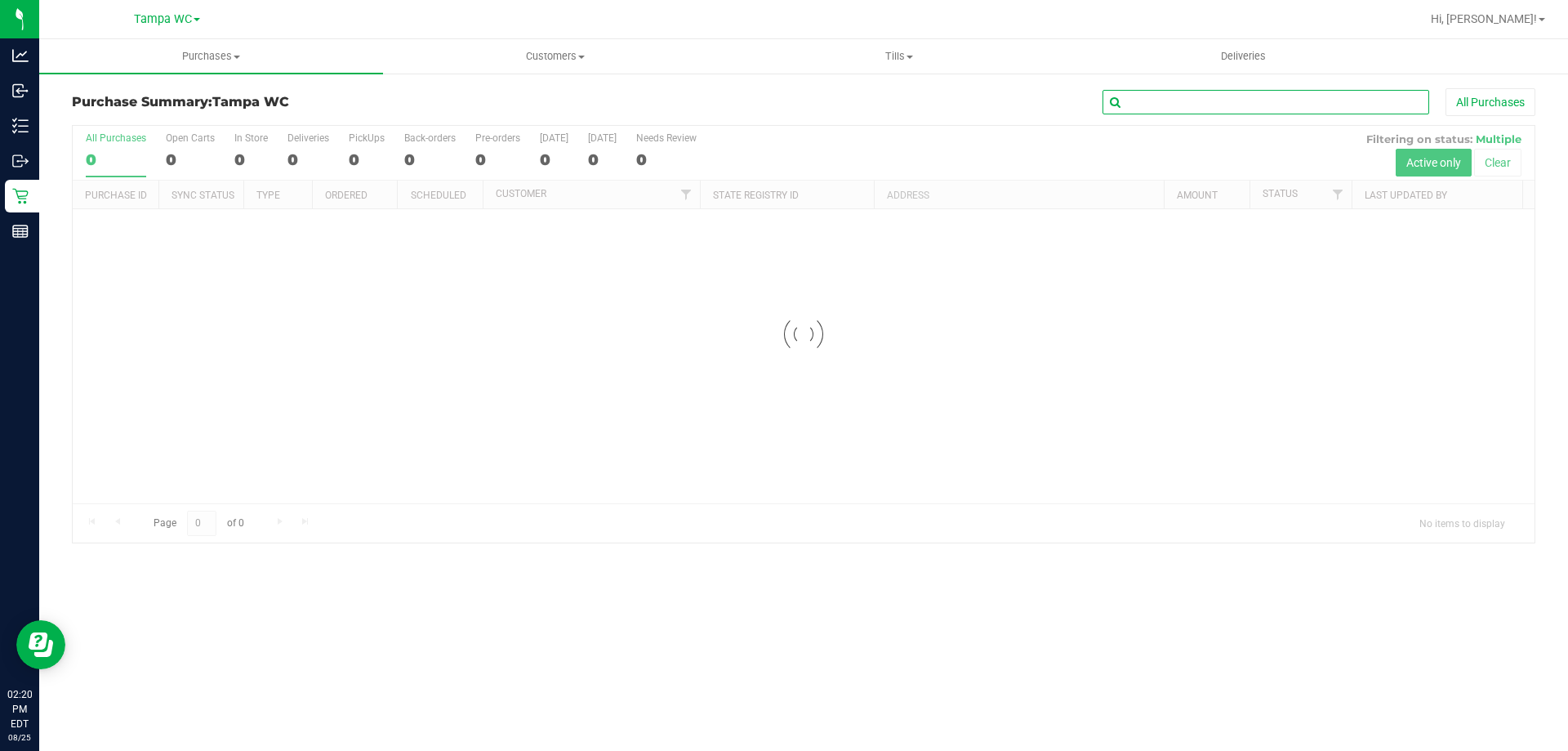
click at [1194, 105] on input "text" at bounding box center [1266, 103] width 327 height 25
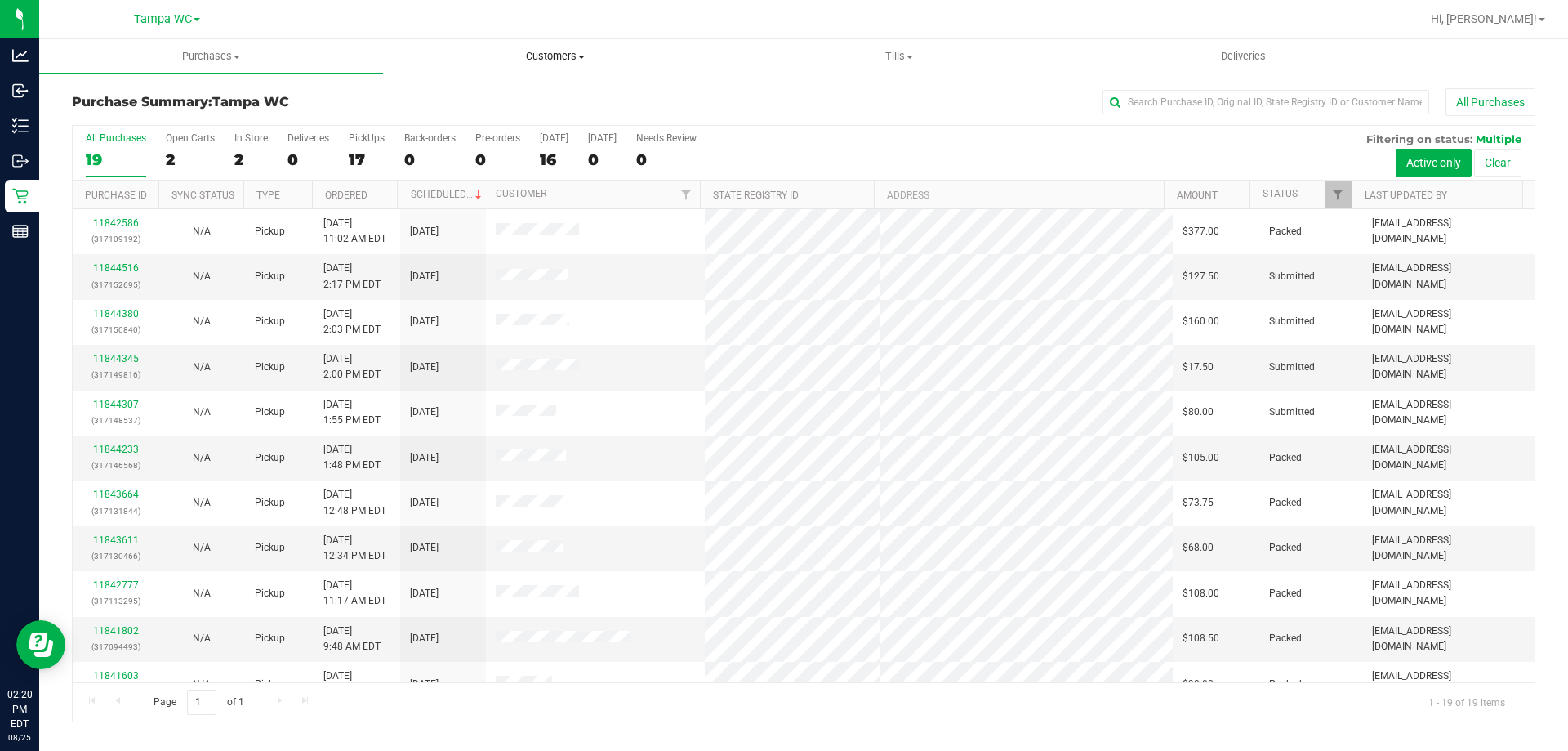
click at [562, 58] on span "Customers" at bounding box center [555, 56] width 342 height 14
click at [532, 90] on li "All customers" at bounding box center [555, 99] width 344 height 20
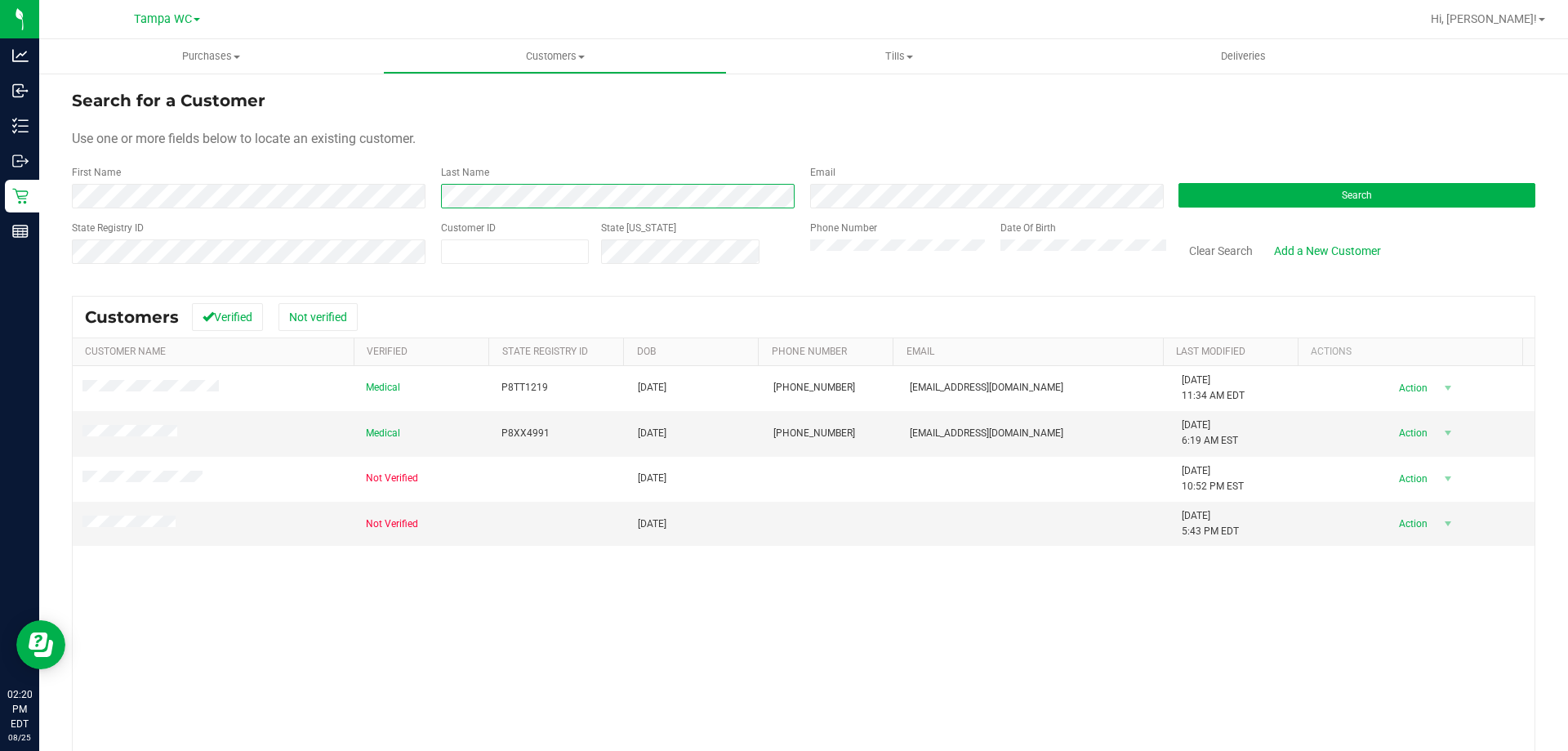
click at [154, 222] on form "Search for a Customer Use one or more fields below to locate an existing custom…" at bounding box center [804, 183] width 1463 height 190
click at [526, 249] on span at bounding box center [515, 252] width 148 height 25
type input "58882"
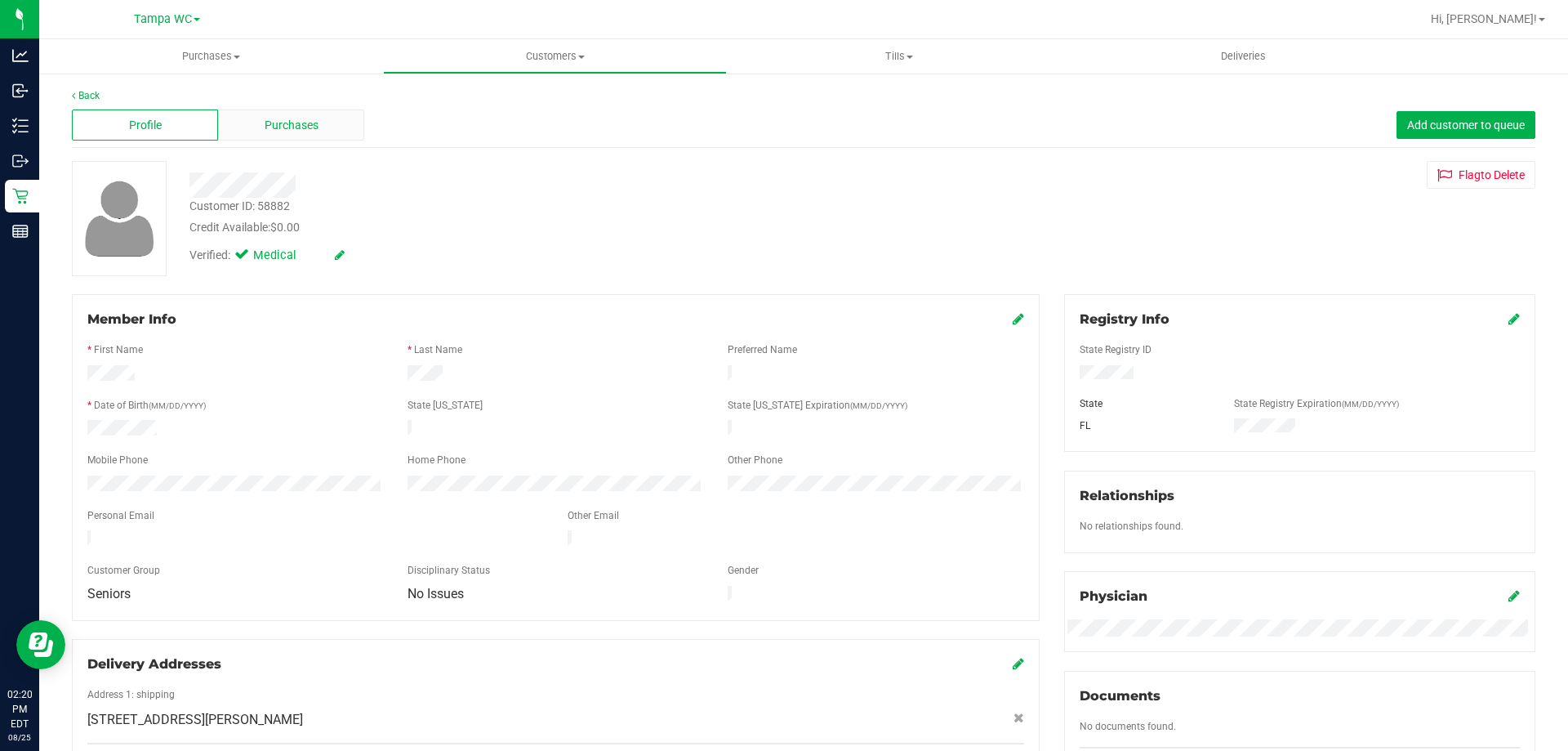
click at [289, 137] on div "Purchases" at bounding box center [291, 125] width 146 height 31
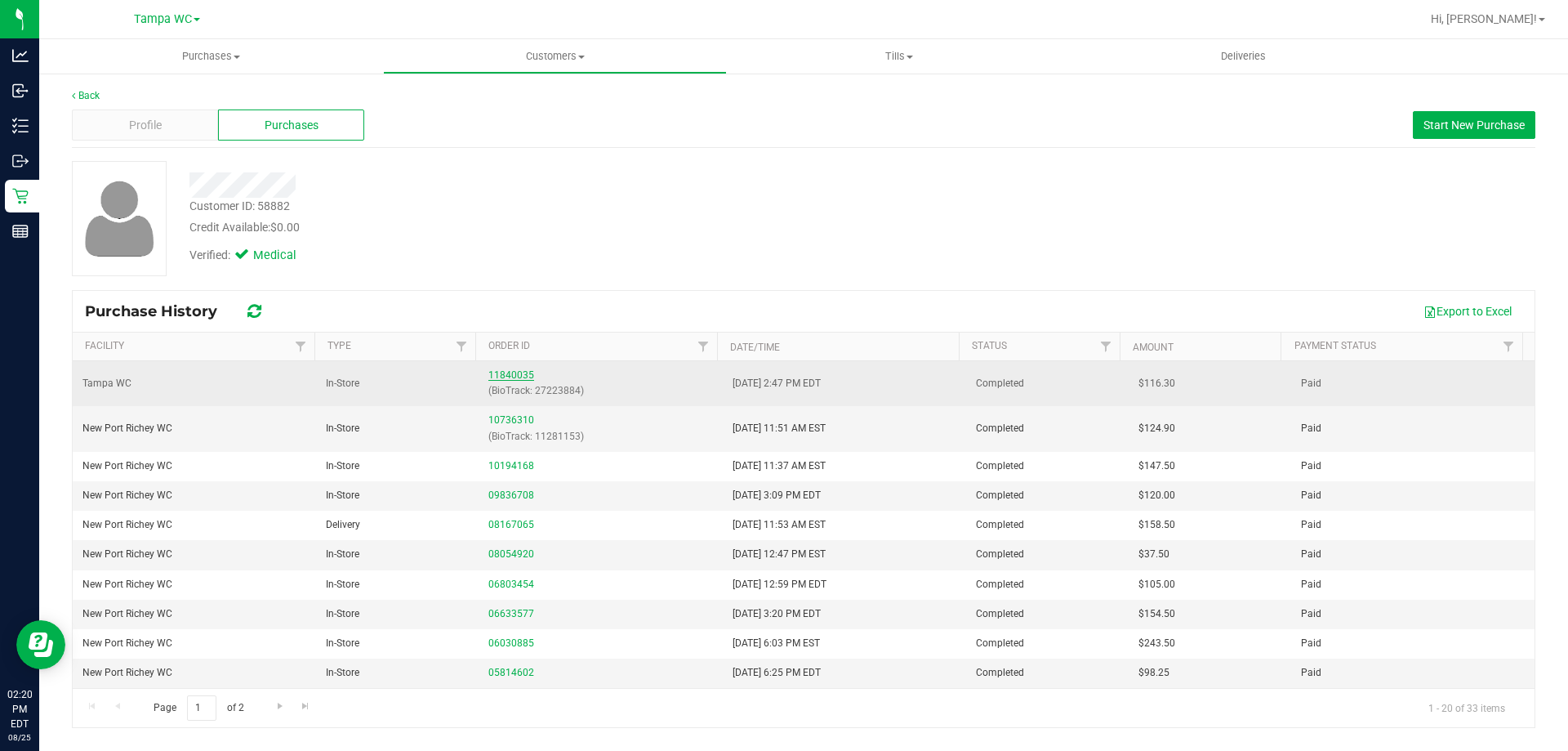
click at [515, 379] on link "11840035" at bounding box center [511, 375] width 46 height 11
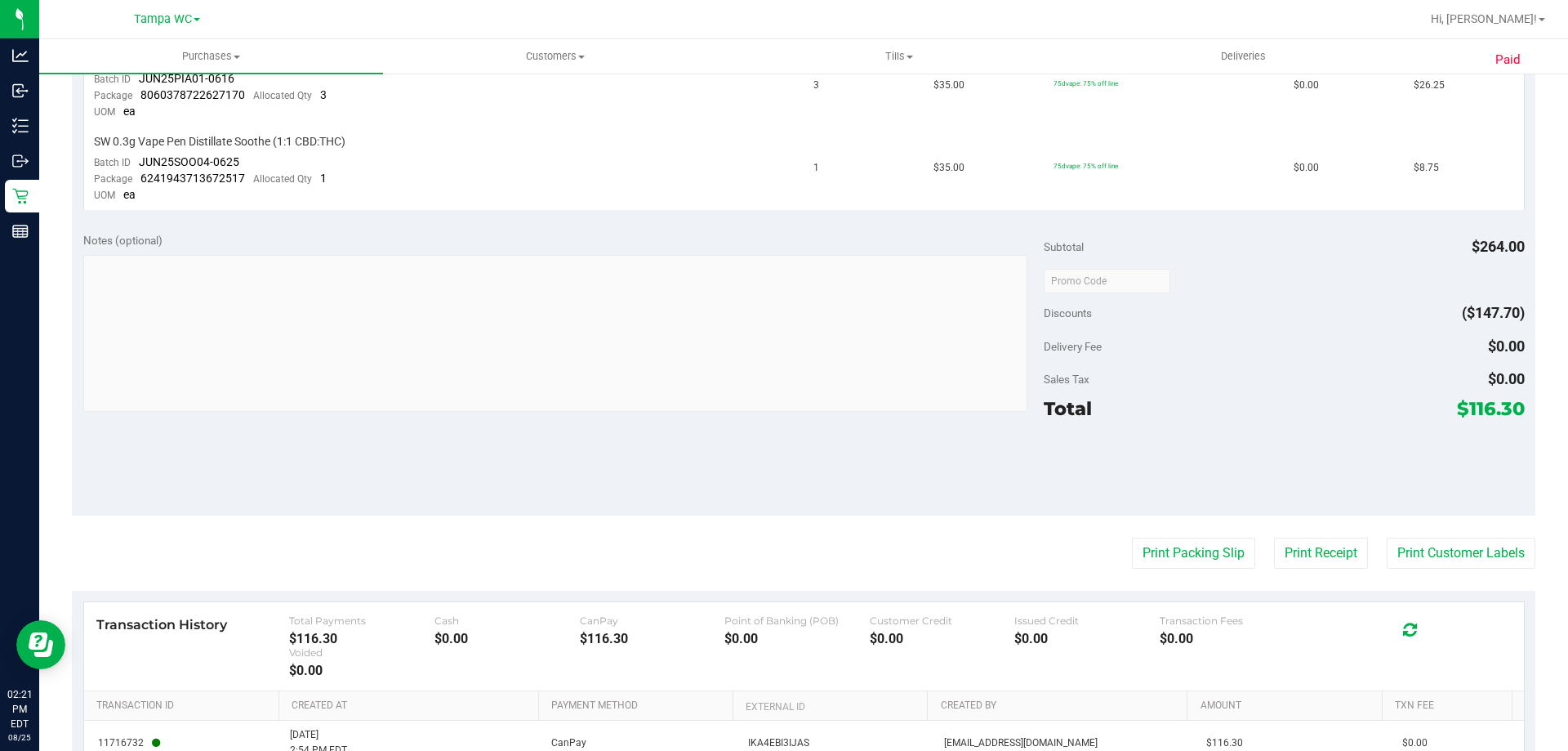
scroll to position [846, 0]
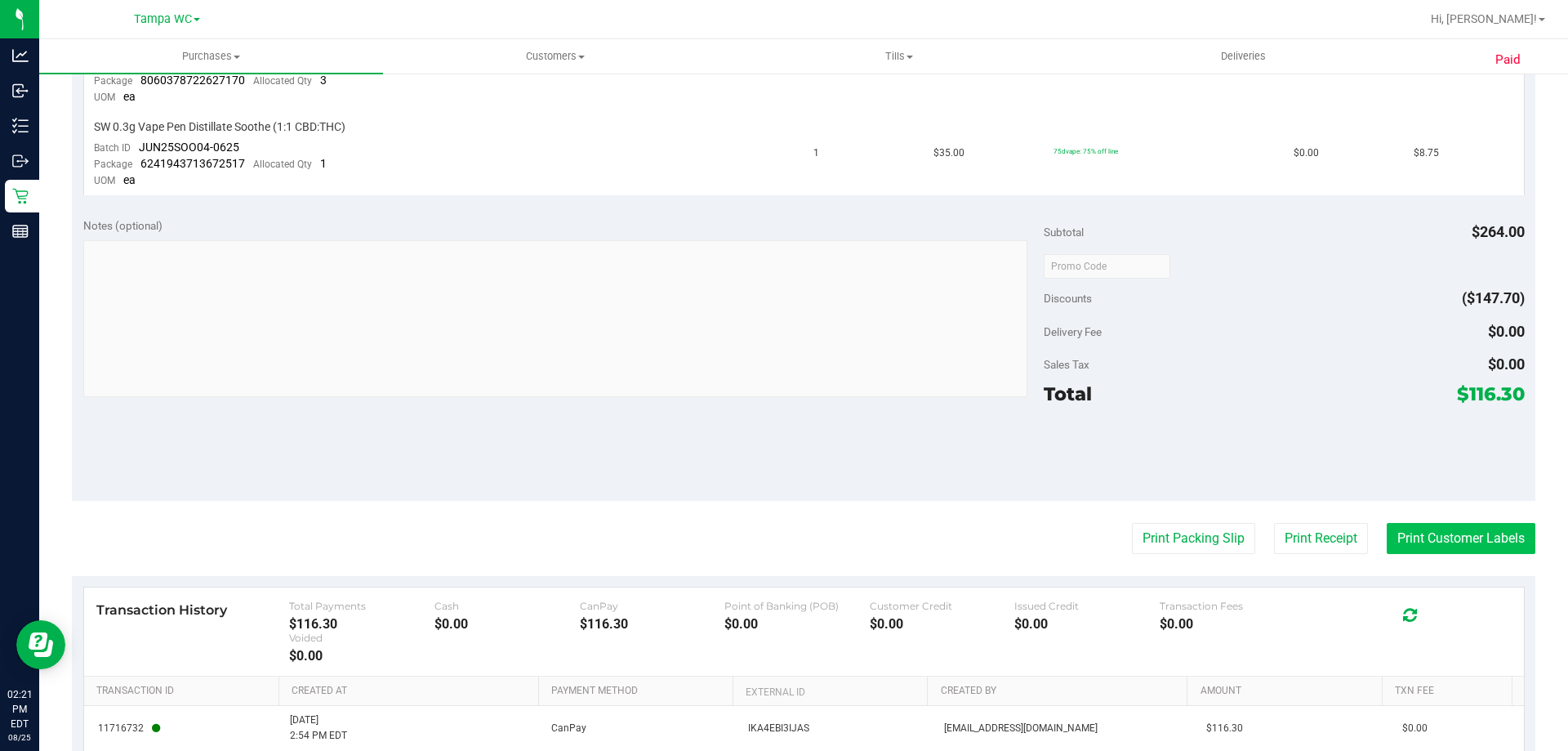
click at [1445, 533] on button "Print Customer Labels" at bounding box center [1461, 538] width 148 height 31
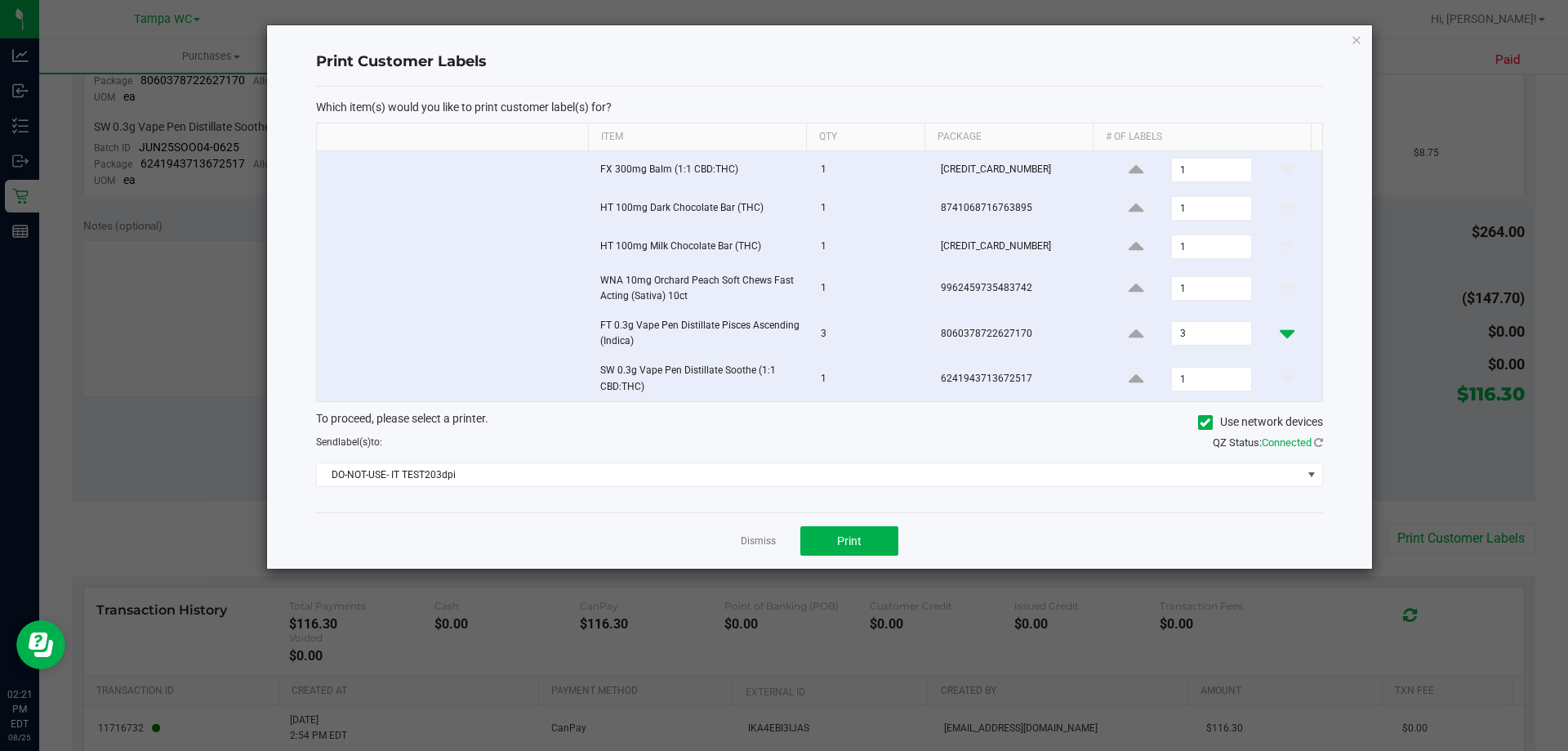
click at [1280, 335] on icon at bounding box center [1287, 333] width 14 height 20
type input "1"
click at [621, 477] on span "DO-NOT-USE- IT TEST203dpi" at bounding box center [809, 474] width 985 height 23
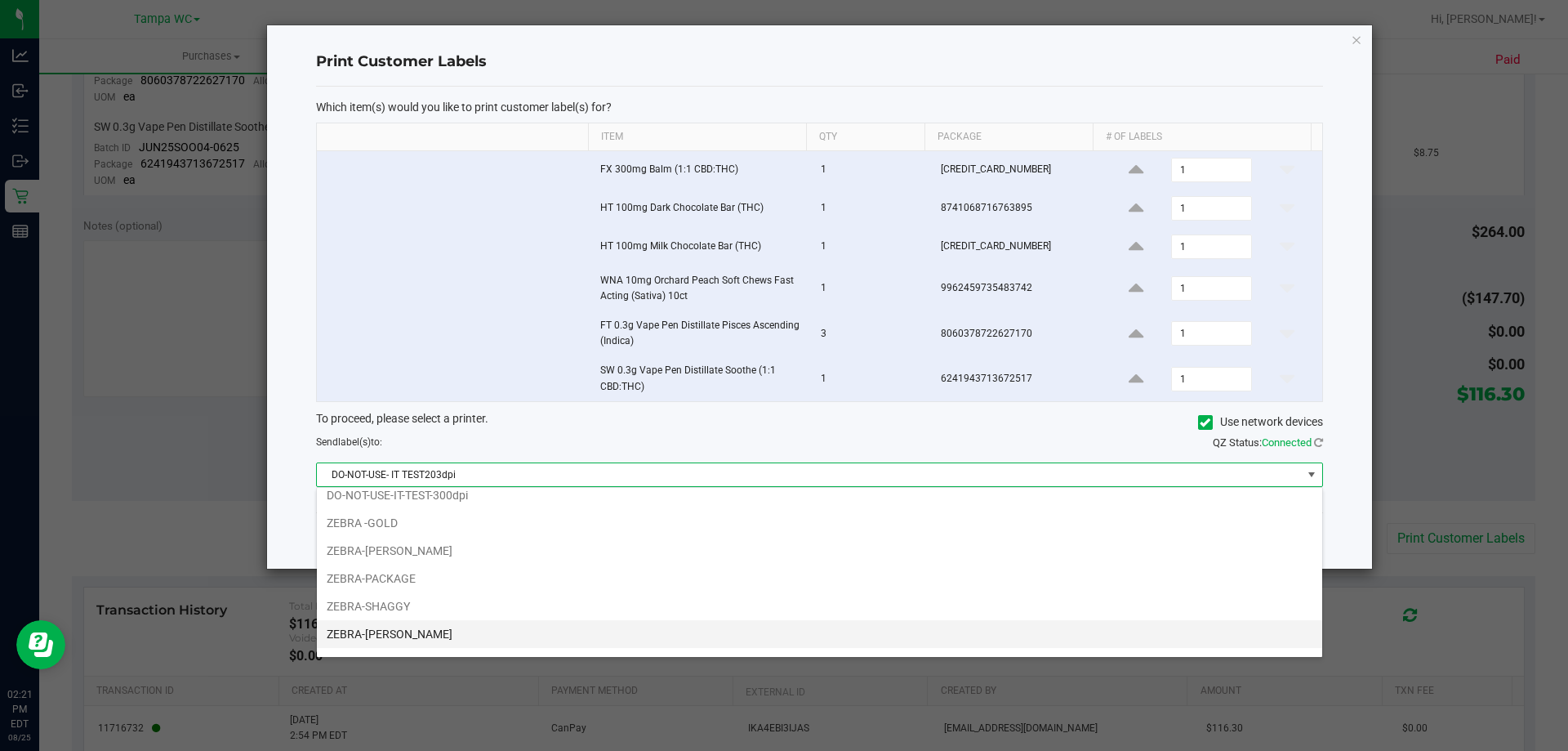
scroll to position [59, 0]
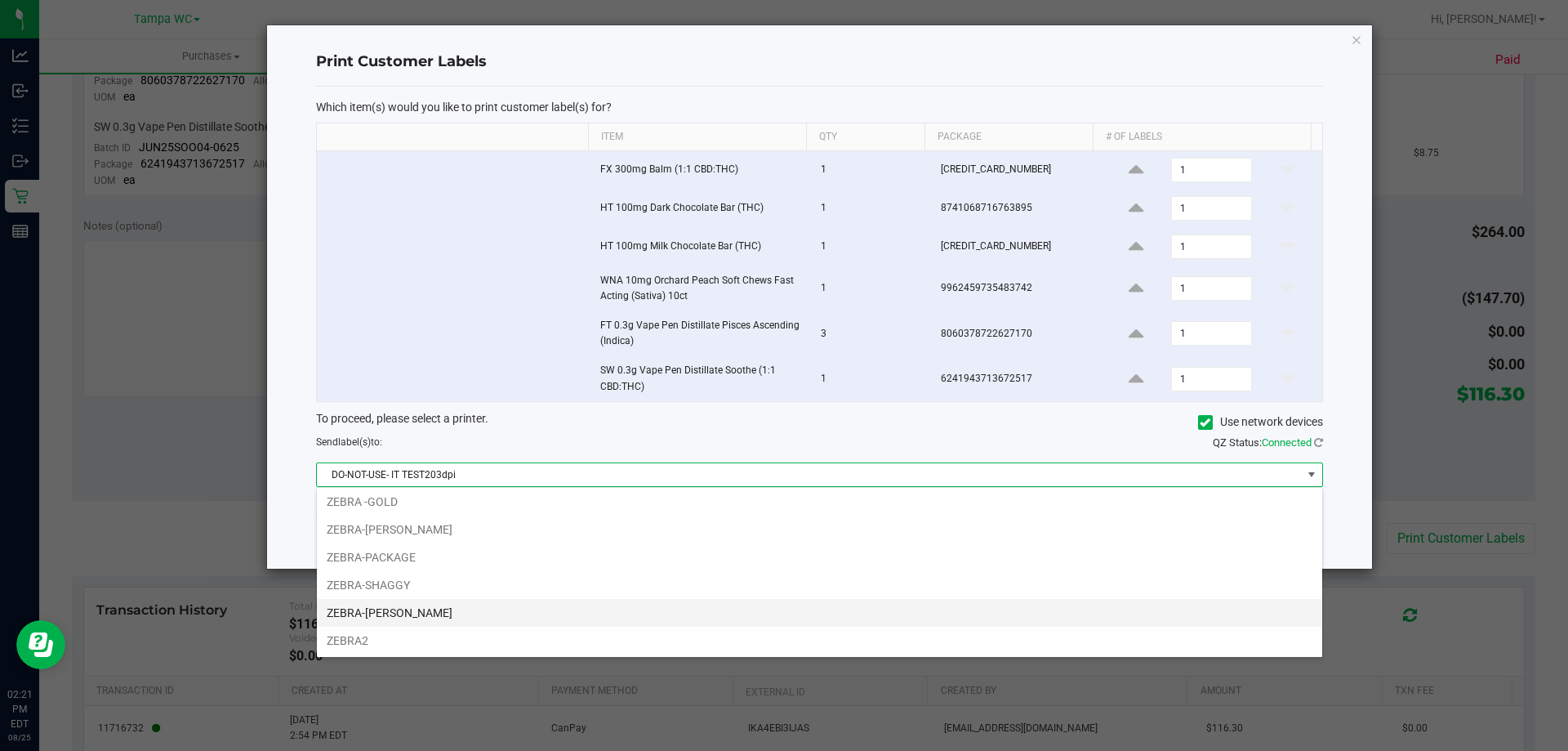
click at [594, 614] on li "ZEBRA-WILLOW-SMITH" at bounding box center [819, 612] width 1005 height 28
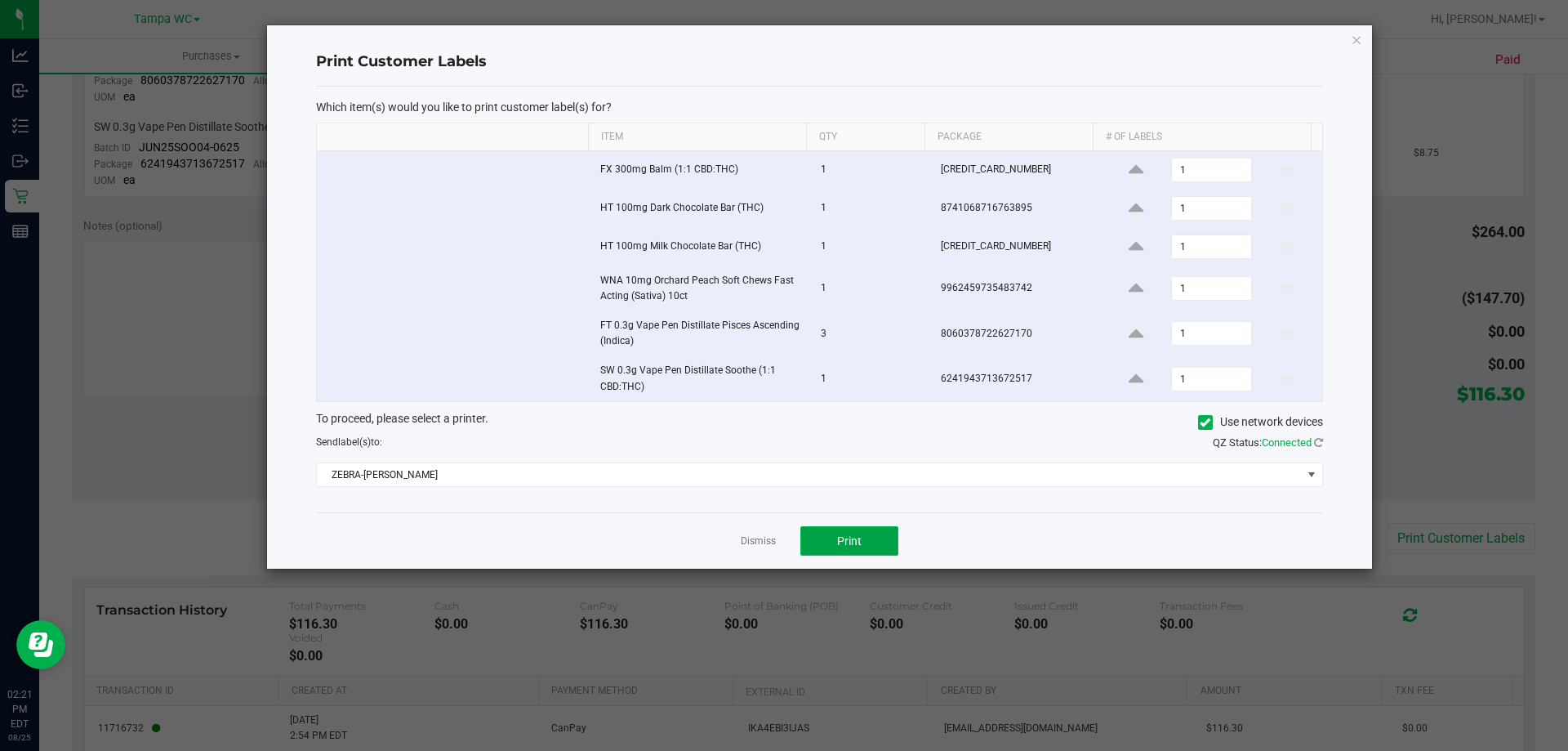
click at [857, 542] on span "Print" at bounding box center [850, 541] width 25 height 13
click at [763, 544] on link "Dismiss" at bounding box center [758, 541] width 35 height 14
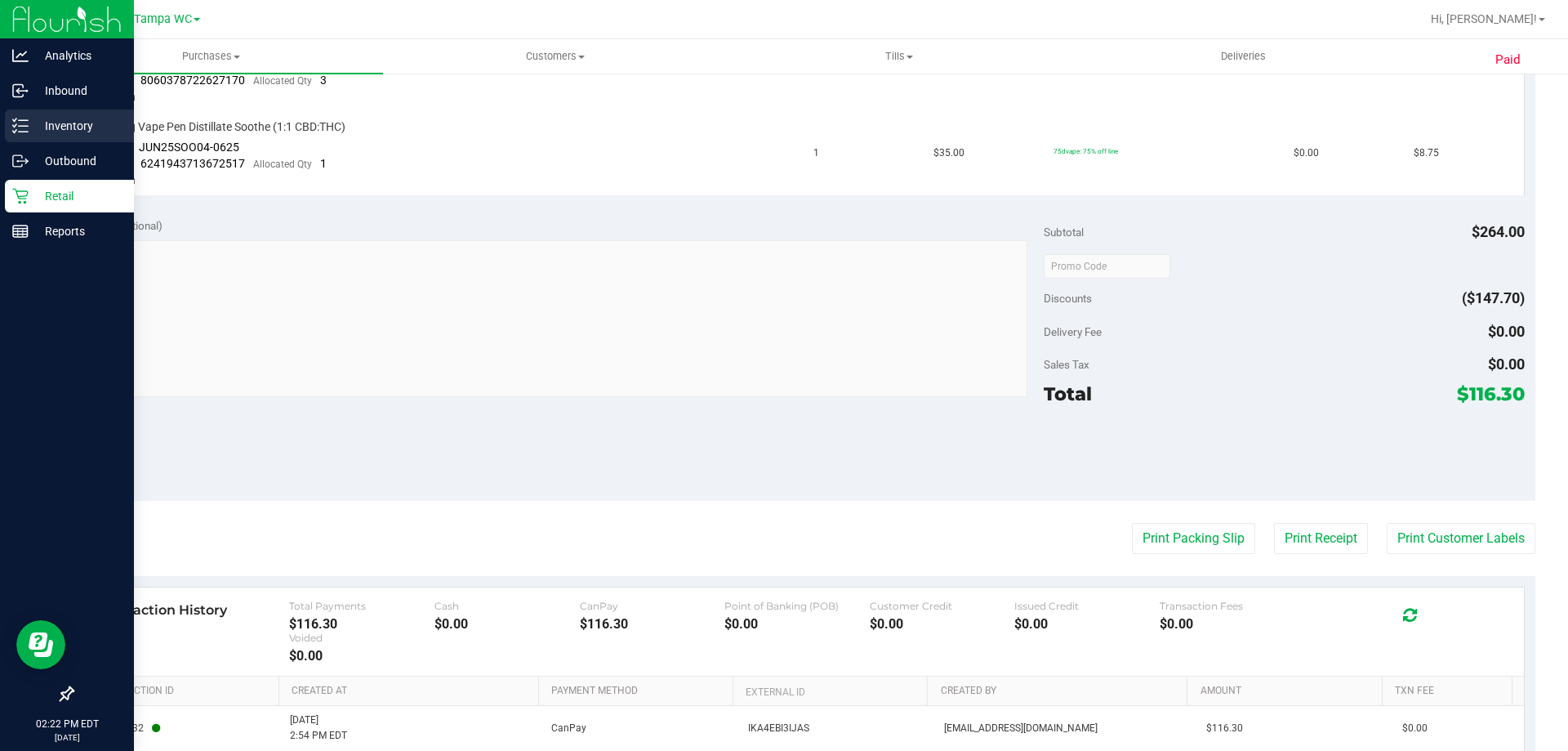
click at [49, 127] on p "Inventory" at bounding box center [77, 125] width 98 height 20
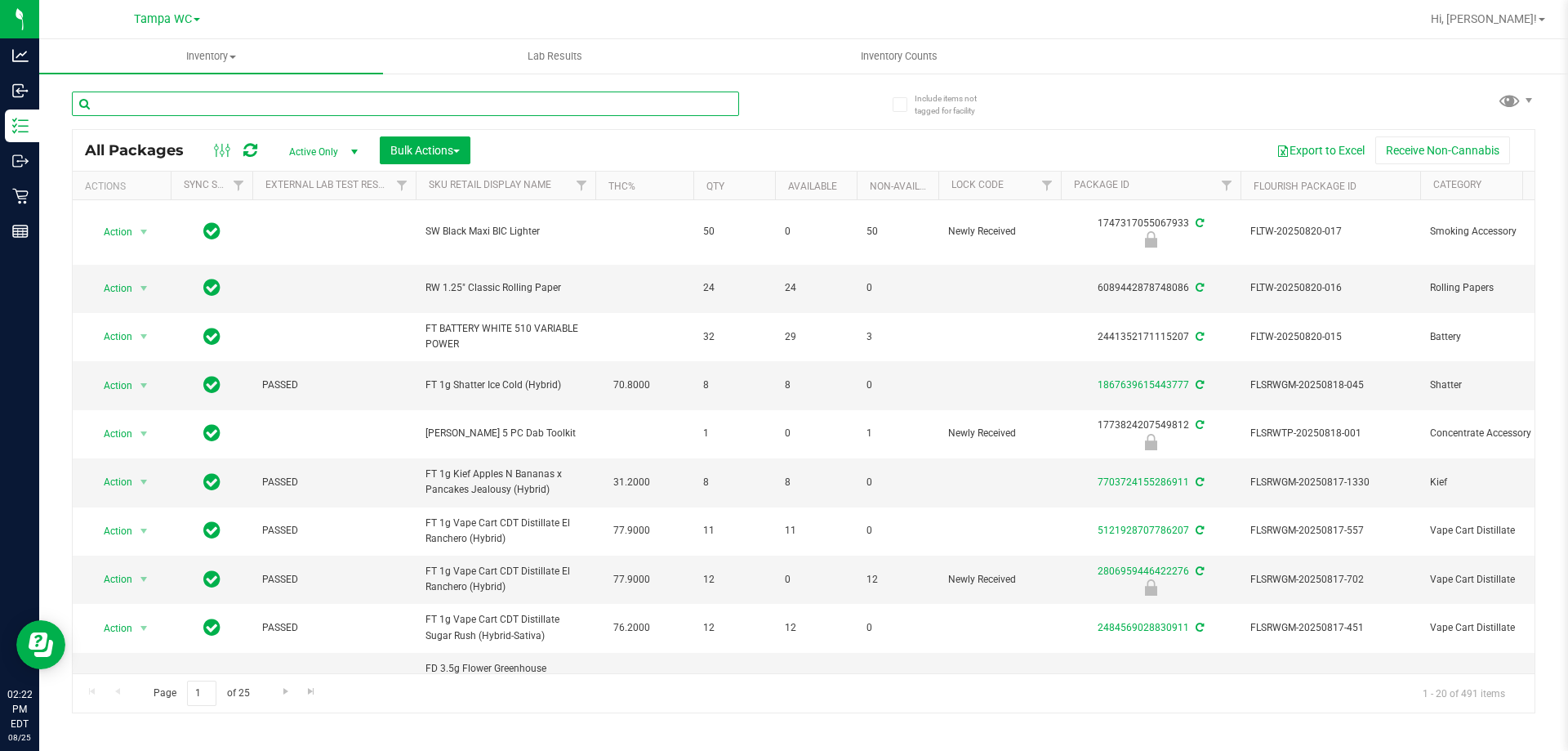
click at [288, 103] on input "text" at bounding box center [406, 104] width 667 height 25
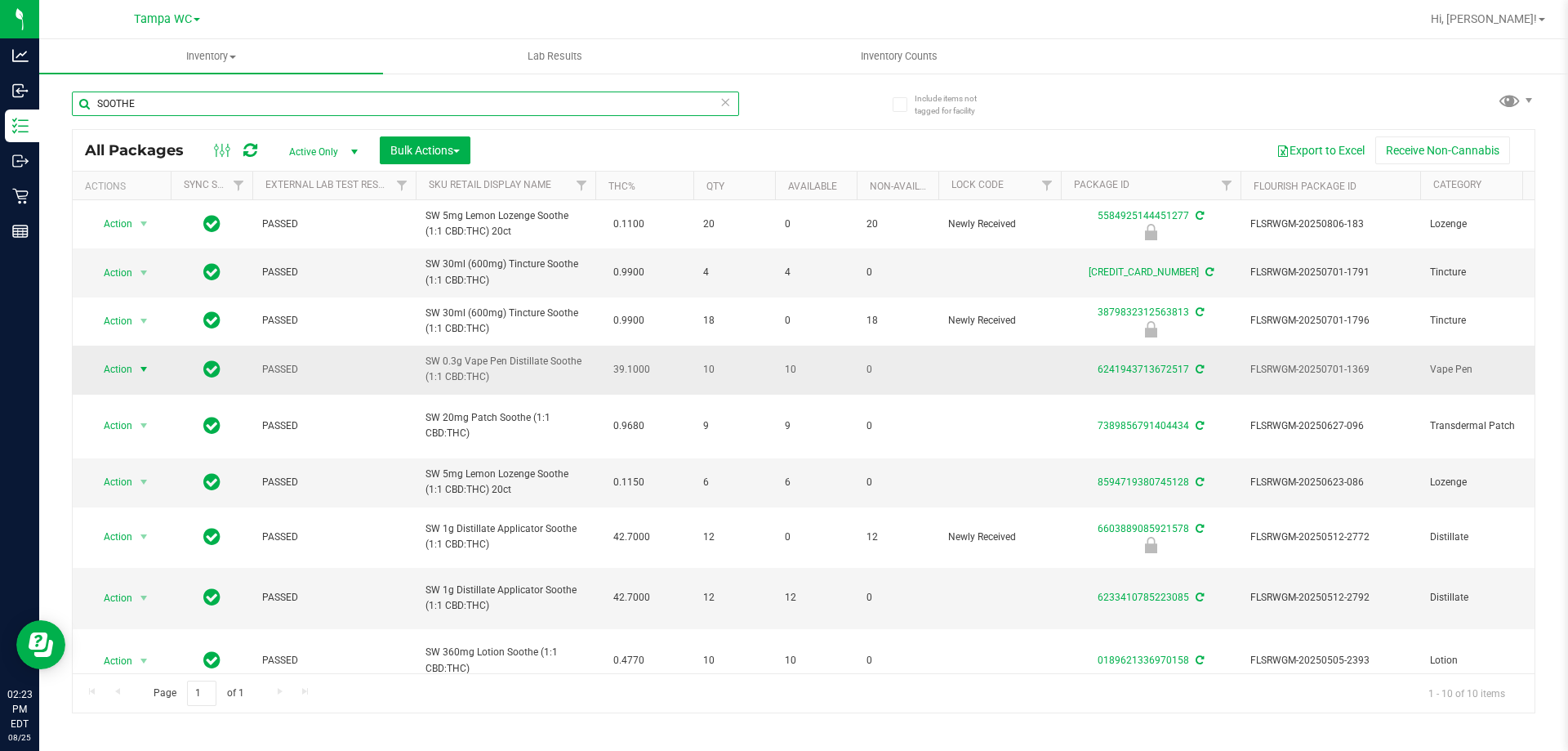
type input "SOOTHE"
click at [124, 381] on span "Action" at bounding box center [111, 369] width 44 height 23
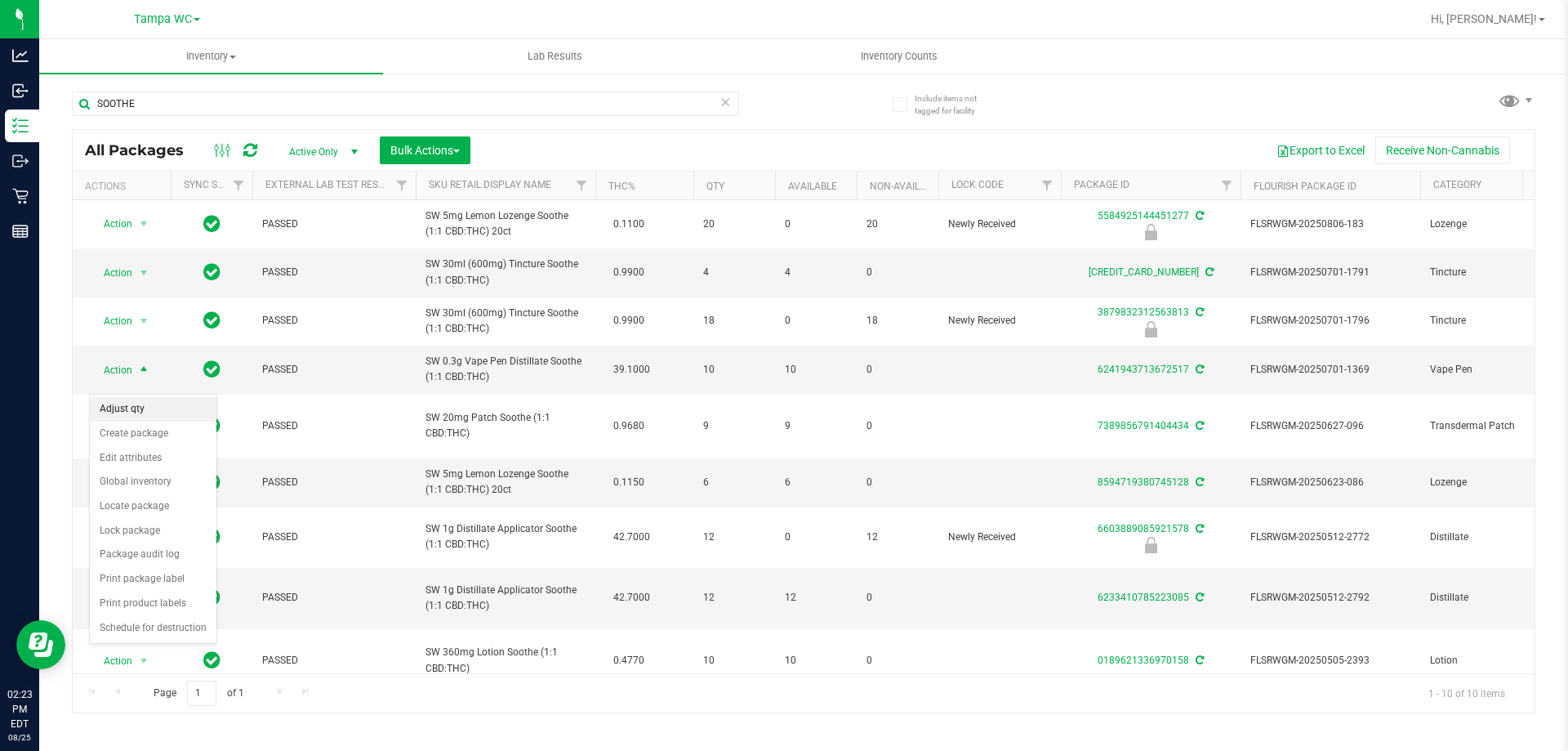
click at [135, 407] on li "Adjust qty" at bounding box center [153, 410] width 126 height 25
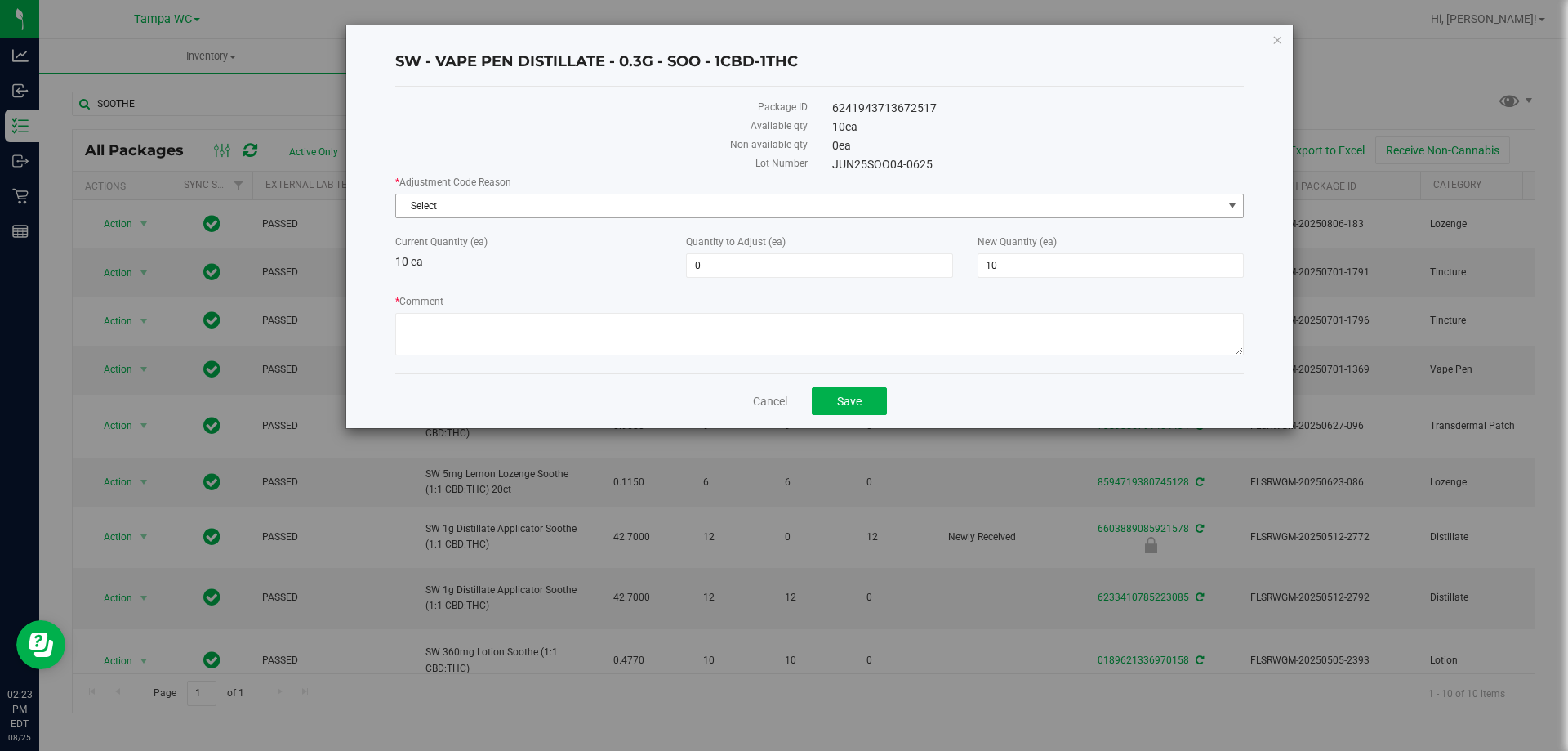
click at [648, 200] on span "Select" at bounding box center [810, 206] width 827 height 23
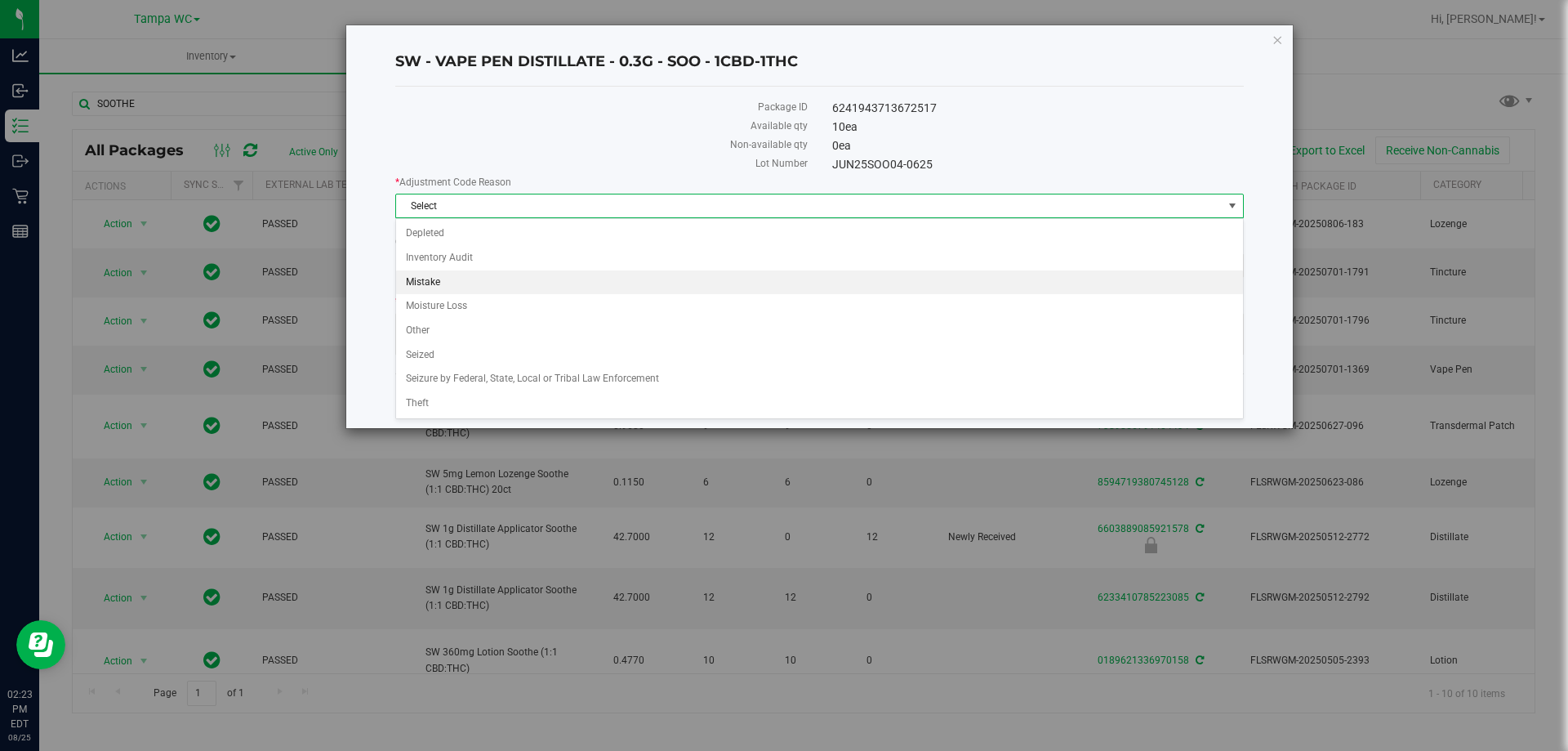
click at [590, 271] on li "Mistake" at bounding box center [819, 282] width 847 height 25
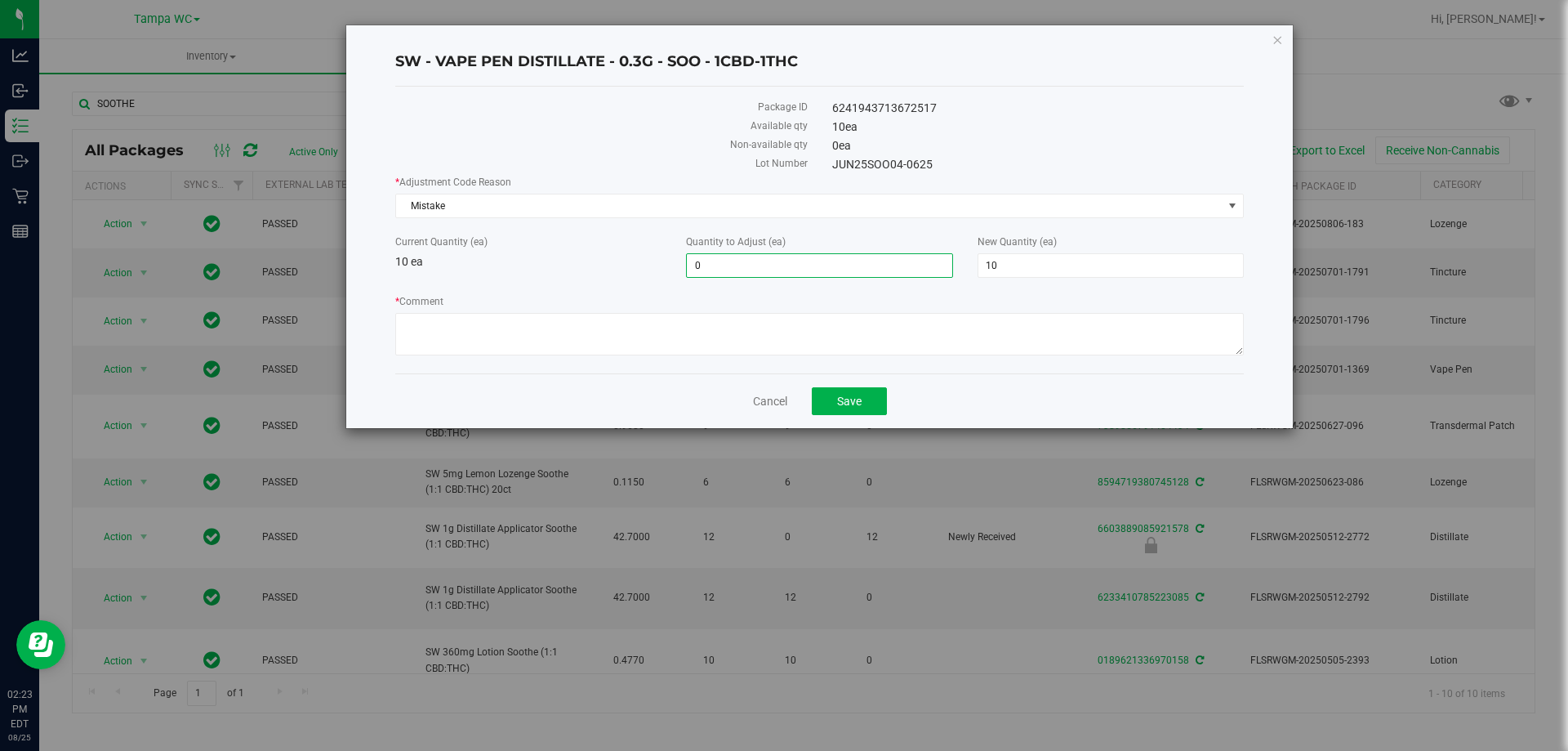
drag, startPoint x: 731, startPoint y: 265, endPoint x: 578, endPoint y: 274, distance: 153.3
click at [578, 274] on div "Current Quantity (ea) 10 ea Quantity to Adjust (ea) 0 0 New Quantity (ea) 10 10" at bounding box center [819, 257] width 873 height 44
type input "-1"
type input "9"
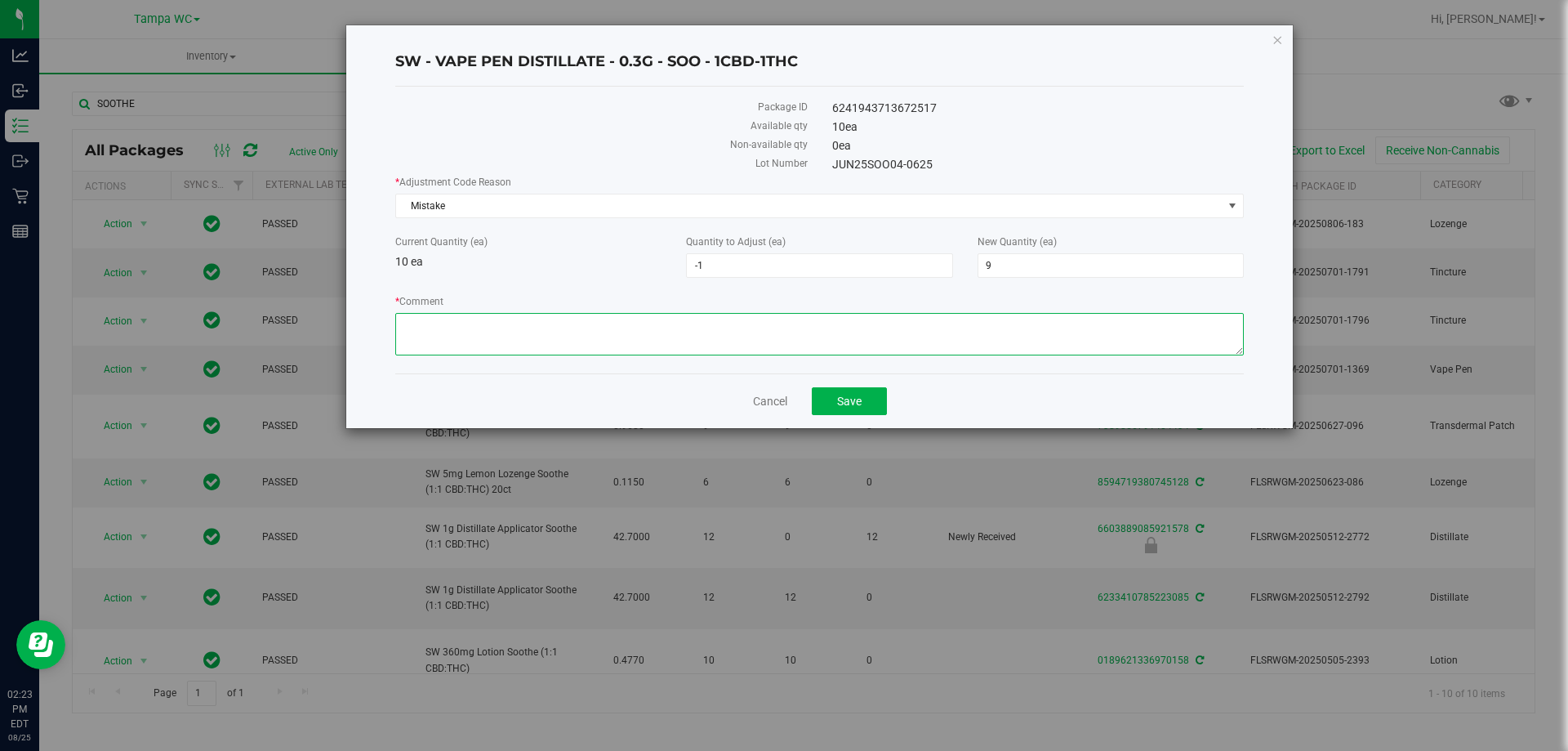
click at [715, 332] on textarea "* Comment" at bounding box center [819, 334] width 849 height 43
type textarea "f"
type textarea "Fixing discrepancy from previous day. Patient called in and said they were miss…"
click at [845, 398] on span "Save" at bounding box center [850, 401] width 25 height 13
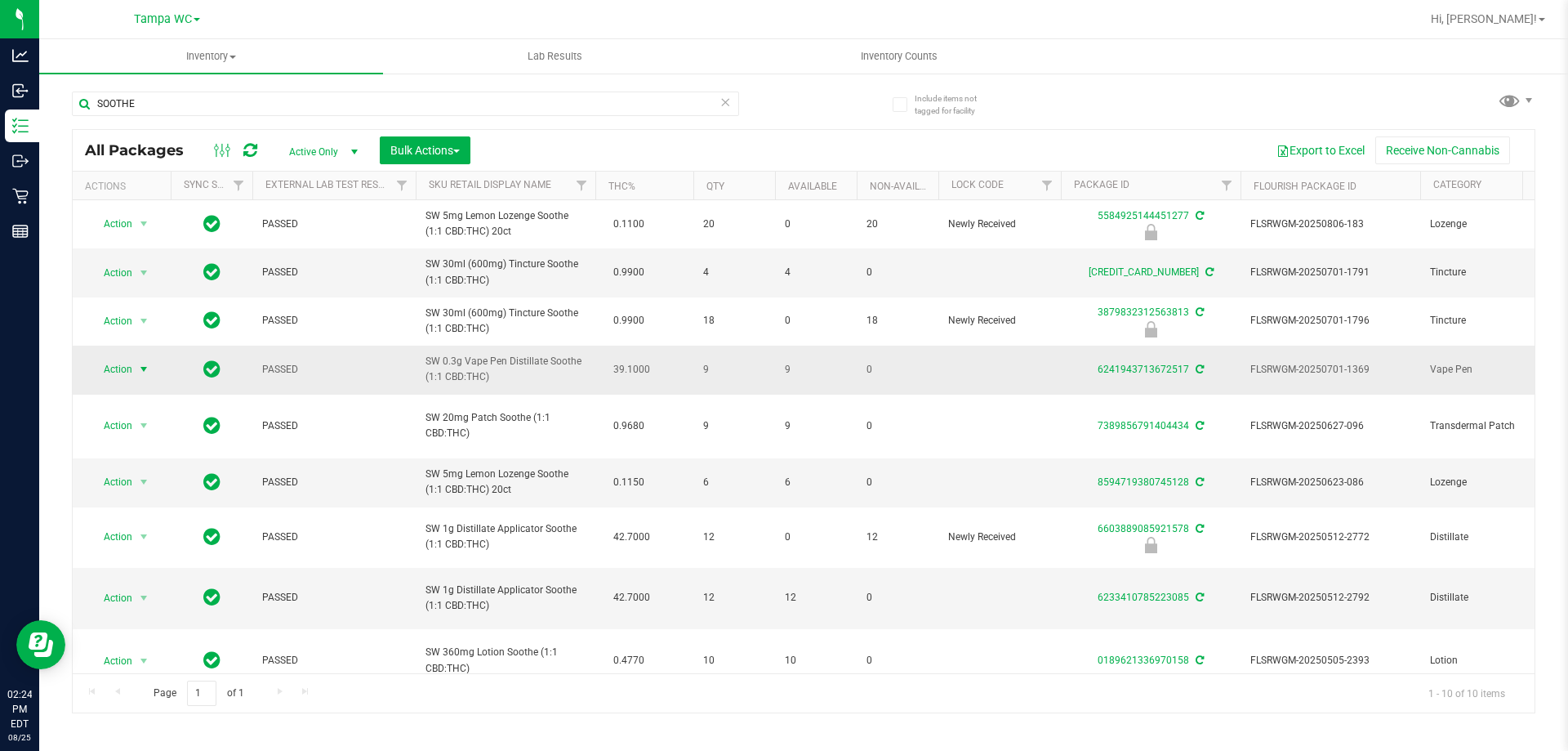
click at [113, 381] on span "Action" at bounding box center [111, 369] width 44 height 23
click at [163, 555] on li "Package audit log" at bounding box center [153, 555] width 126 height 25
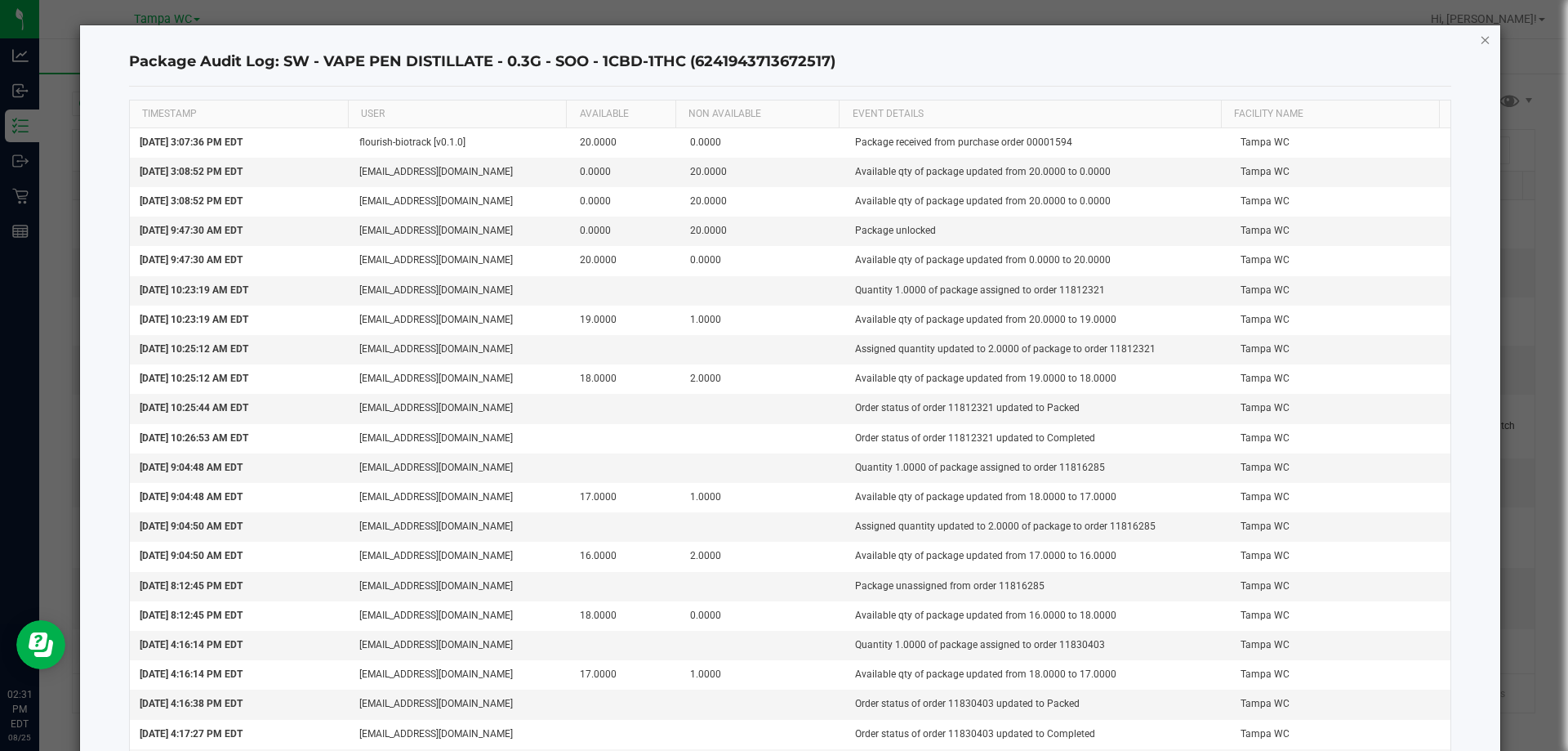
click at [1480, 38] on icon "button" at bounding box center [1485, 39] width 11 height 20
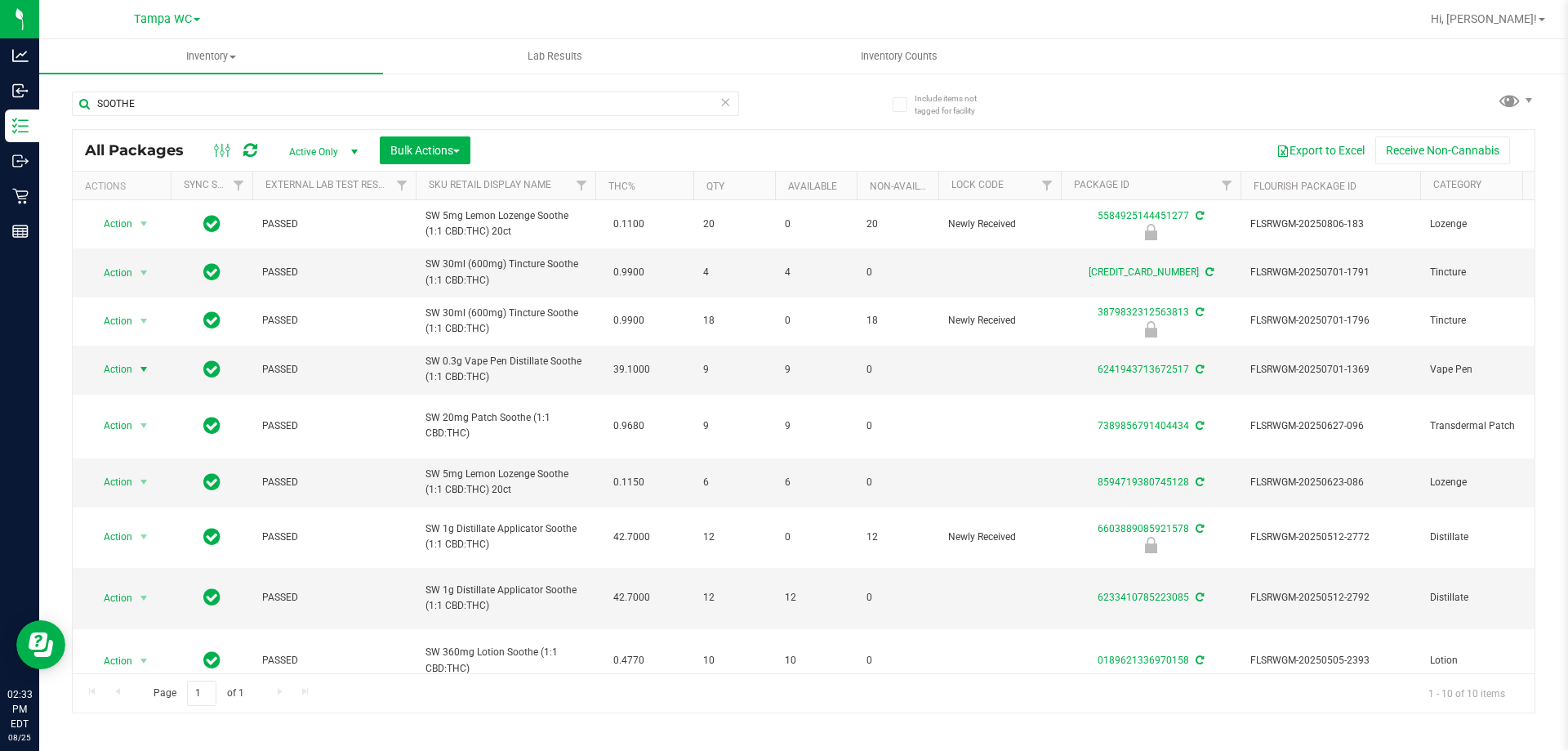
click at [722, 102] on icon at bounding box center [725, 101] width 11 height 20
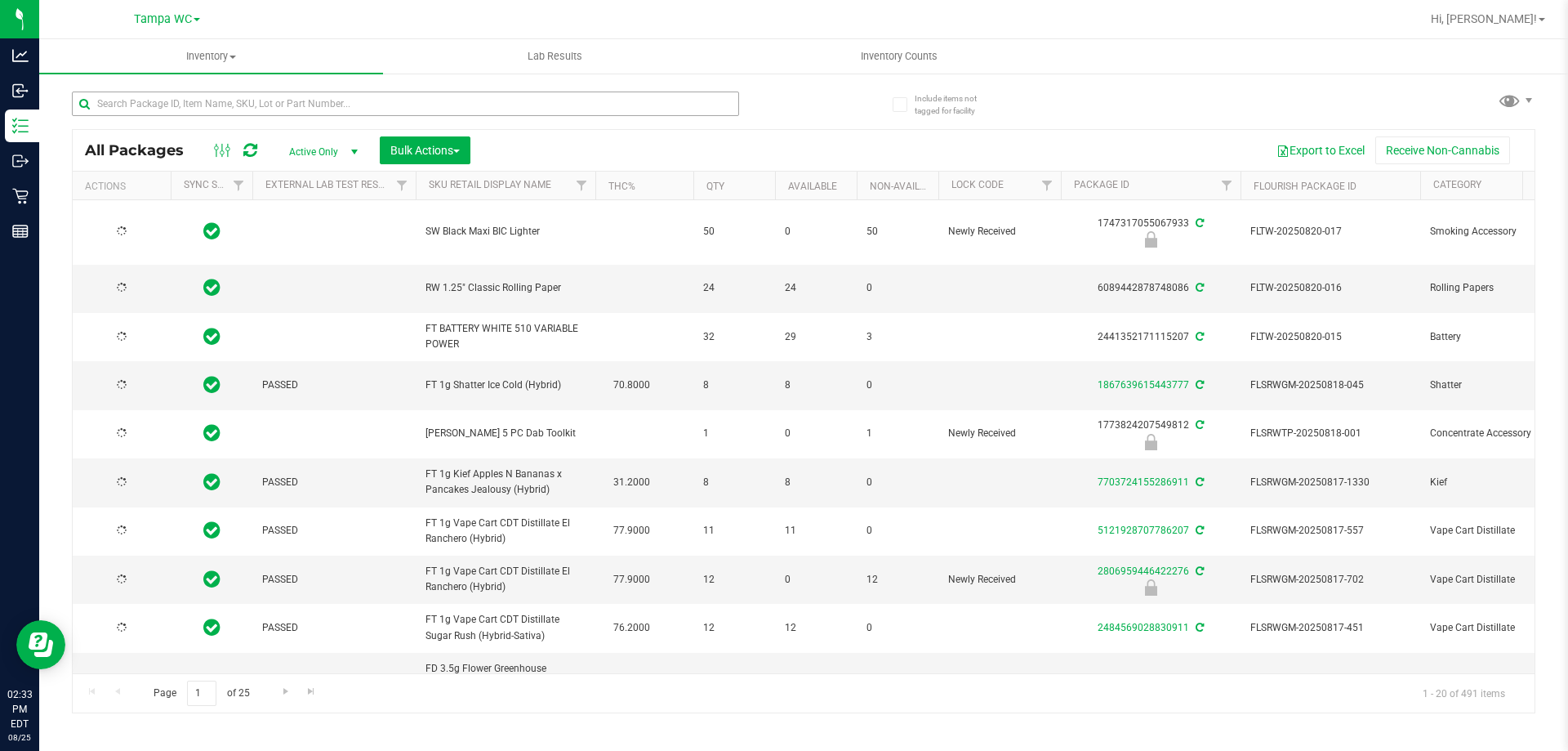
type input "2026-02-15"
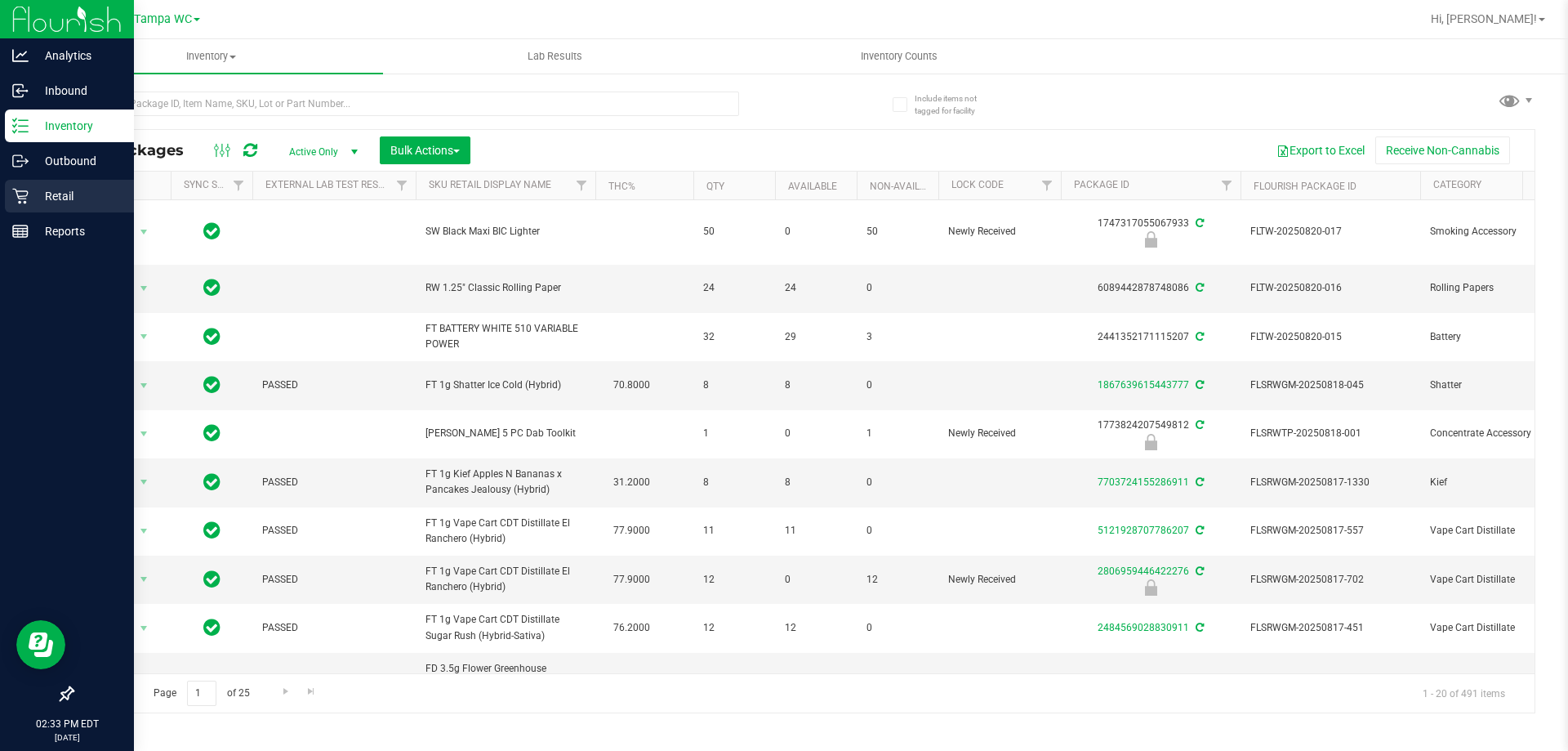
click at [42, 198] on p "Retail" at bounding box center [77, 196] width 98 height 20
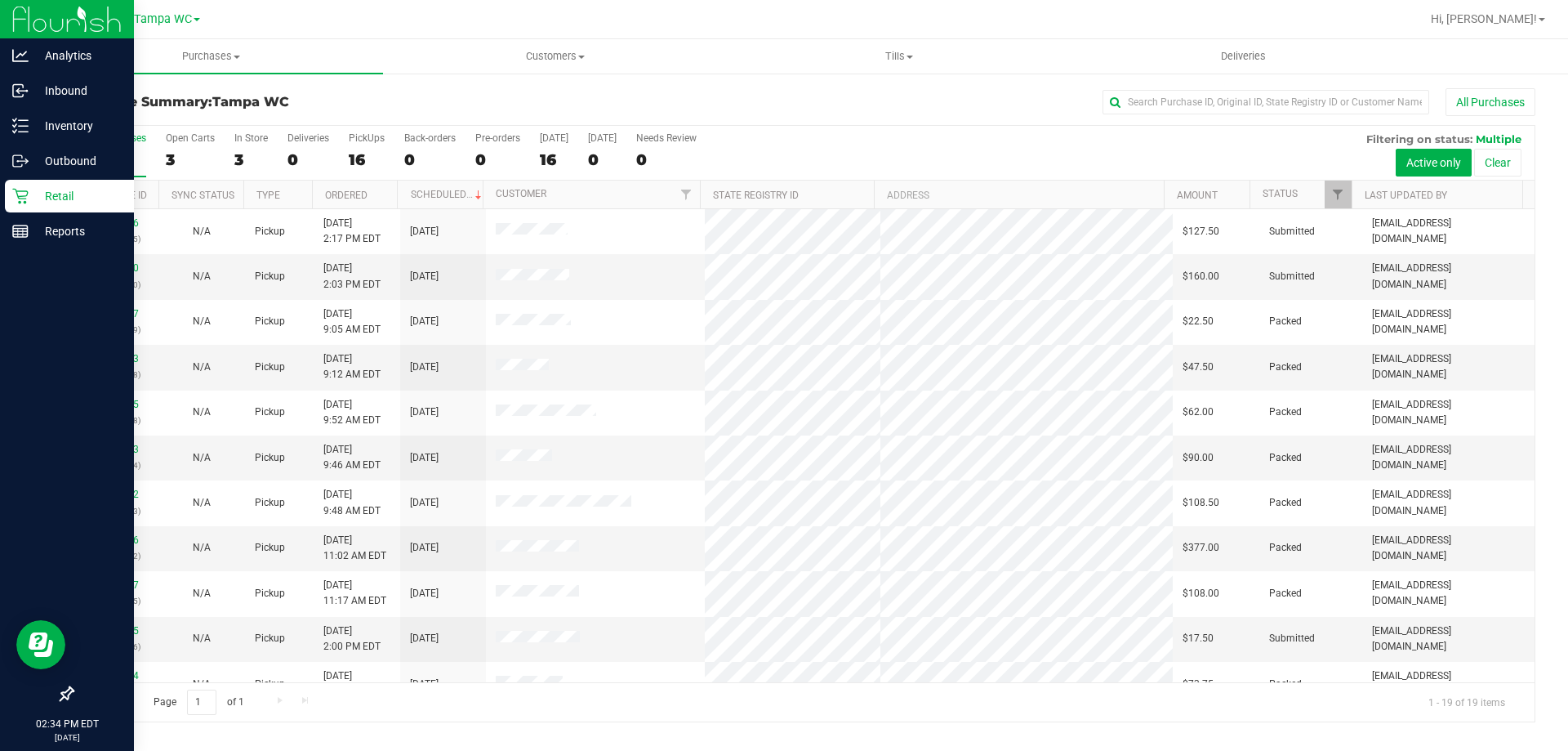
click at [109, 135] on div "All Purchases" at bounding box center [116, 138] width 61 height 11
click at [0, 0] on input "All Purchases 19" at bounding box center [0, 0] width 0 height 0
click at [903, 64] on uib-tab-heading "Tills Manage tills Reconcile e-payments" at bounding box center [899, 56] width 342 height 32
click at [574, 101] on div "All Purchases" at bounding box center [1047, 102] width 976 height 28
click at [31, 221] on div "Reports" at bounding box center [69, 231] width 129 height 32
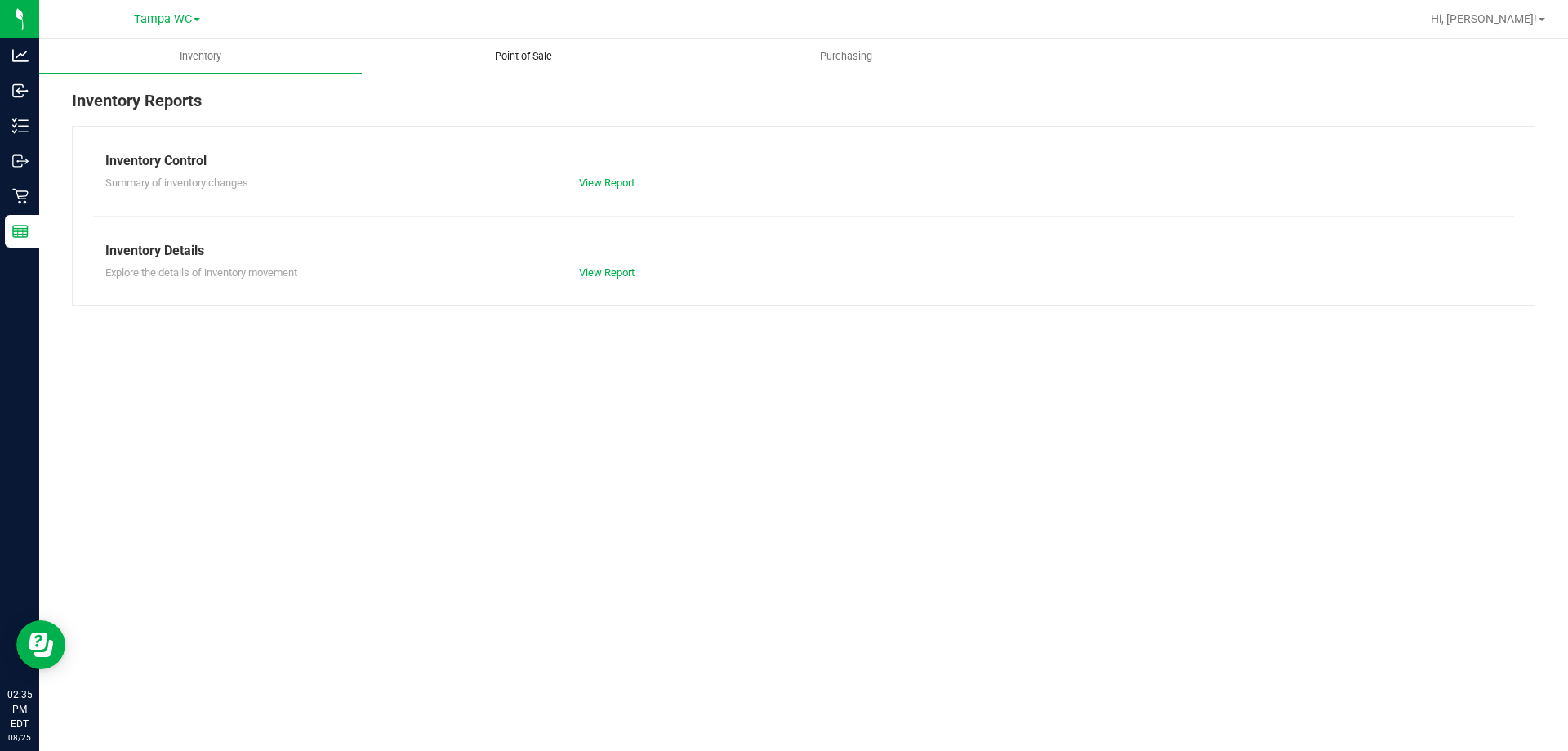
click at [524, 49] on span "Point of Sale" at bounding box center [524, 56] width 102 height 14
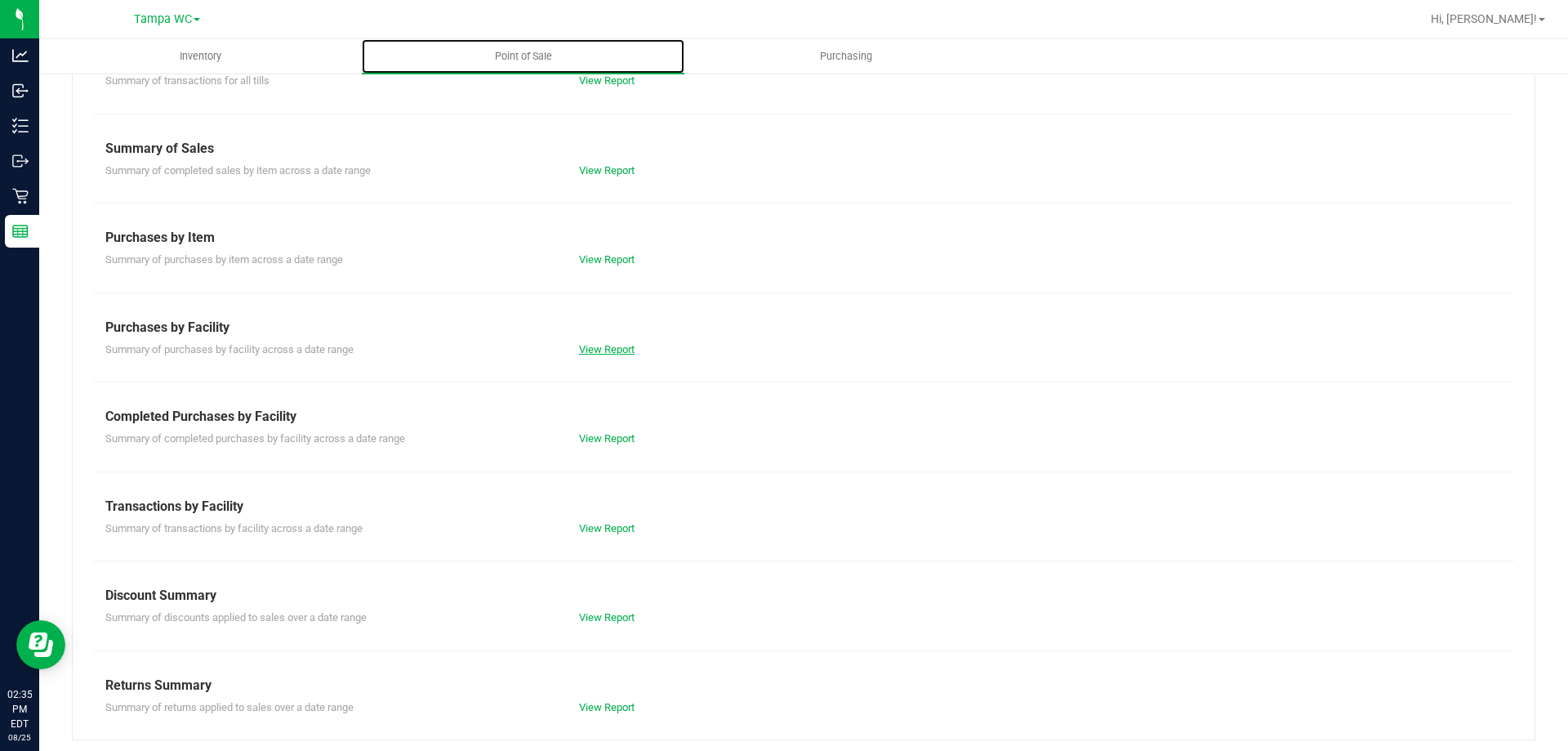
scroll to position [107, 0]
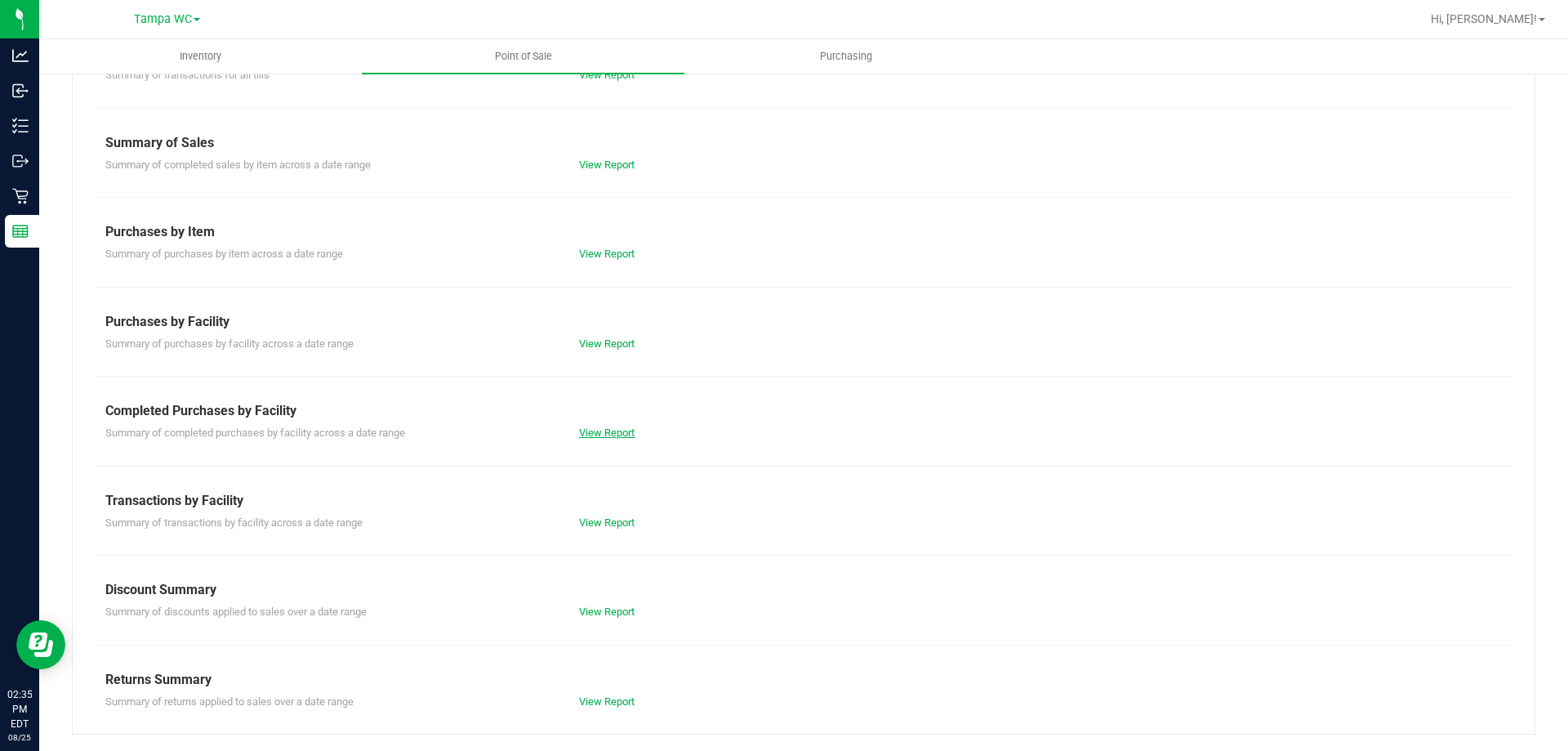
click at [620, 437] on link "View Report" at bounding box center [606, 433] width 55 height 12
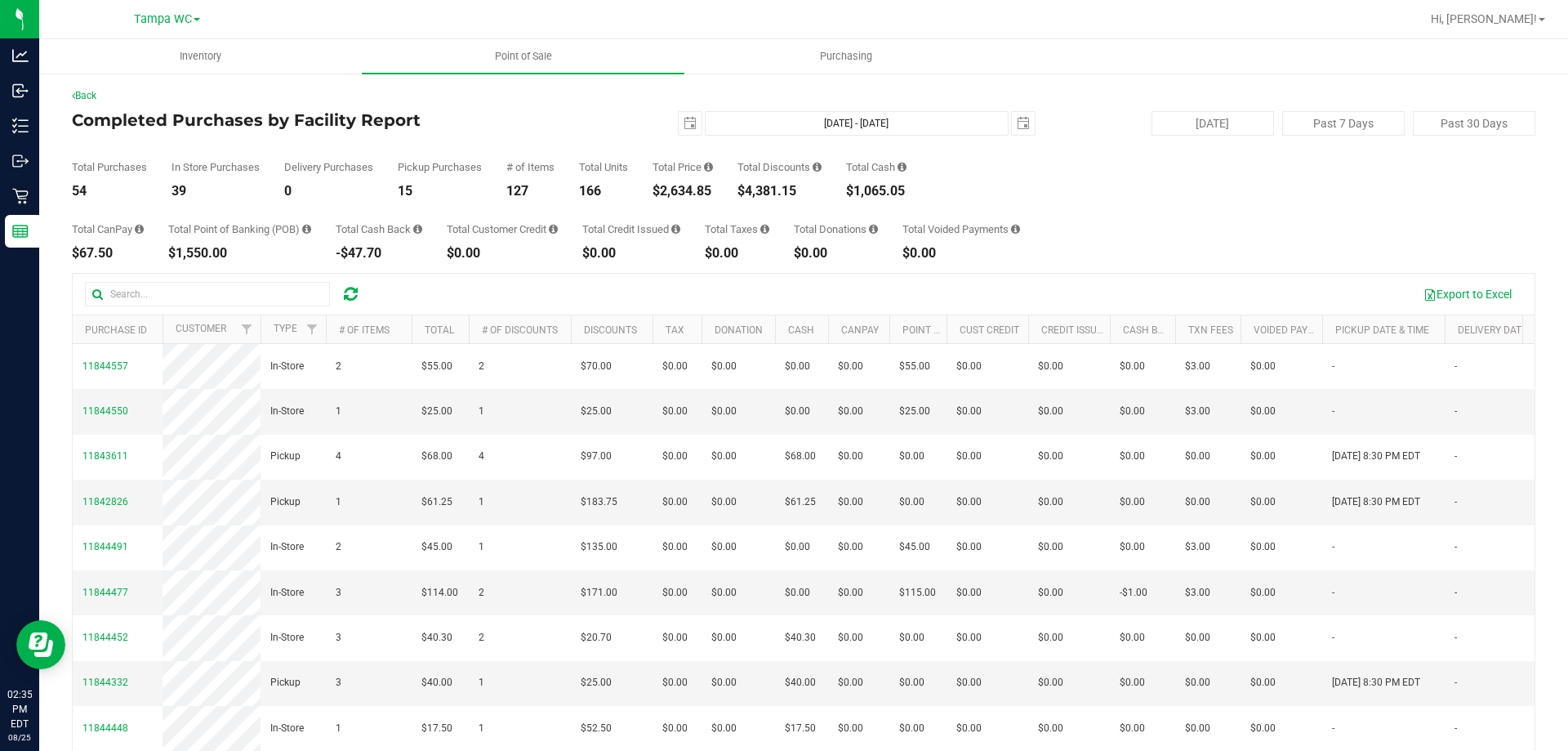
click at [89, 103] on div "Back Completed Purchases by Facility Report 2025-08-25 Aug 25, 2025 - Aug 25, 2…" at bounding box center [804, 472] width 1463 height 769
click at [90, 95] on link "Back" at bounding box center [85, 96] width 25 height 11
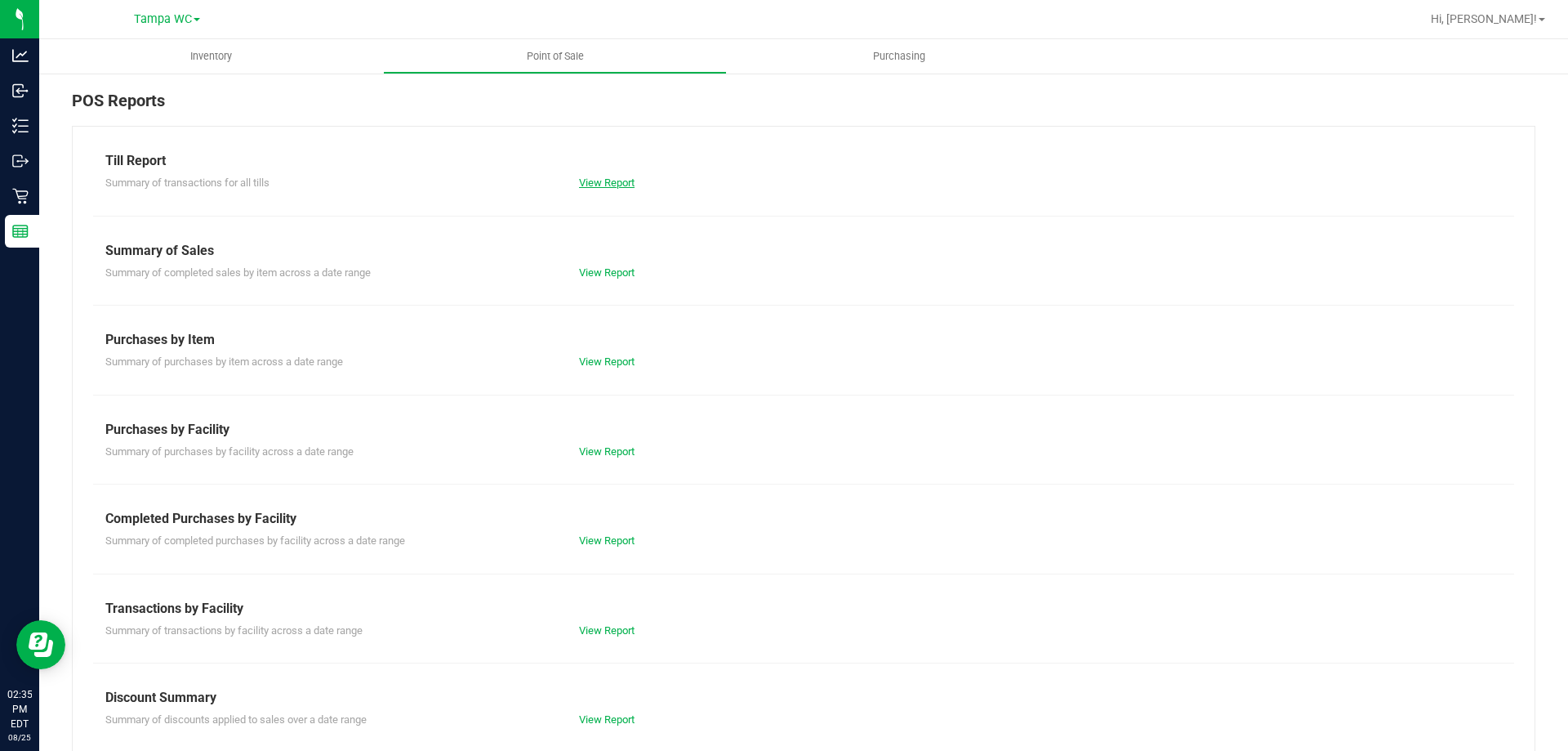
click at [600, 183] on link "View Report" at bounding box center [606, 183] width 55 height 12
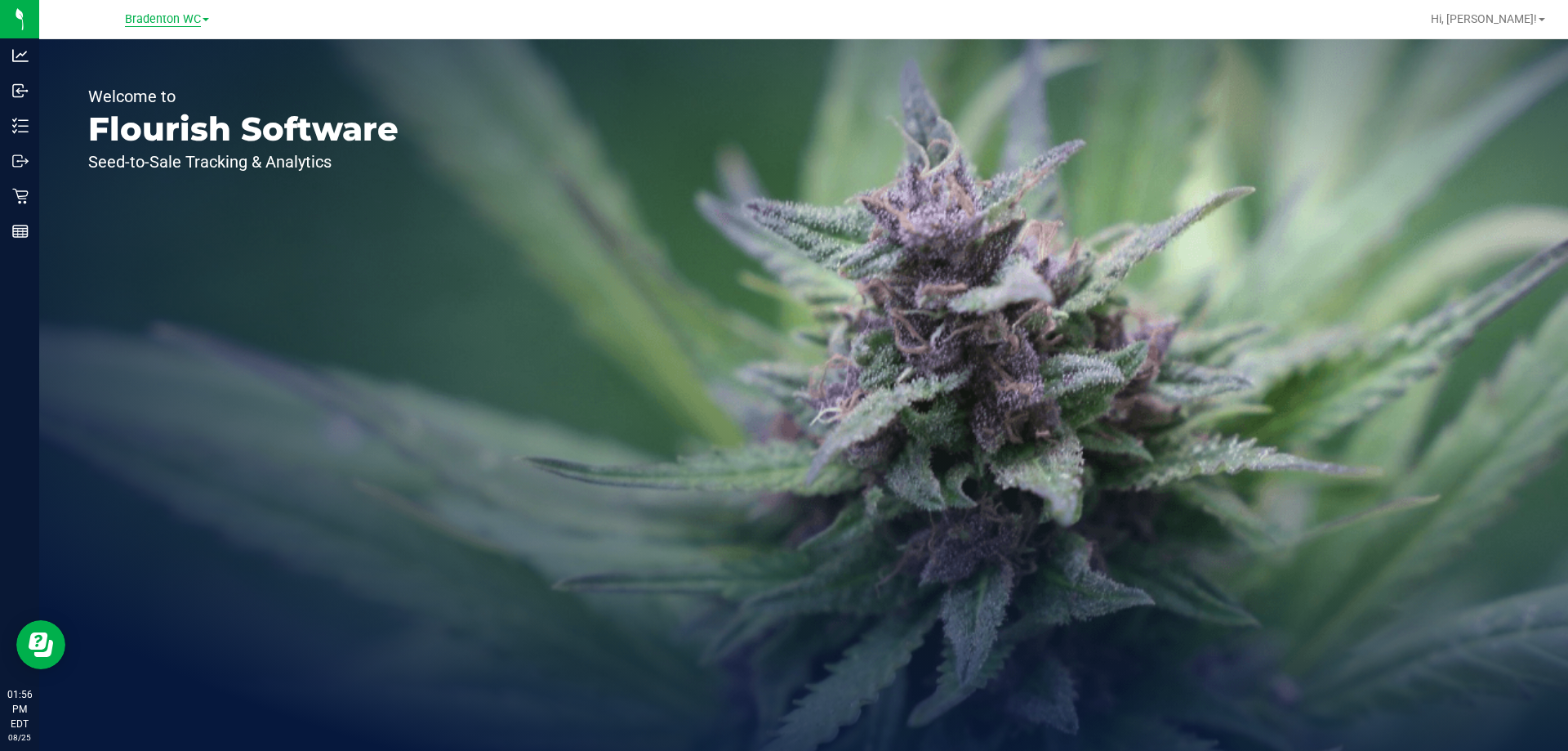
click at [185, 20] on span "Bradenton WC" at bounding box center [163, 19] width 76 height 14
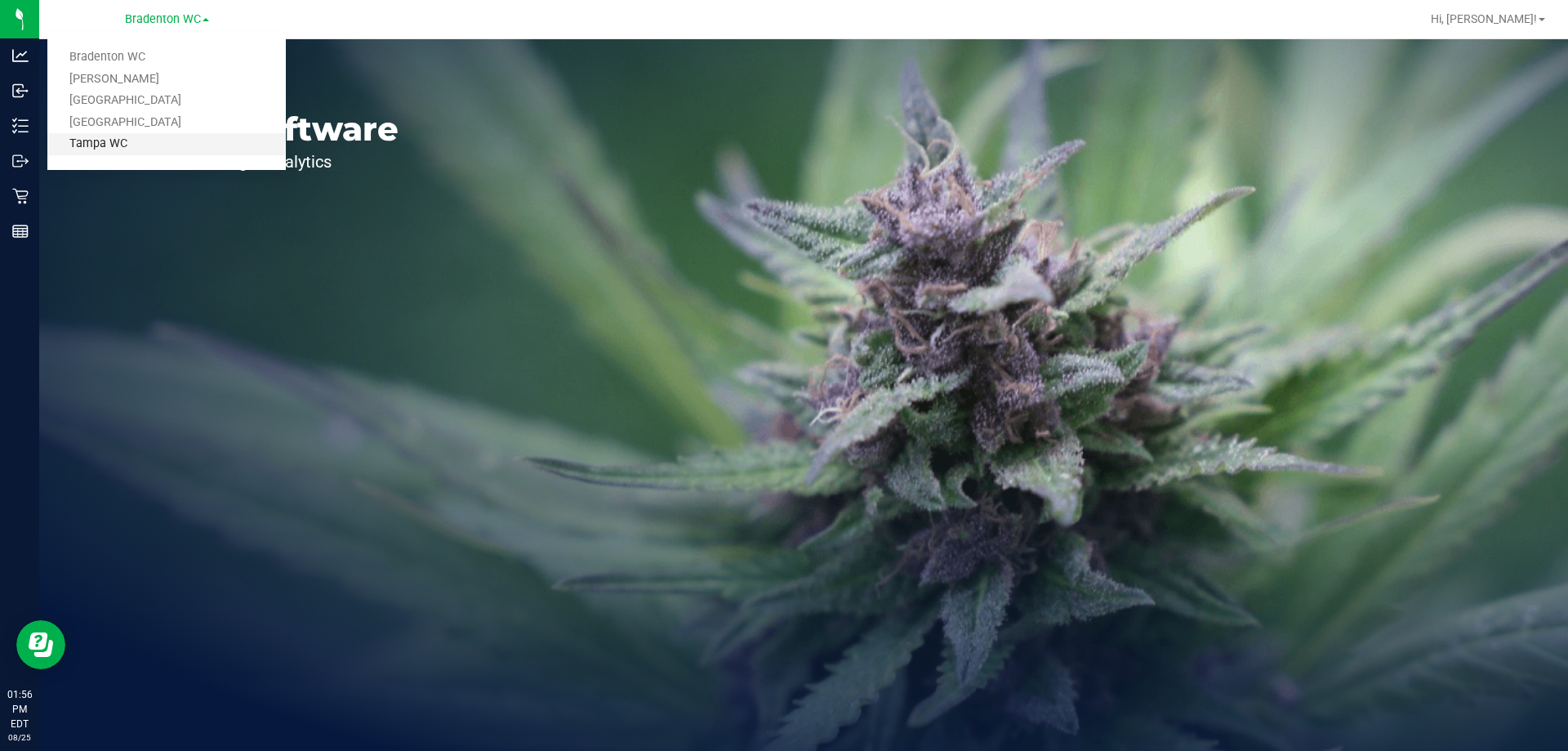
click at [137, 149] on link "Tampa WC" at bounding box center [166, 144] width 239 height 22
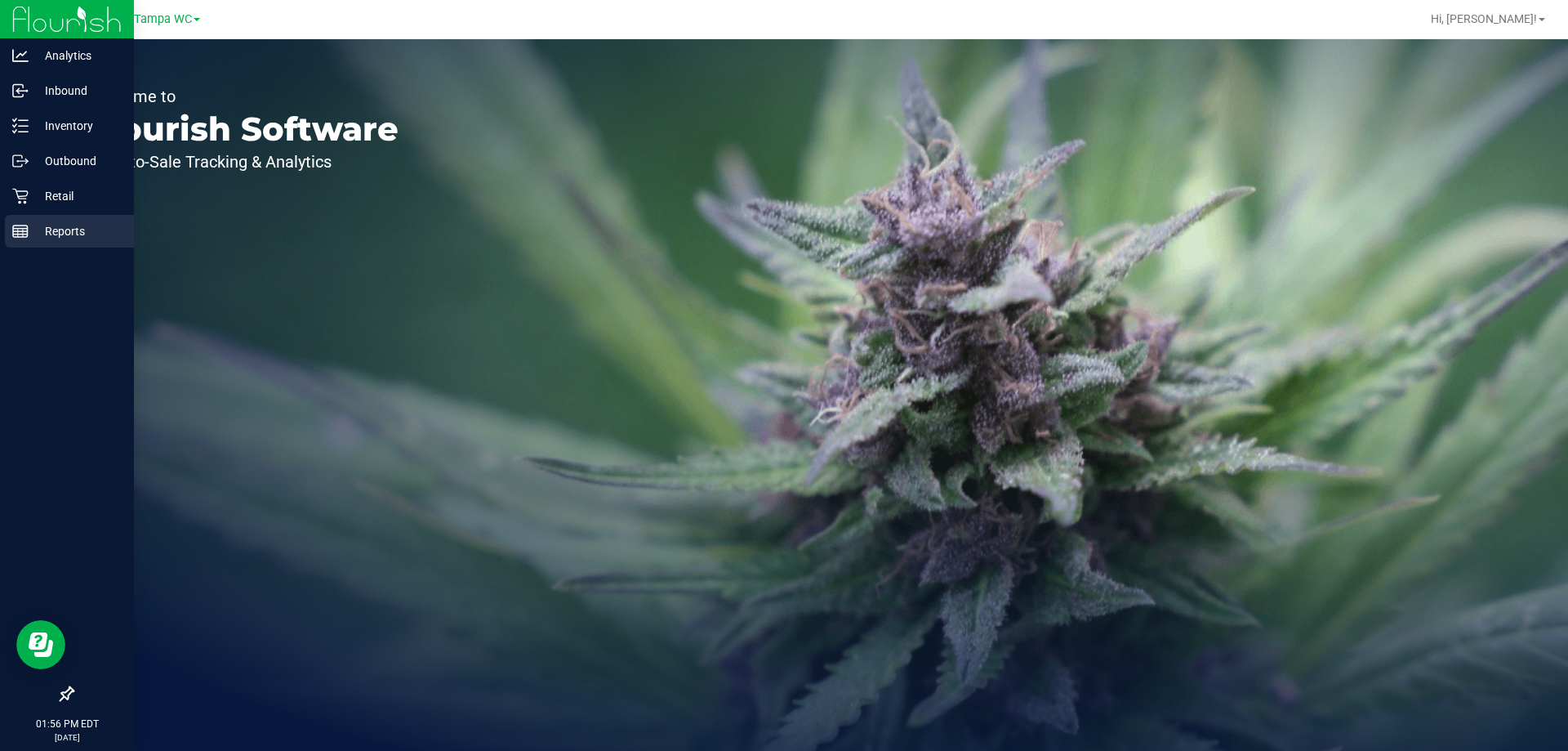
click at [45, 225] on p "Reports" at bounding box center [77, 231] width 98 height 20
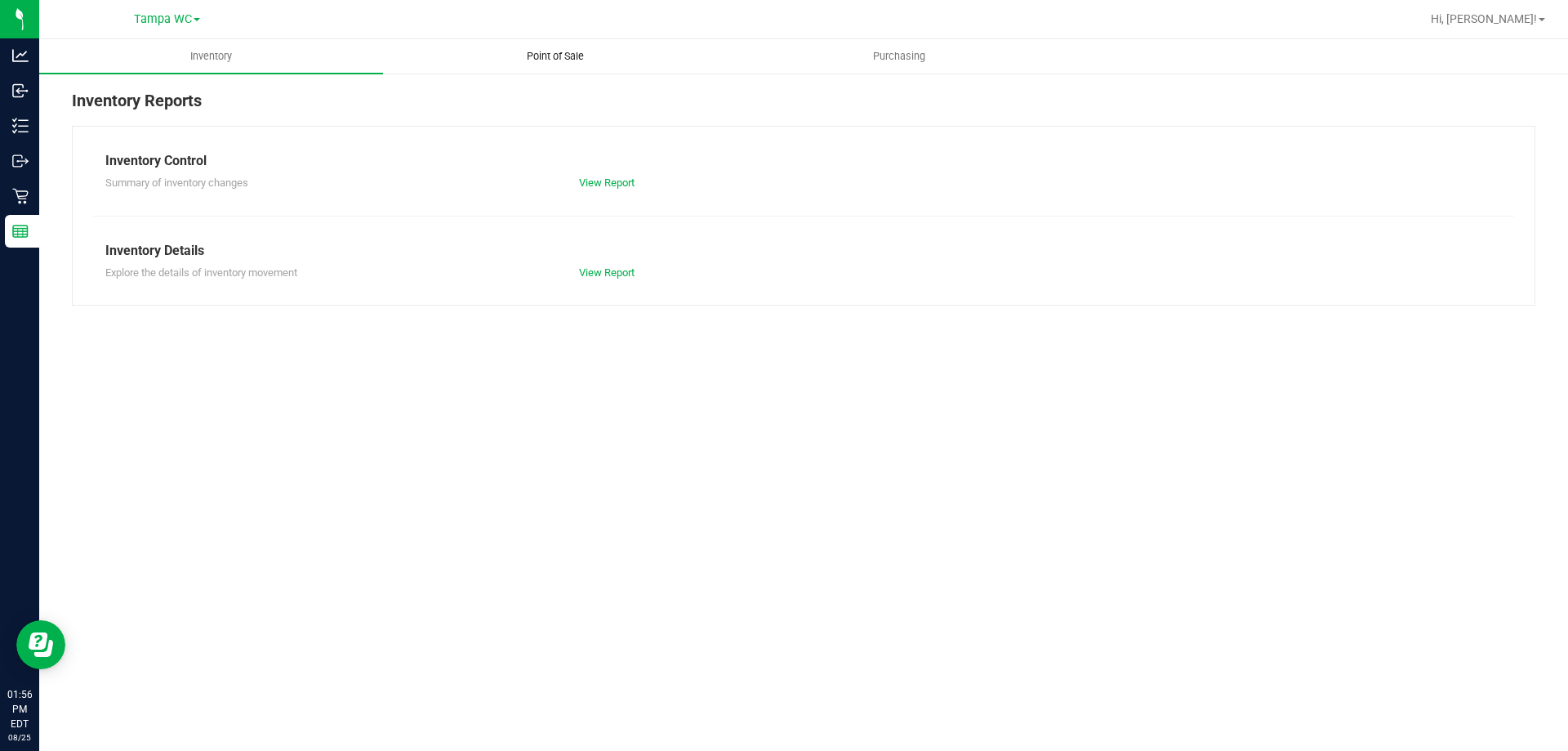
click at [540, 44] on uib-tab-heading "Point of Sale" at bounding box center [555, 56] width 342 height 32
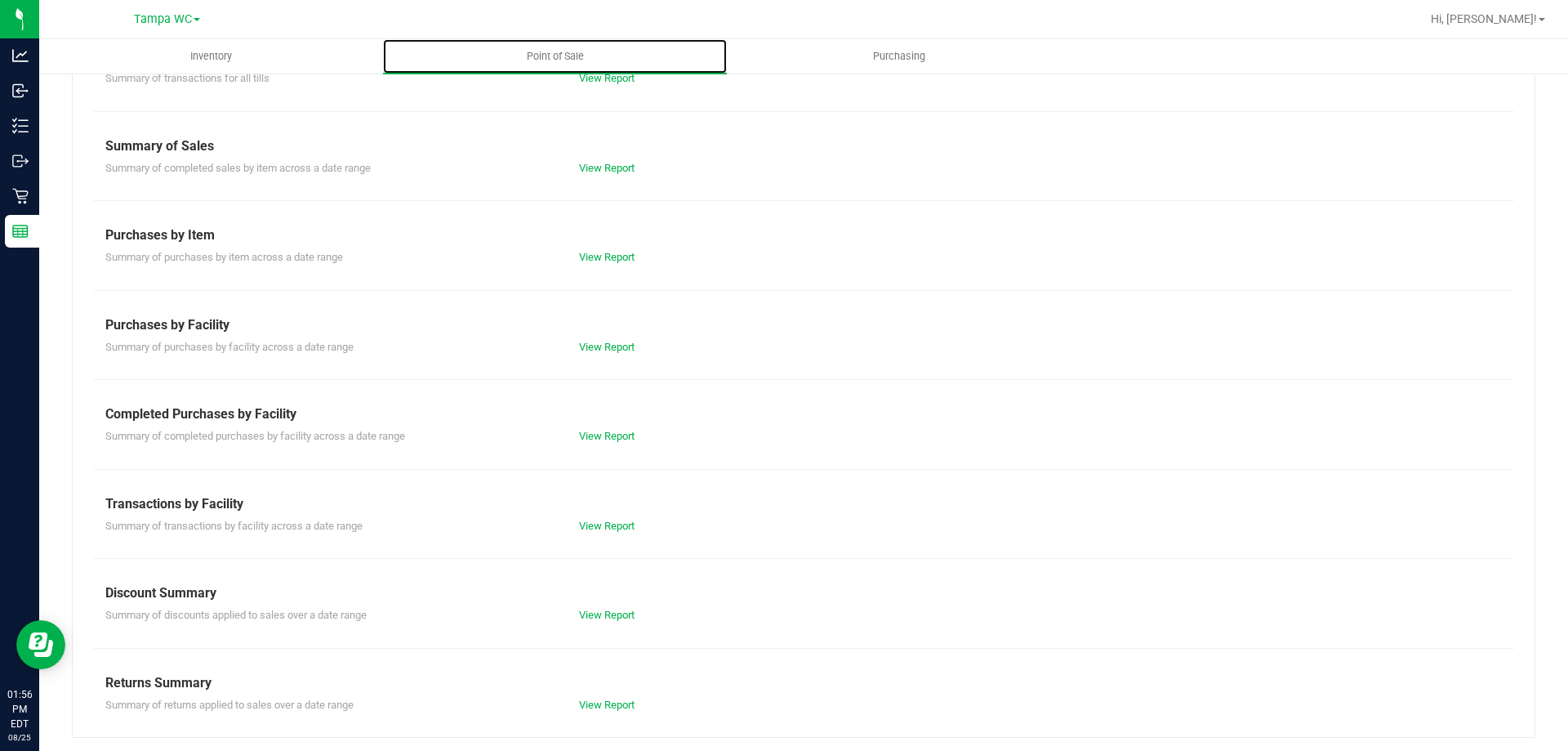
scroll to position [107, 0]
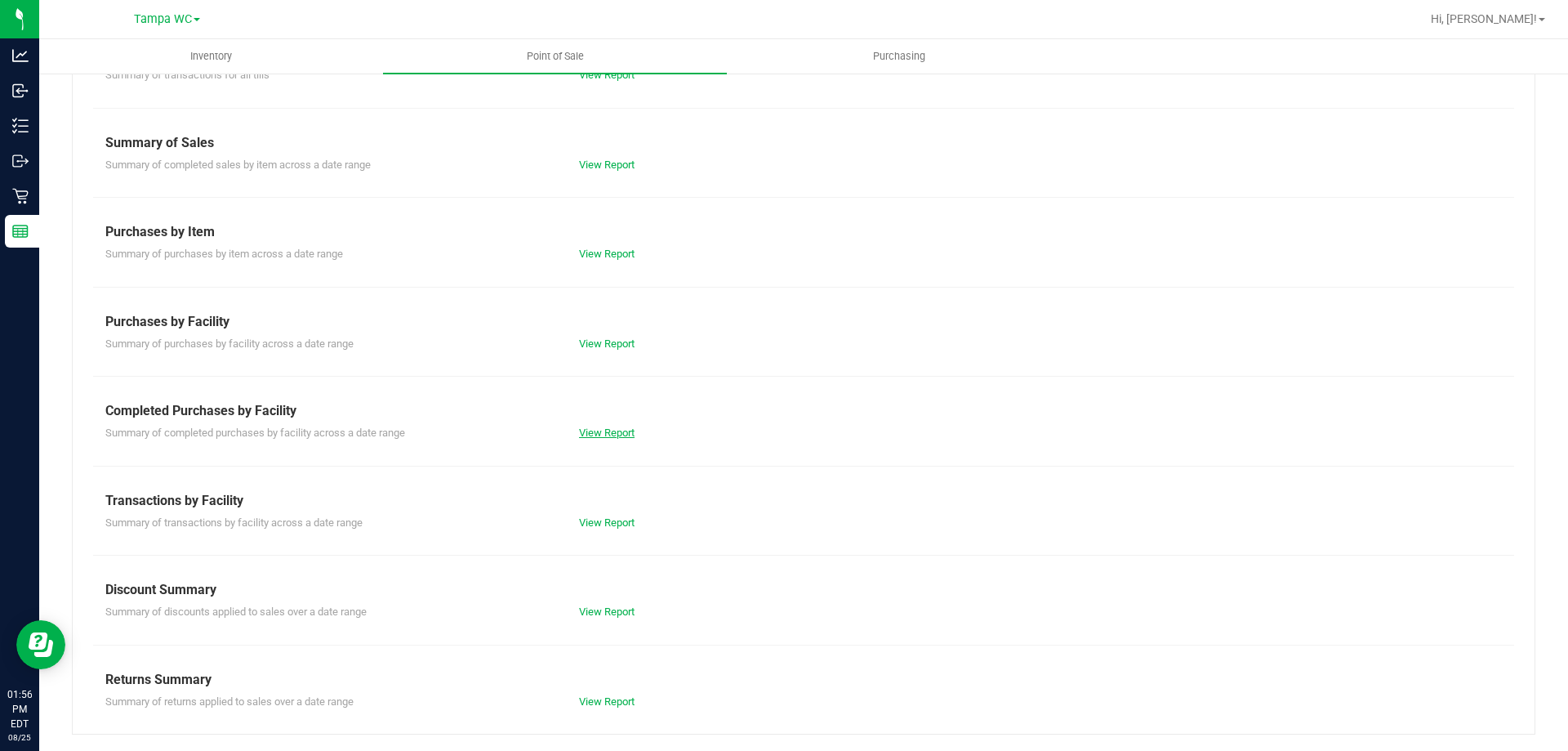
click at [628, 427] on link "View Report" at bounding box center [606, 433] width 55 height 12
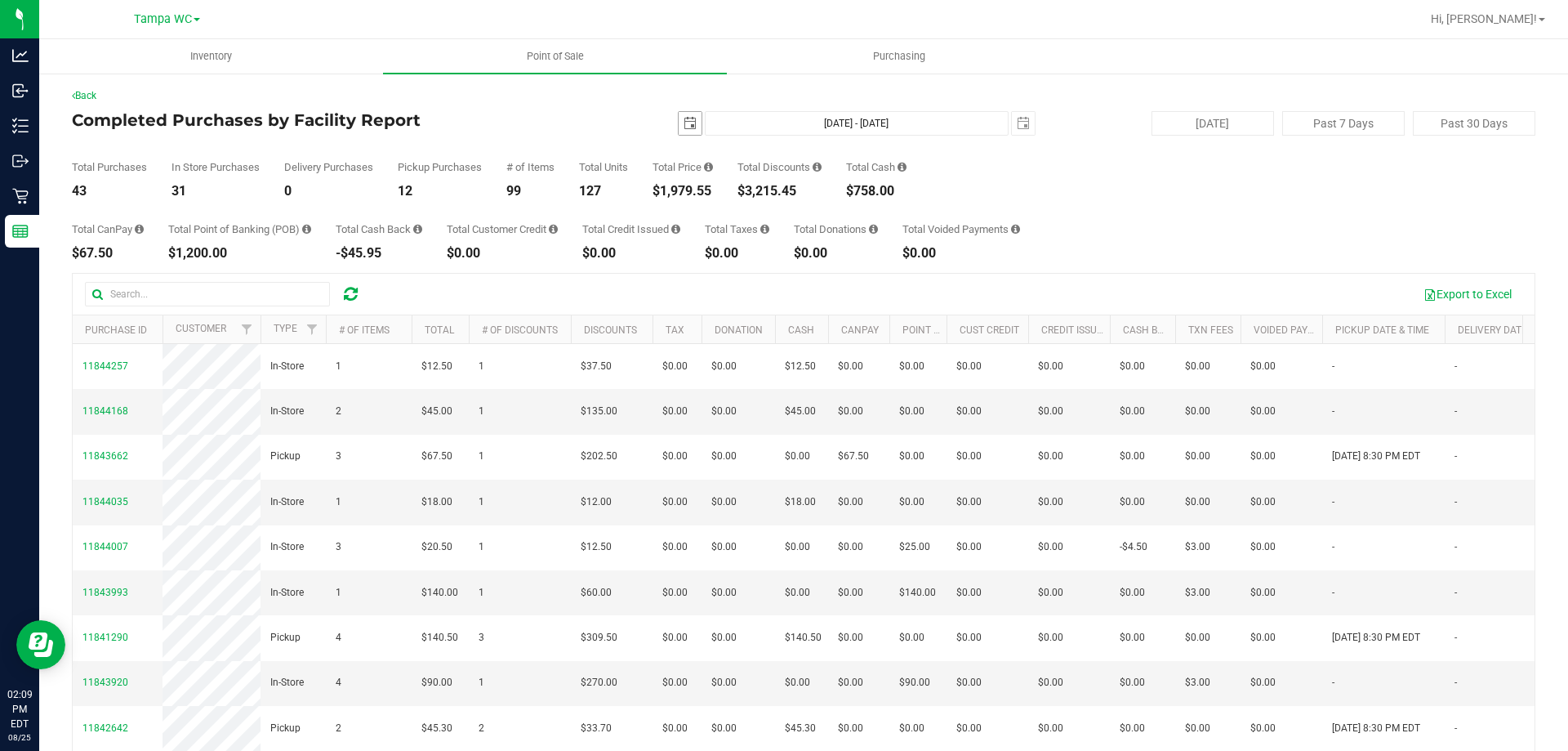
click at [683, 122] on span "select" at bounding box center [690, 124] width 13 height 13
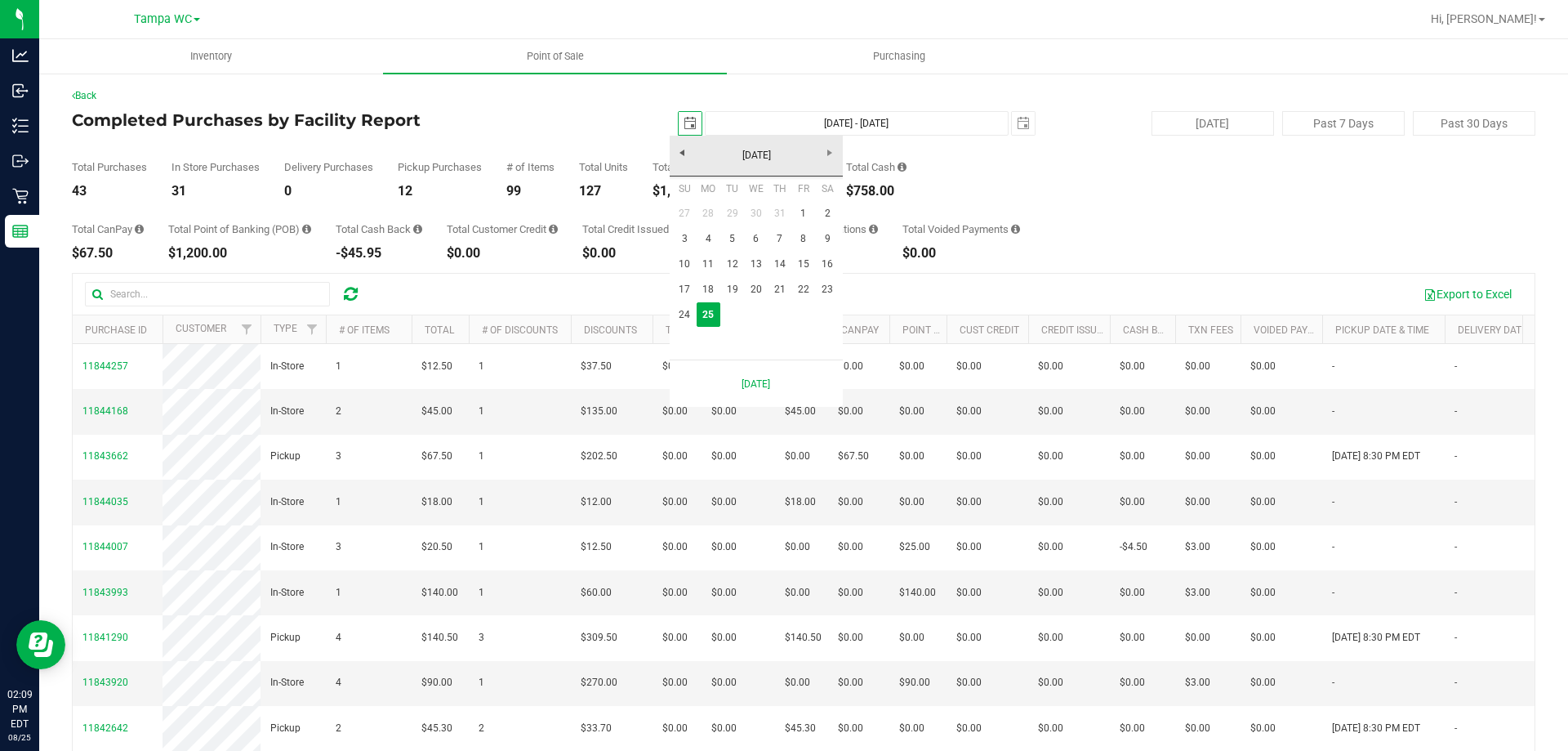
scroll to position [0, 41]
click at [689, 308] on link "24" at bounding box center [684, 315] width 24 height 26
type input "2025-08-24"
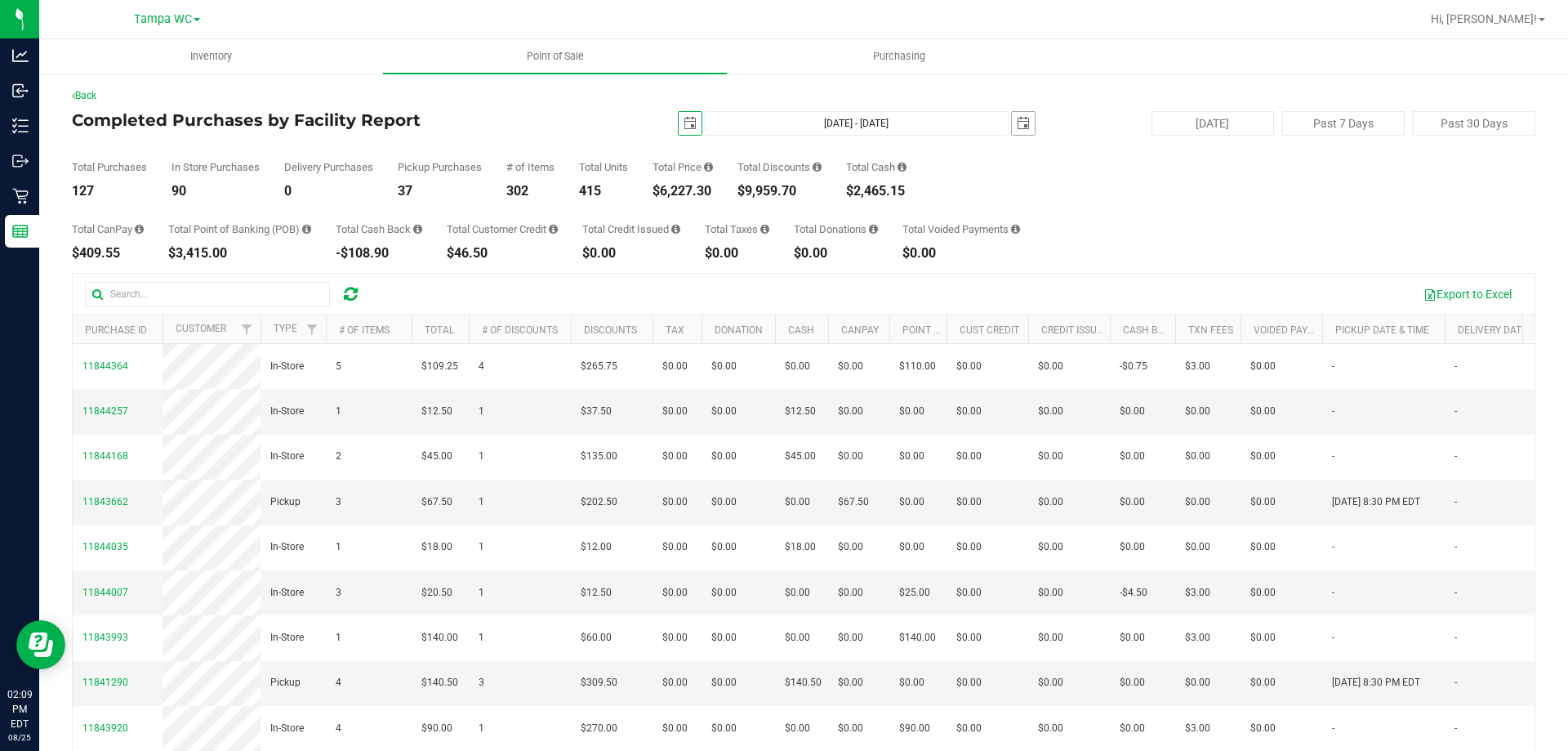
click at [1017, 124] on span "select" at bounding box center [1023, 124] width 13 height 13
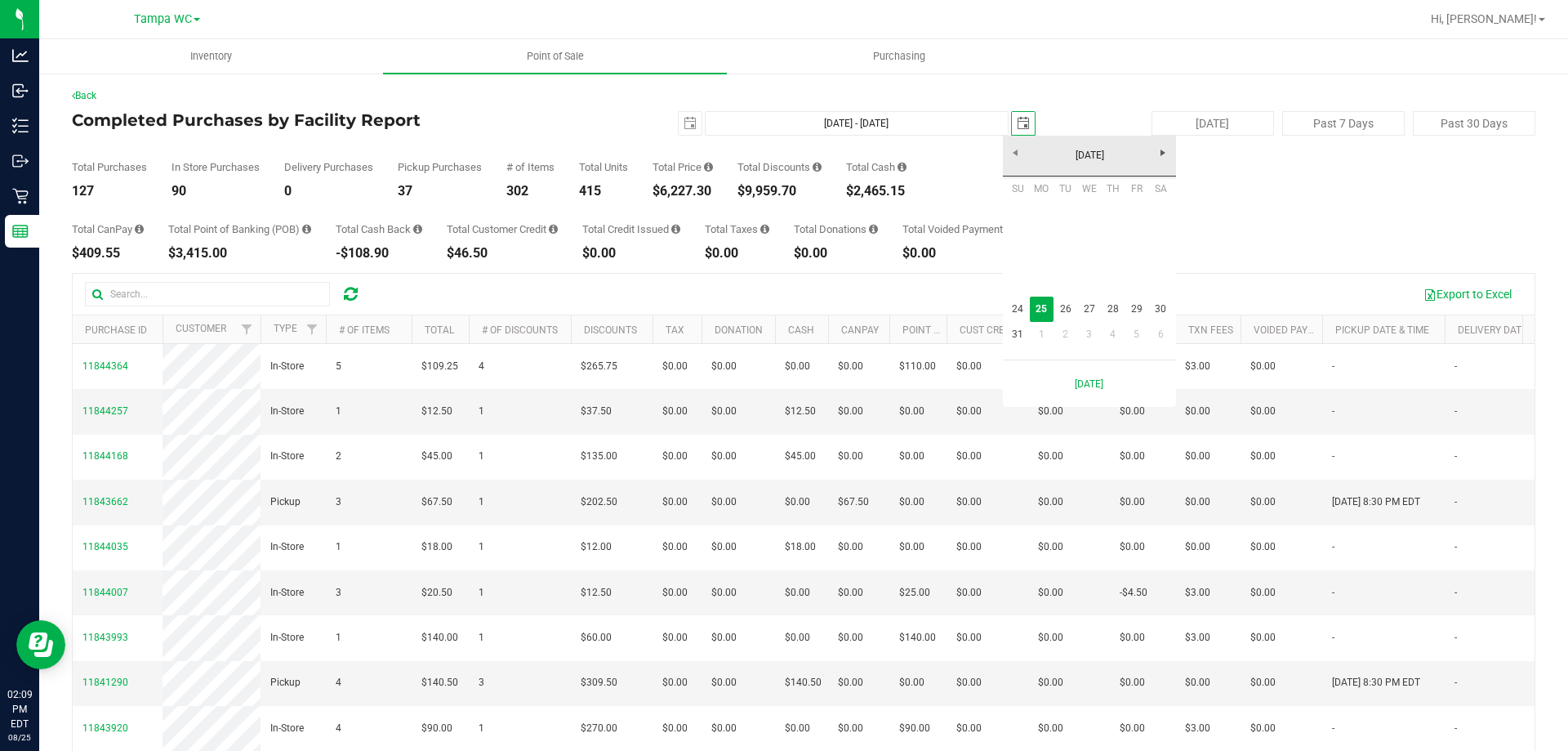
scroll to position [0, 41]
click at [1023, 309] on link "24" at bounding box center [1018, 309] width 24 height 26
type input "Aug 24, 2025 - Aug 24, 2025"
type input "2025-08-24"
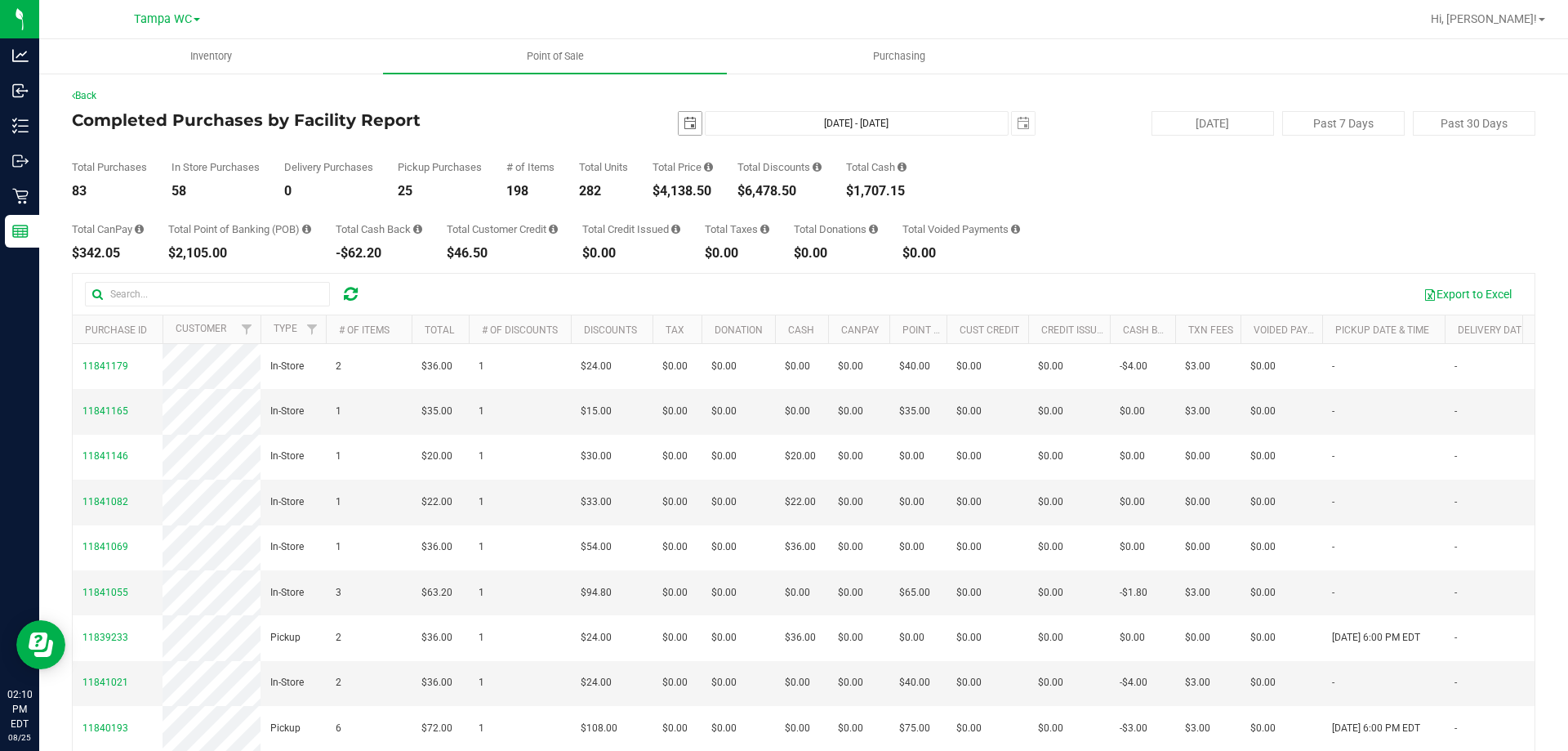
click at [683, 122] on span "select" at bounding box center [690, 124] width 13 height 13
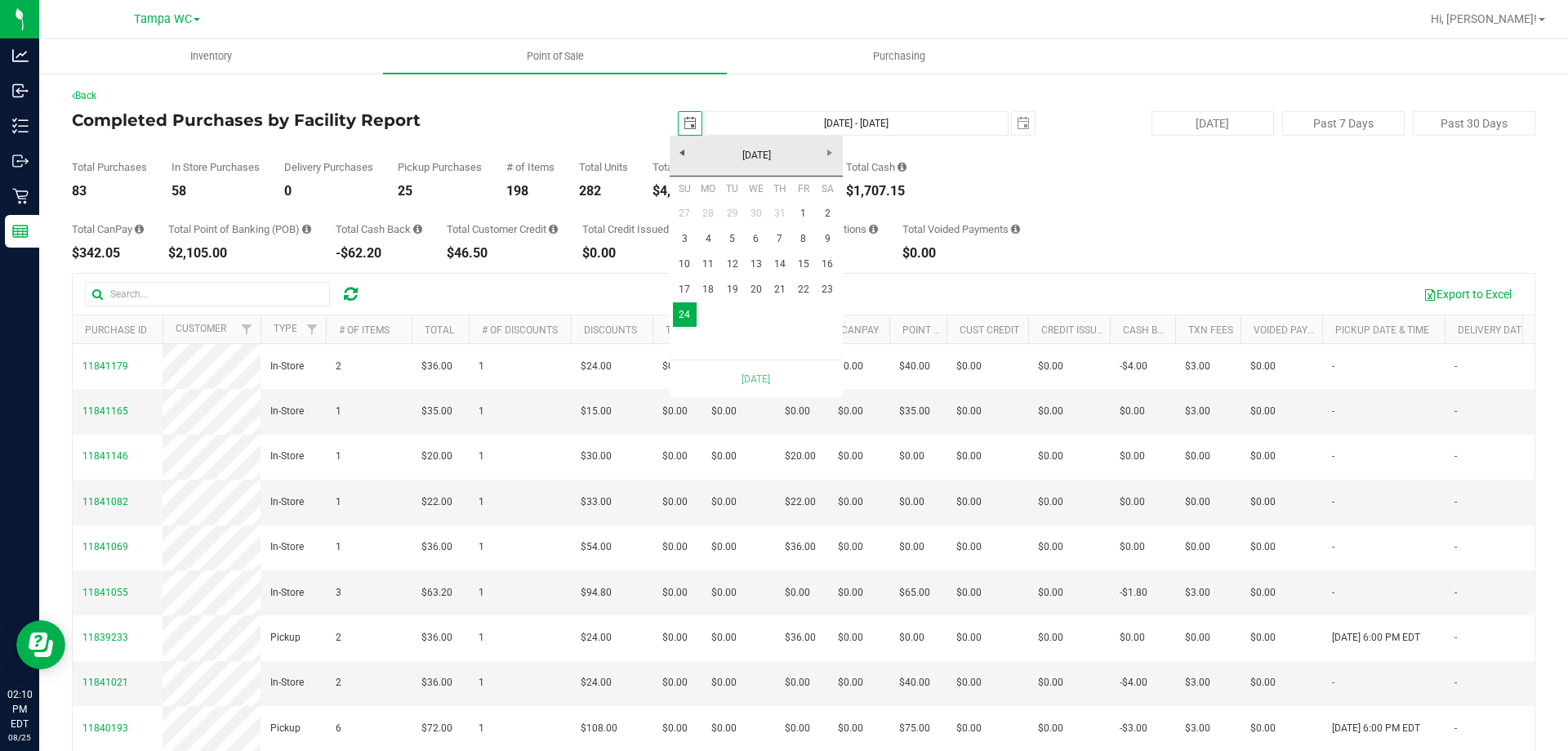
scroll to position [0, 41]
click at [803, 214] on link "1" at bounding box center [803, 213] width 24 height 26
type input "Aug 1, 2025 - Aug 24, 2025"
type input "2025-08-01"
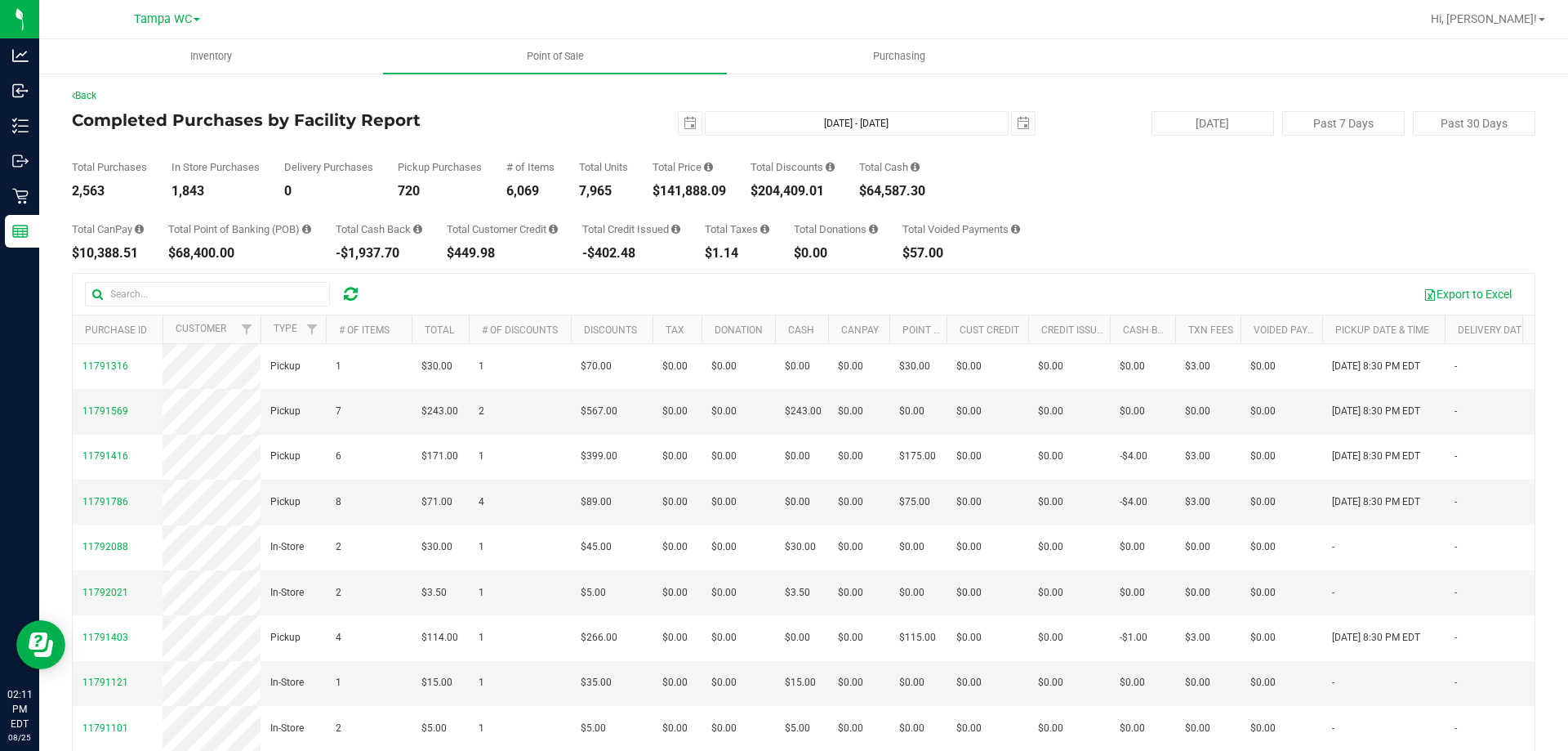
click at [694, 188] on div "$141,888.09" at bounding box center [689, 191] width 73 height 13
click at [683, 120] on span "select" at bounding box center [690, 124] width 13 height 13
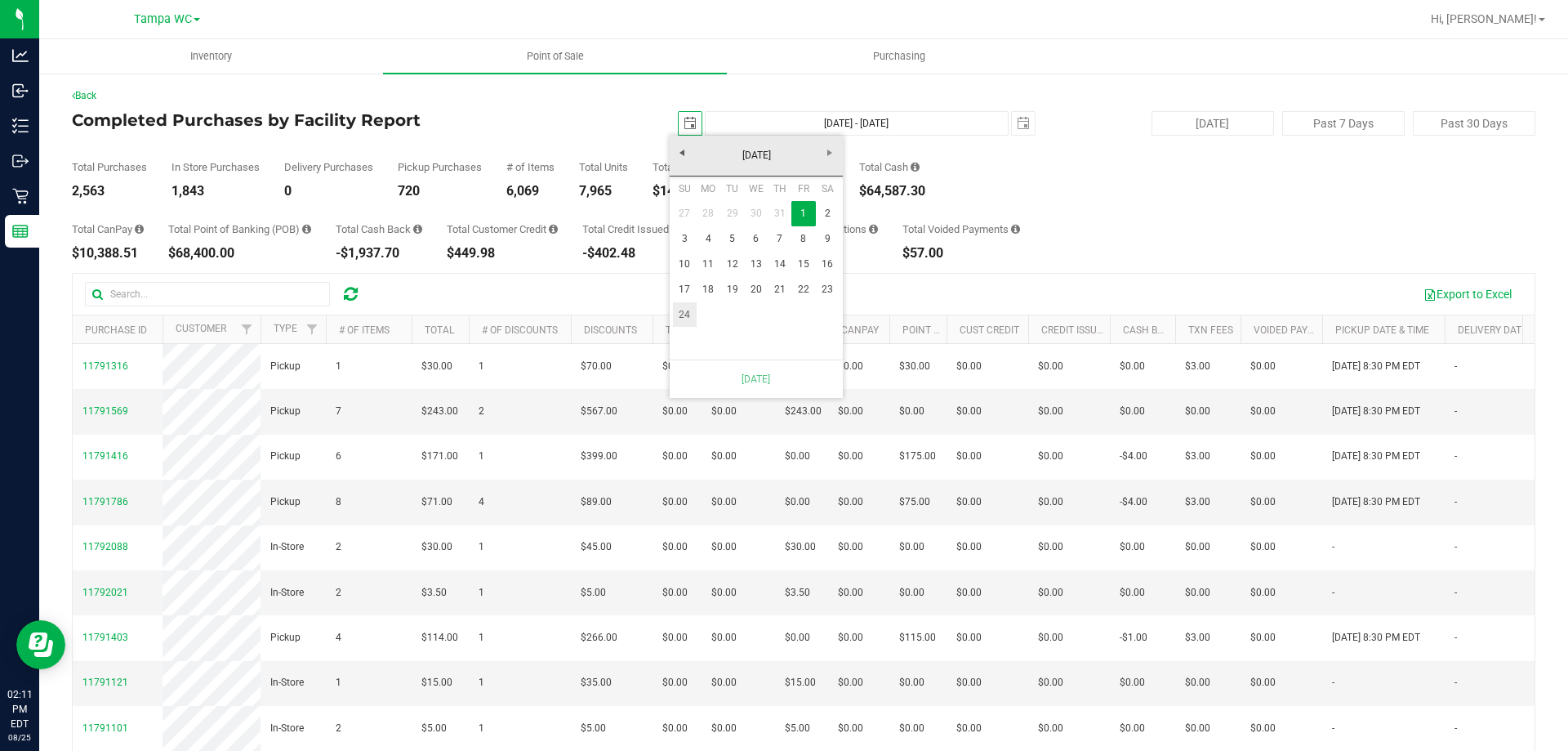
click at [685, 312] on link "24" at bounding box center [684, 315] width 24 height 26
type input "Aug 24, 2025 - Aug 24, 2025"
type input "2025-08-24"
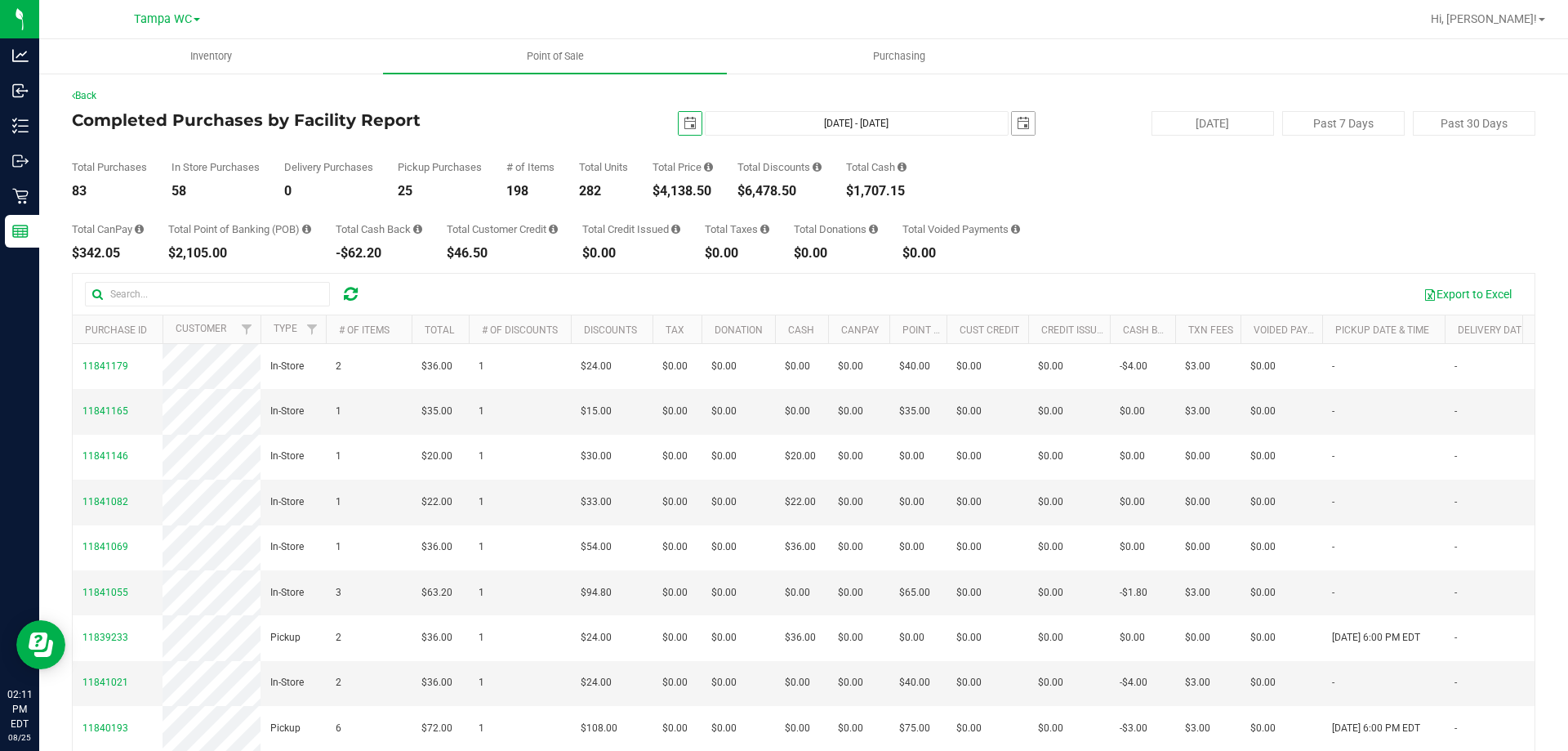
click at [1023, 127] on span "select" at bounding box center [1023, 124] width 23 height 23
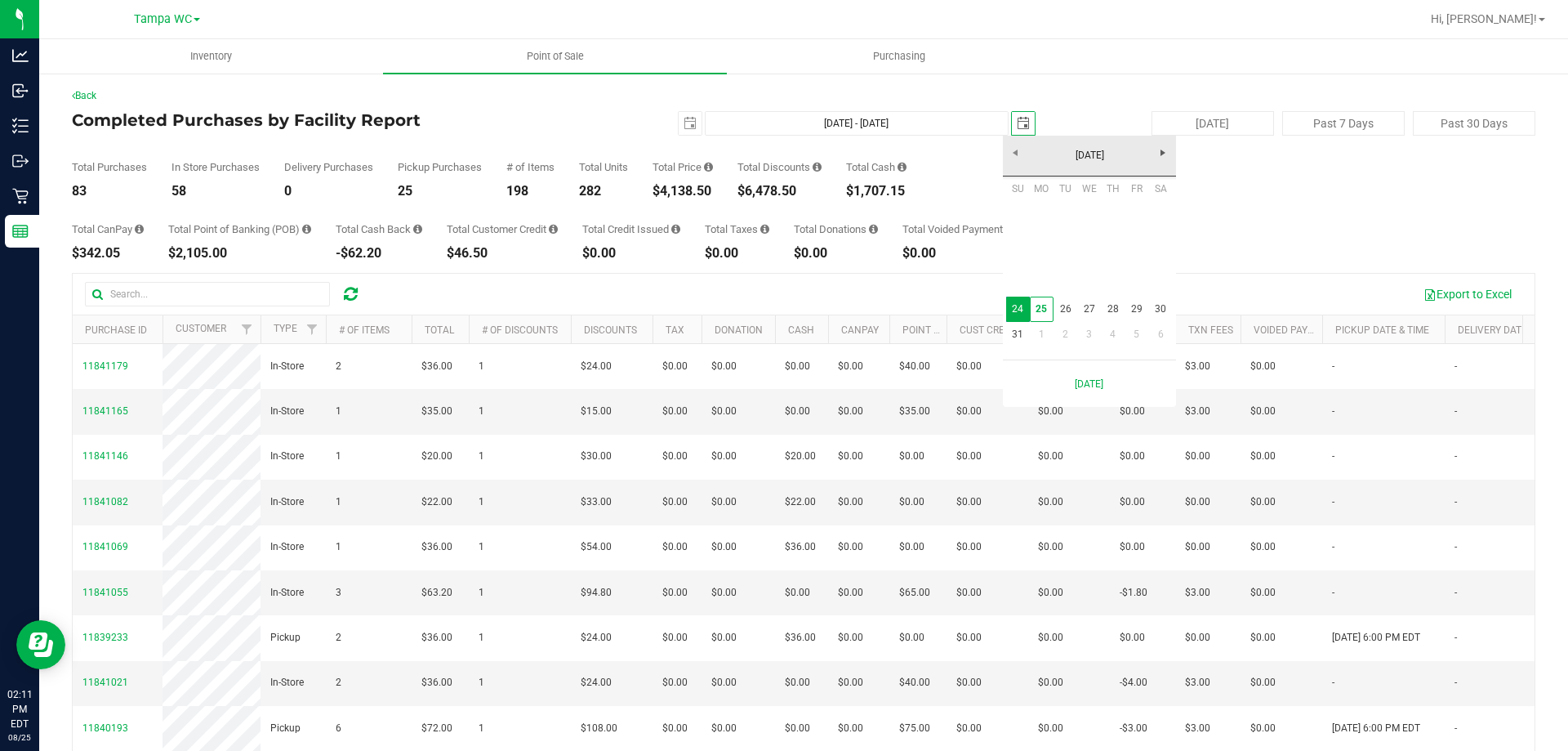
scroll to position [0, 41]
click at [1032, 313] on link "25" at bounding box center [1042, 309] width 24 height 26
type input "Aug 24, 2025 - Aug 25, 2025"
type input "2025-08-25"
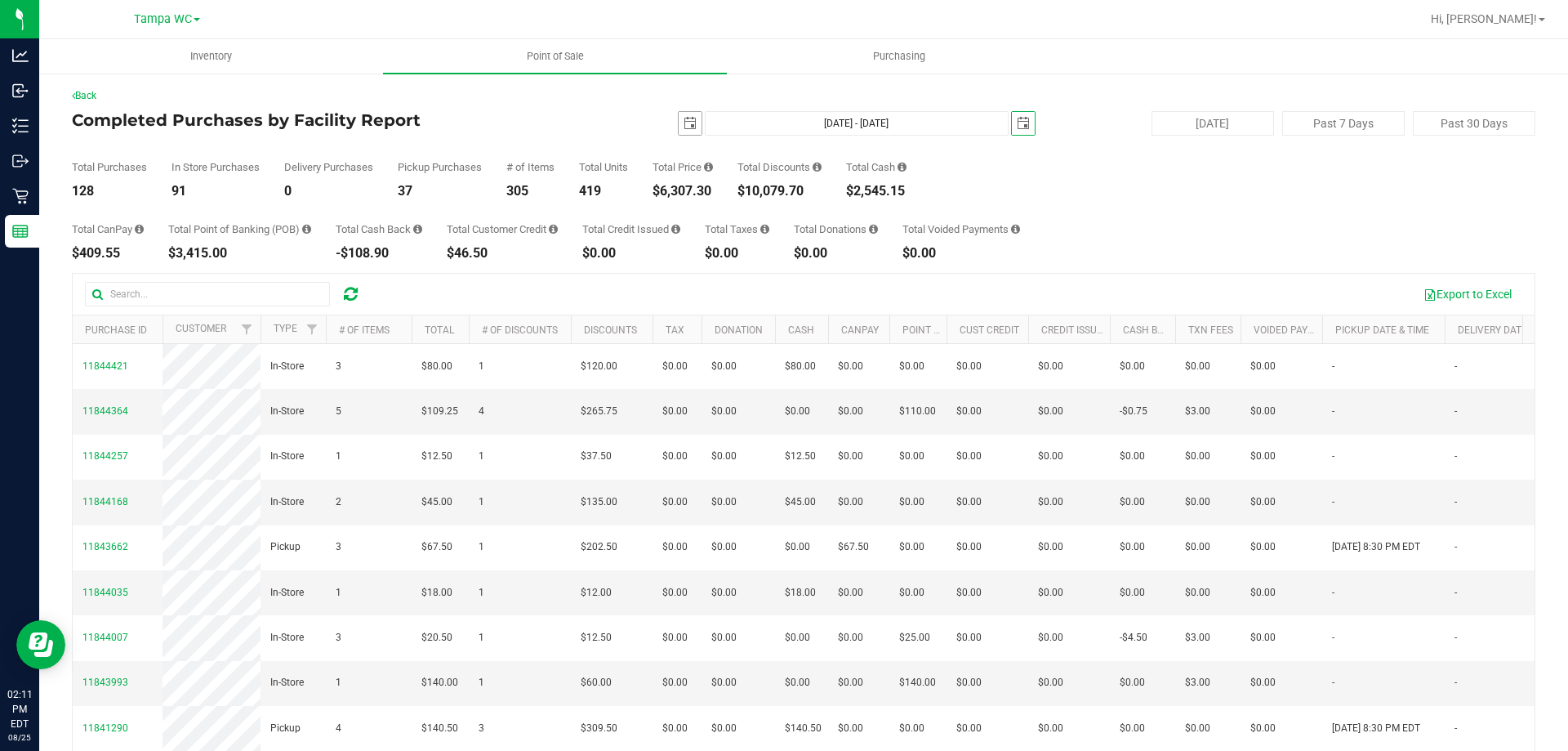
click at [686, 122] on span "select" at bounding box center [690, 124] width 13 height 13
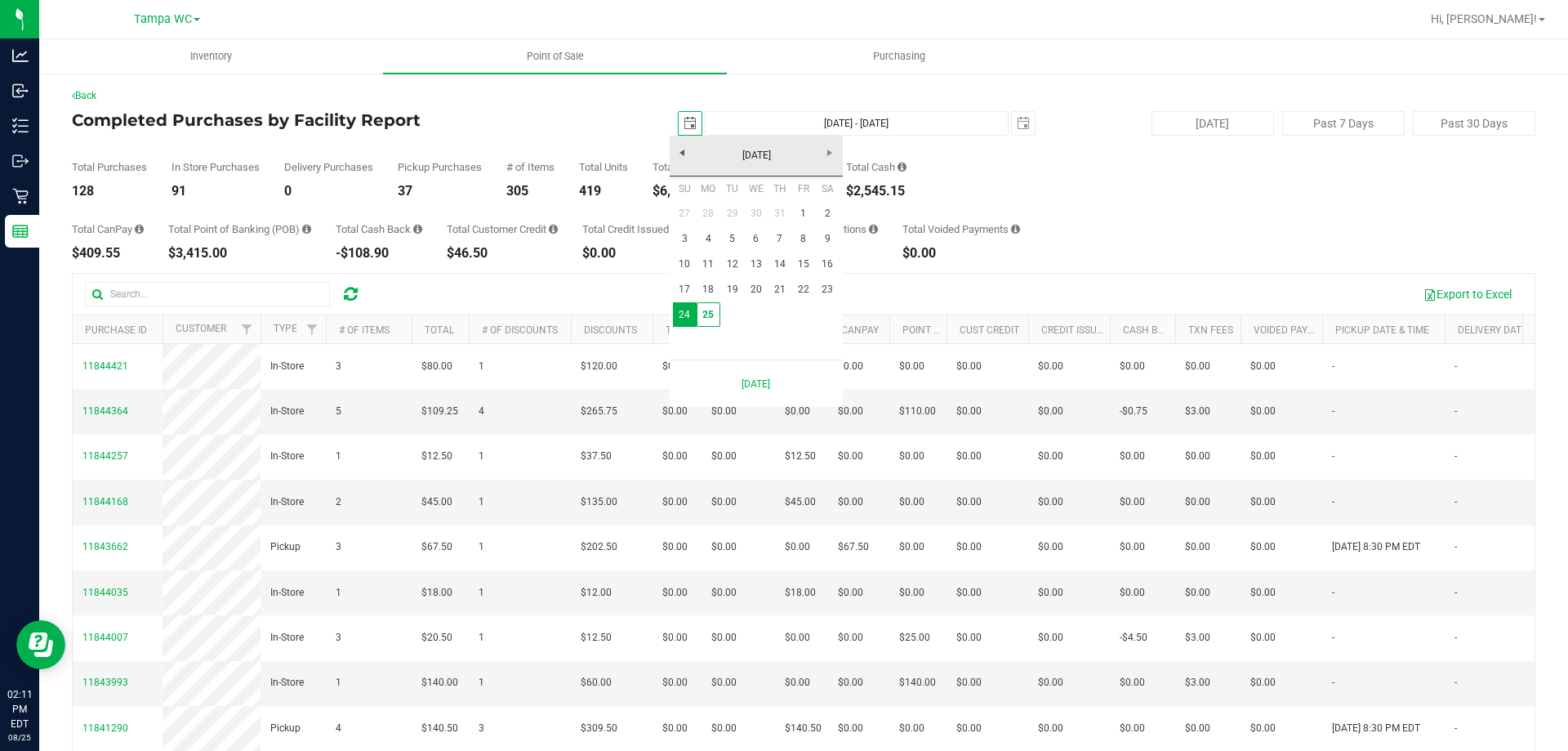
scroll to position [0, 41]
click at [707, 317] on link "25" at bounding box center [708, 315] width 24 height 26
type input "Aug 25, 2025 - Aug 25, 2025"
type input "2025-08-25"
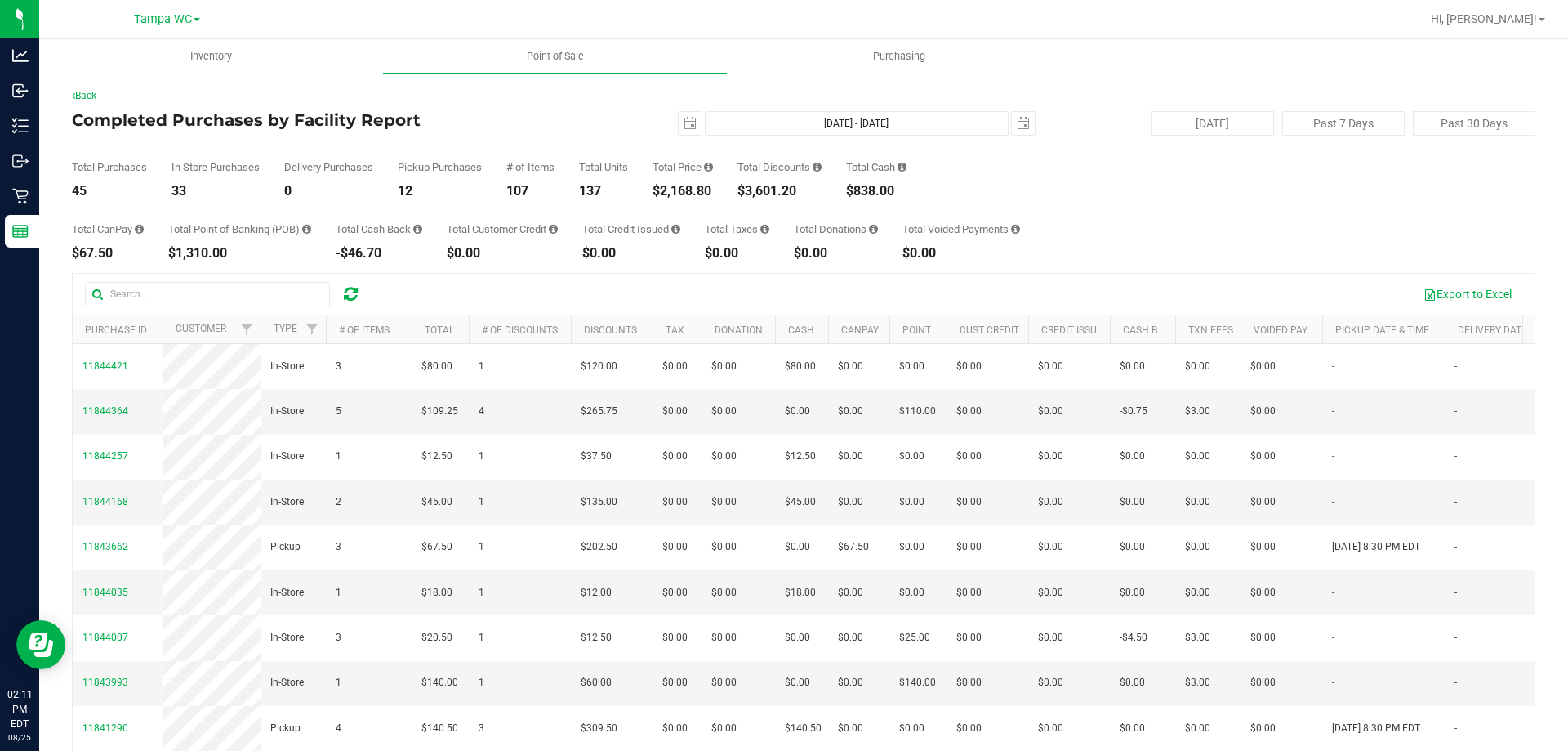
click at [608, 282] on div "Export to Excel" at bounding box center [948, 294] width 1147 height 28
